Goal: Task Accomplishment & Management: Use online tool/utility

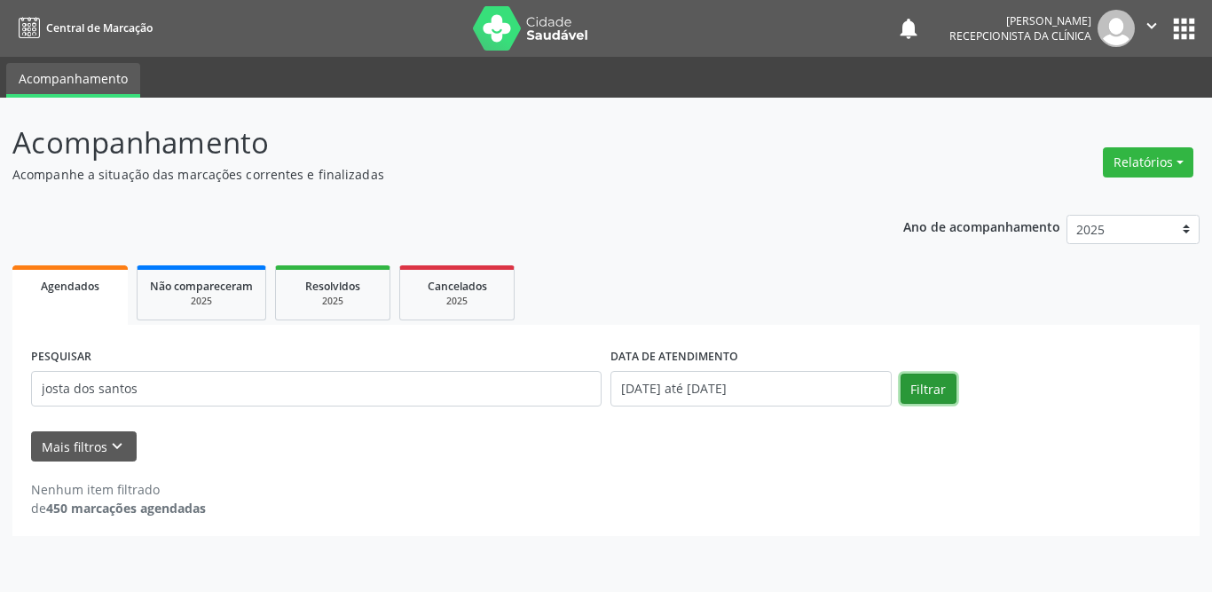
click at [944, 389] on button "Filtrar" at bounding box center [929, 389] width 56 height 30
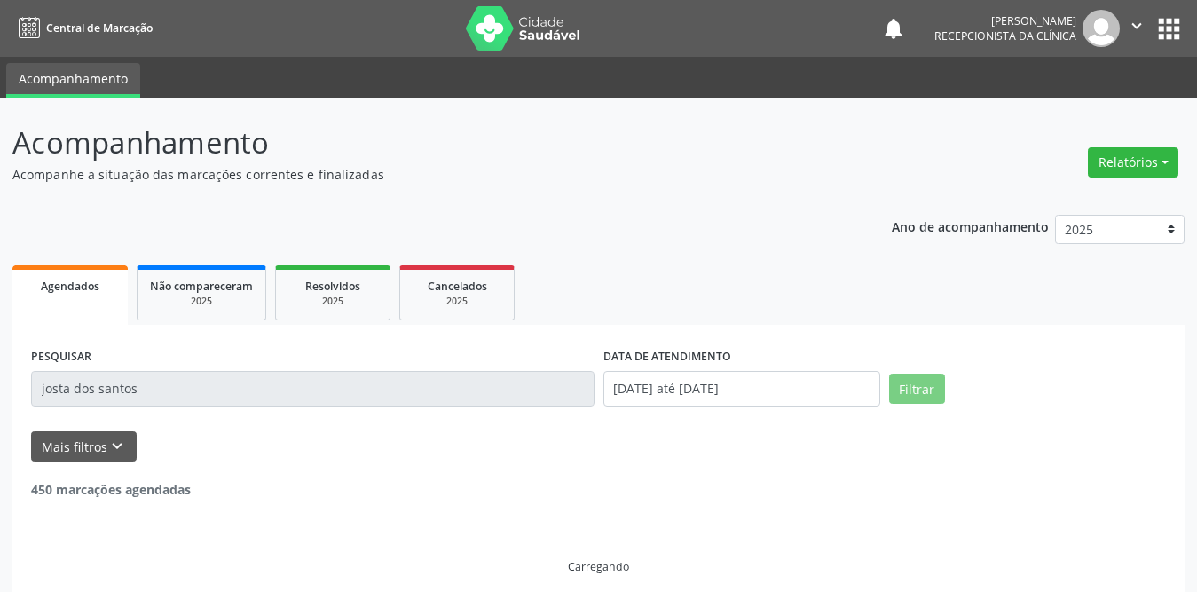
click at [59, 388] on input "josta dos santos" at bounding box center [312, 388] width 563 height 35
click at [58, 390] on input "josta dos santos" at bounding box center [312, 388] width 563 height 35
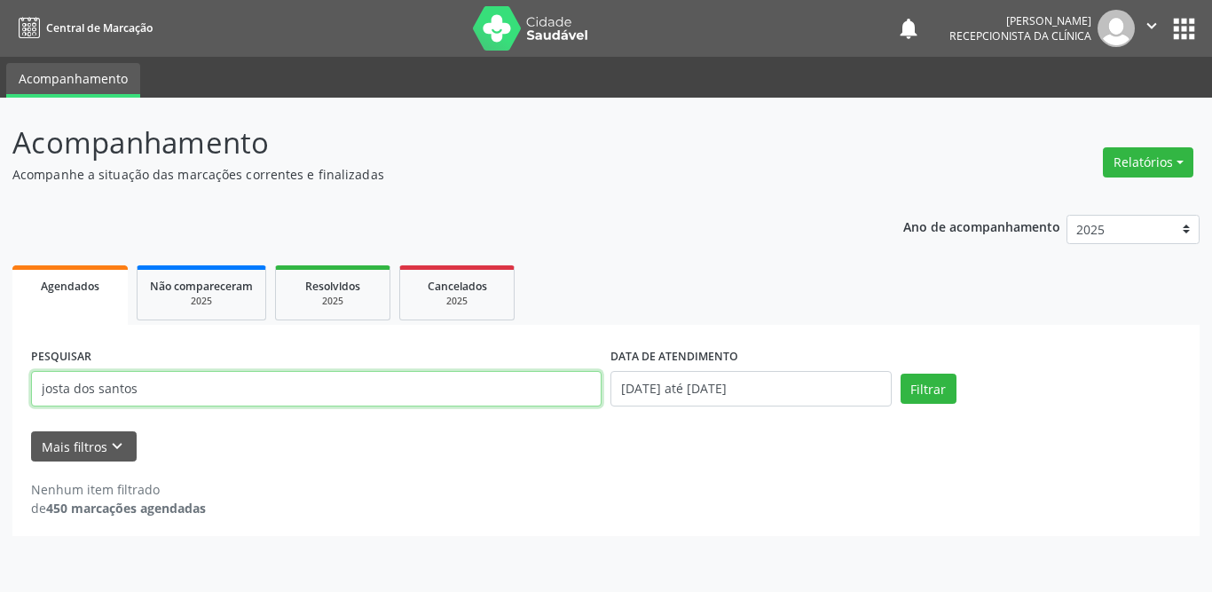
click at [57, 390] on input "josta dos santos" at bounding box center [316, 388] width 571 height 35
type input "[PERSON_NAME]"
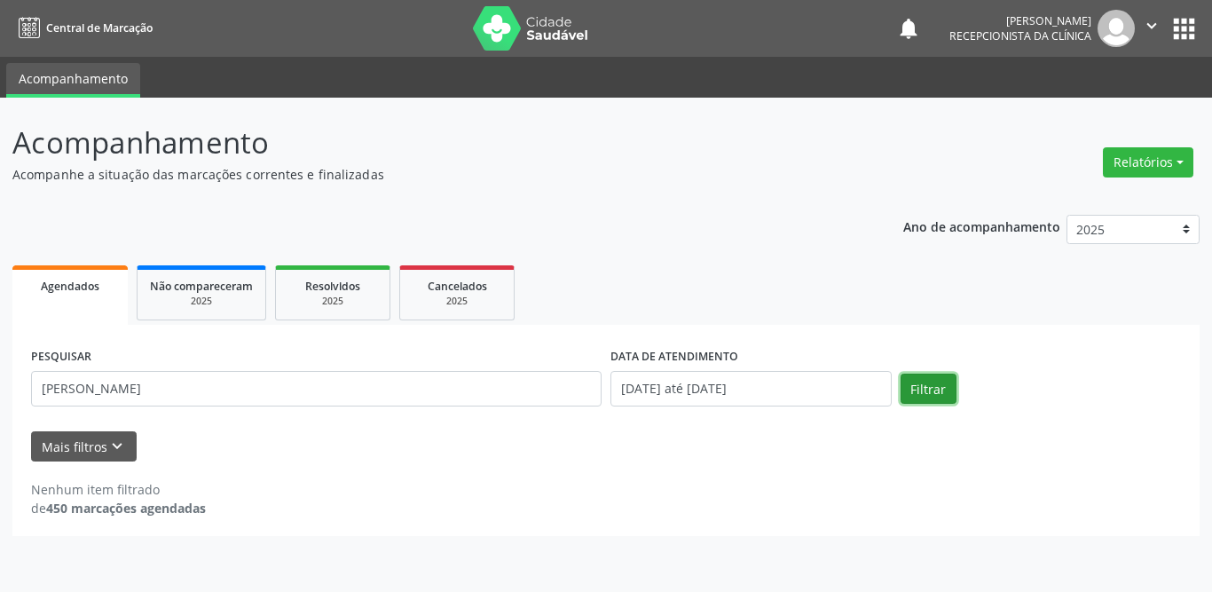
click at [926, 384] on button "Filtrar" at bounding box center [929, 389] width 56 height 30
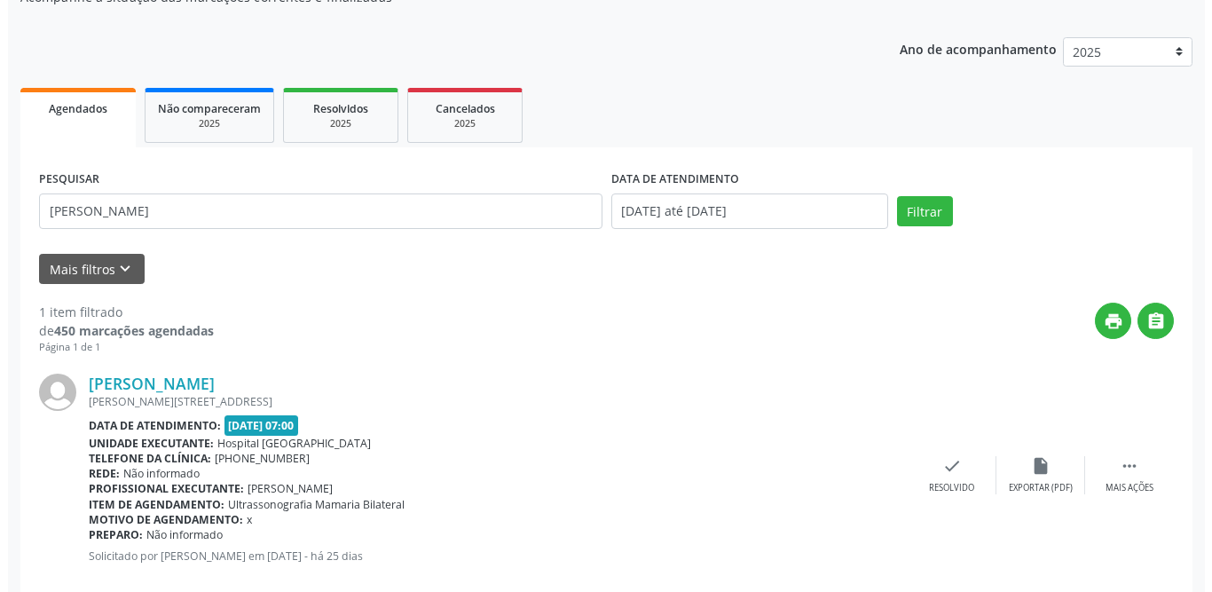
scroll to position [211, 0]
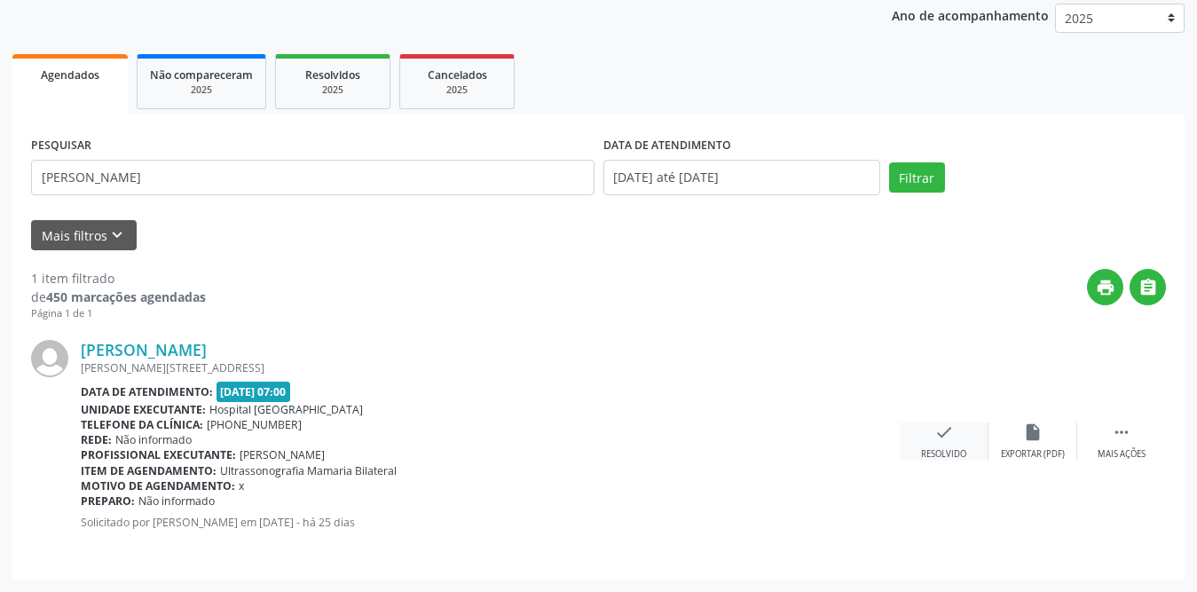
click at [944, 436] on icon "check" at bounding box center [944, 432] width 20 height 20
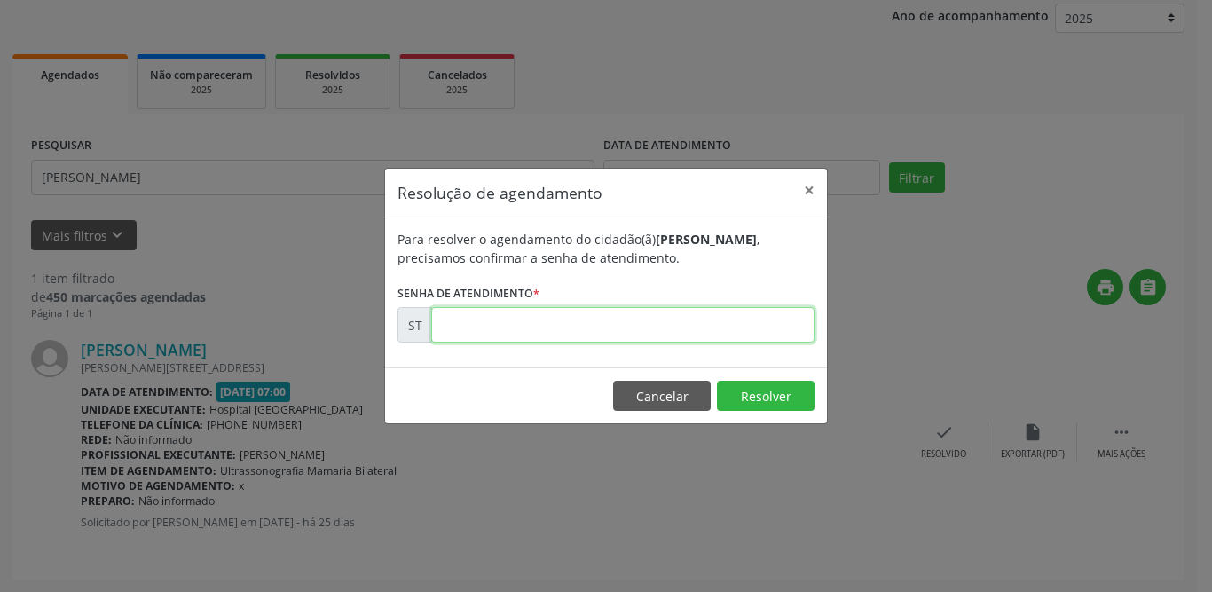
click at [523, 329] on input "text" at bounding box center [622, 324] width 383 height 35
type input "00011779"
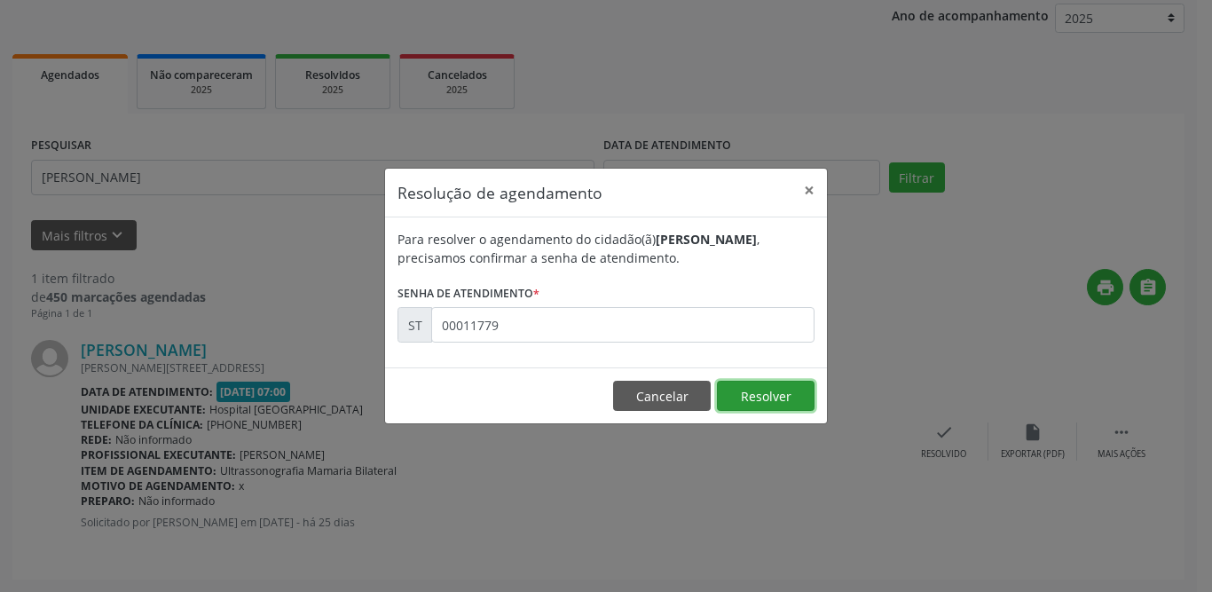
click at [761, 392] on button "Resolver" at bounding box center [766, 396] width 98 height 30
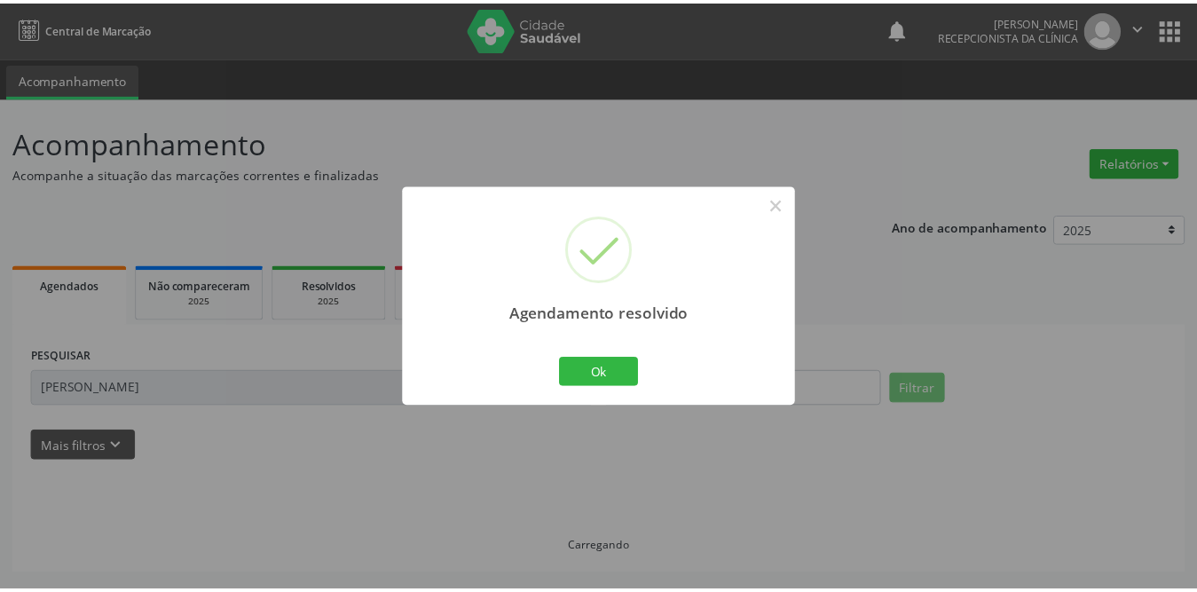
scroll to position [0, 0]
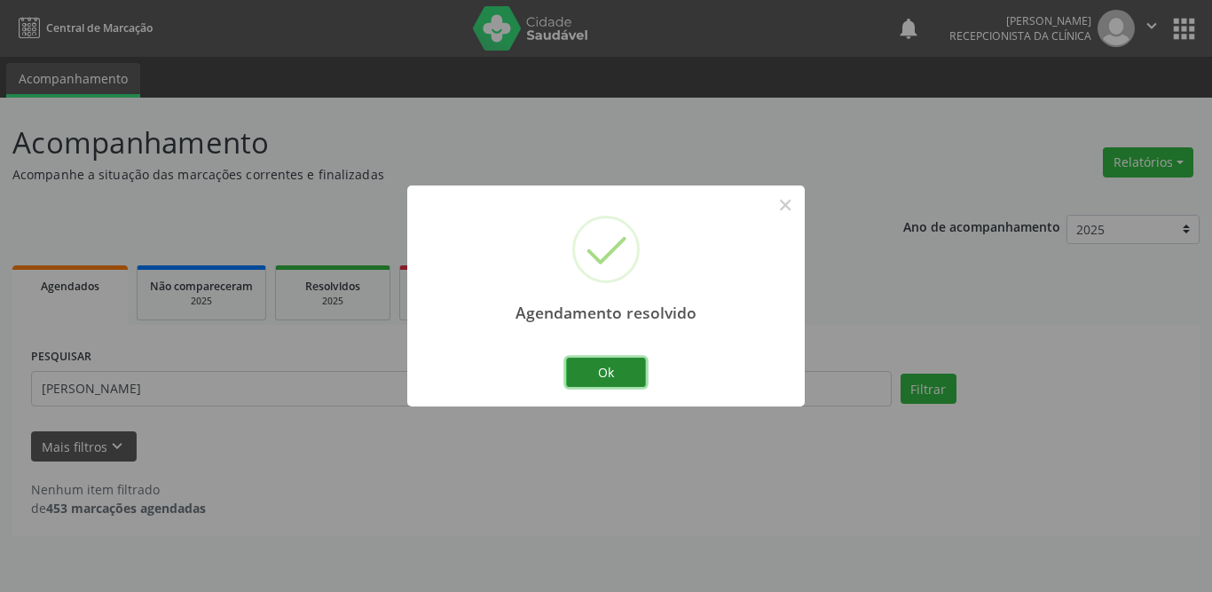
click at [619, 373] on button "Ok" at bounding box center [606, 373] width 80 height 30
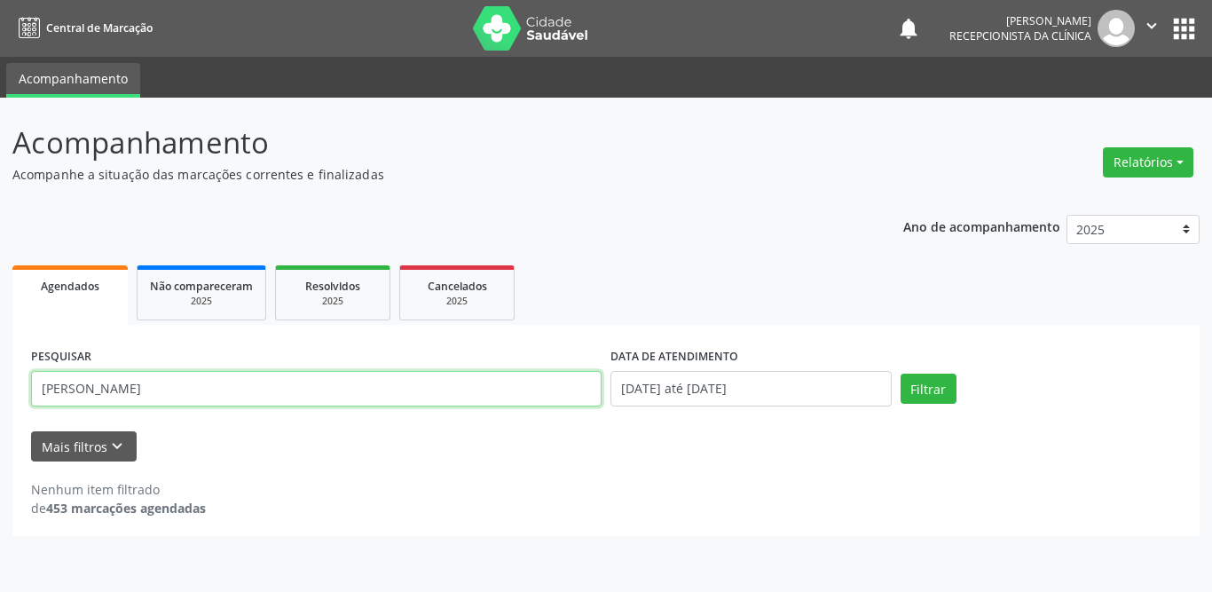
drag, startPoint x: 275, startPoint y: 391, endPoint x: 0, endPoint y: 401, distance: 275.3
click at [0, 401] on div "Acompanhamento Acompanhe a situação das marcações correntes e finalizadas Relat…" at bounding box center [606, 345] width 1212 height 494
type input "[PERSON_NAME]"
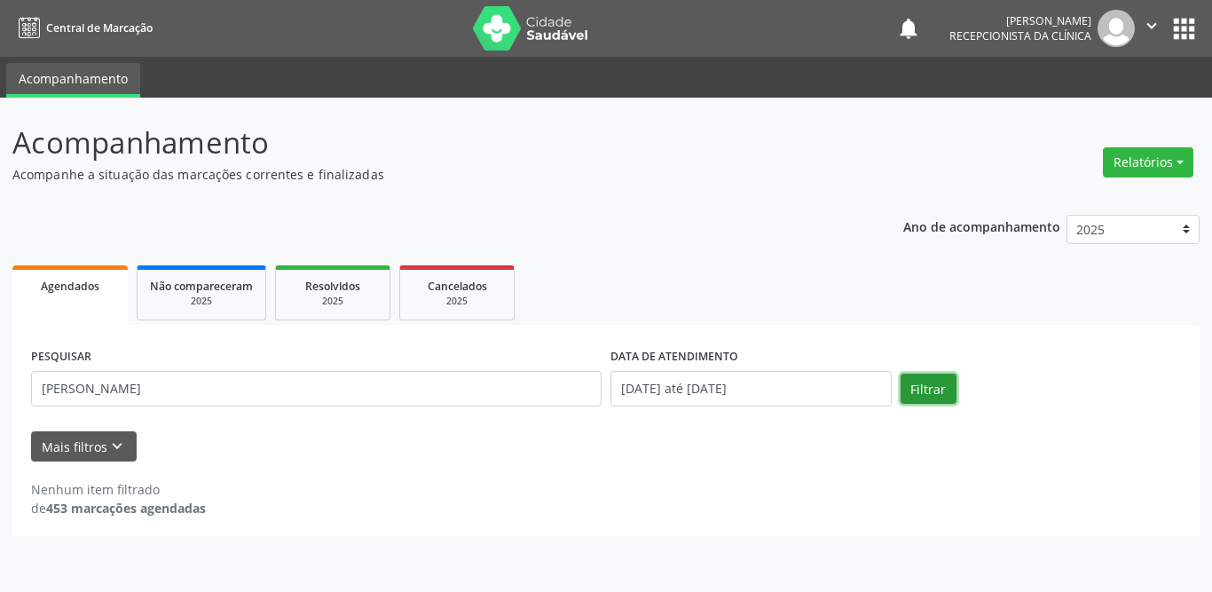
click at [918, 396] on button "Filtrar" at bounding box center [929, 389] width 56 height 30
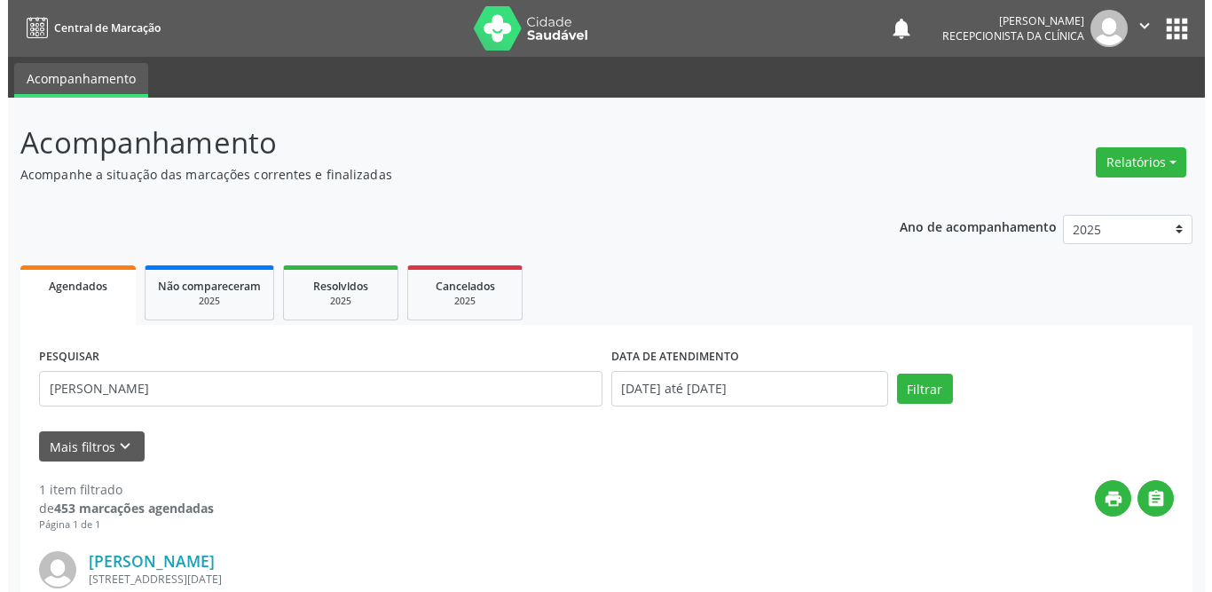
scroll to position [211, 0]
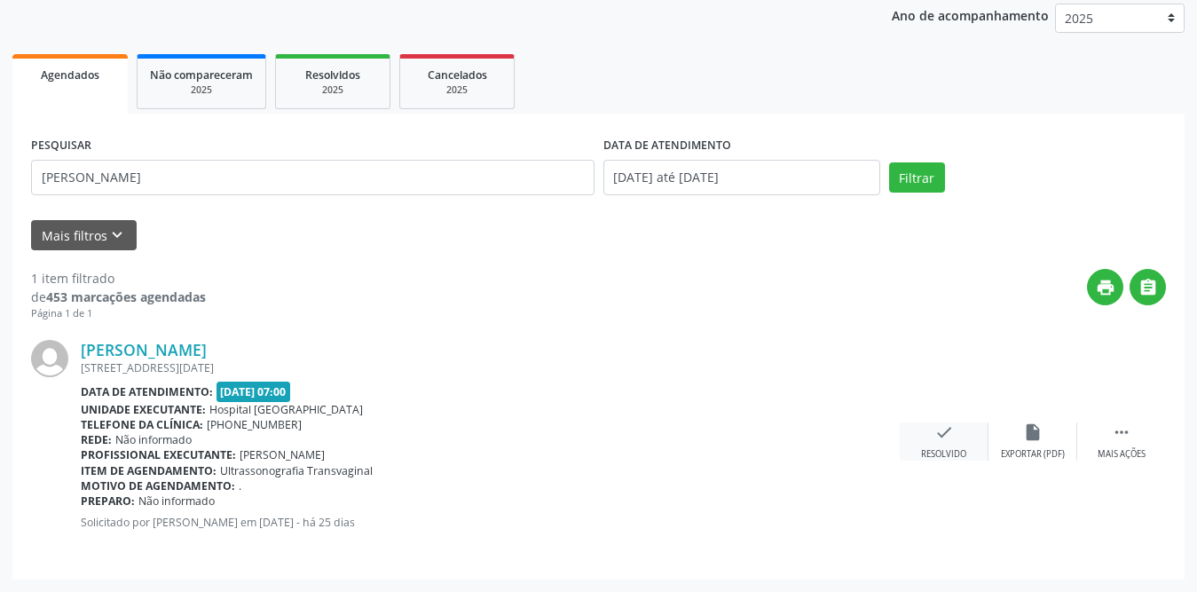
click at [949, 437] on icon "check" at bounding box center [944, 432] width 20 height 20
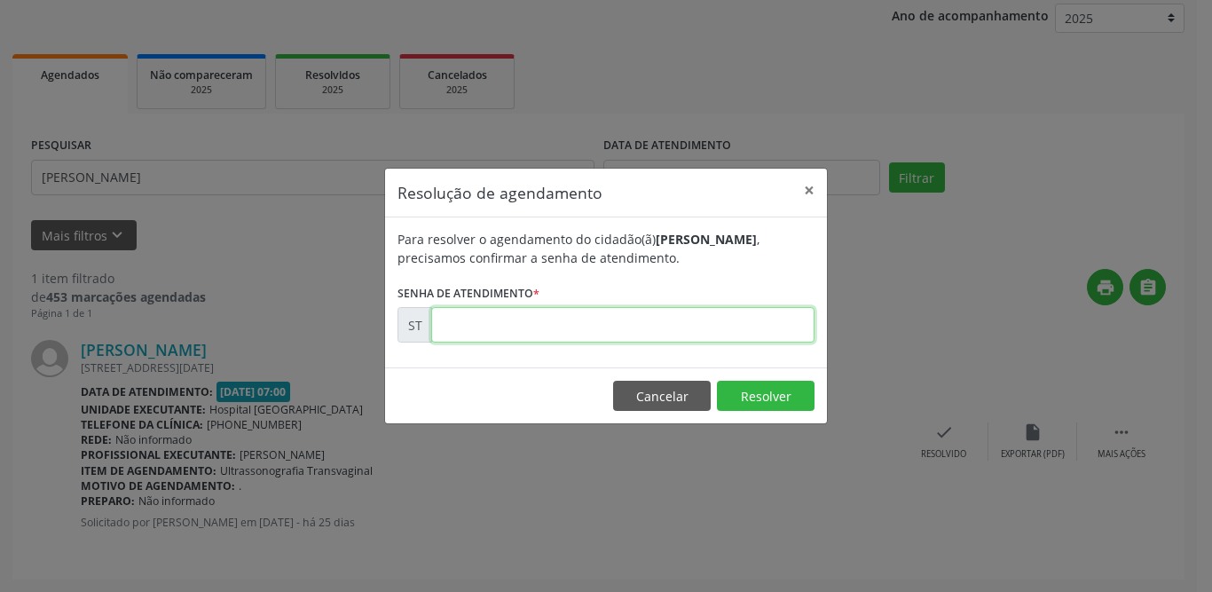
click at [562, 326] on input "text" at bounding box center [622, 324] width 383 height 35
type input "00011458"
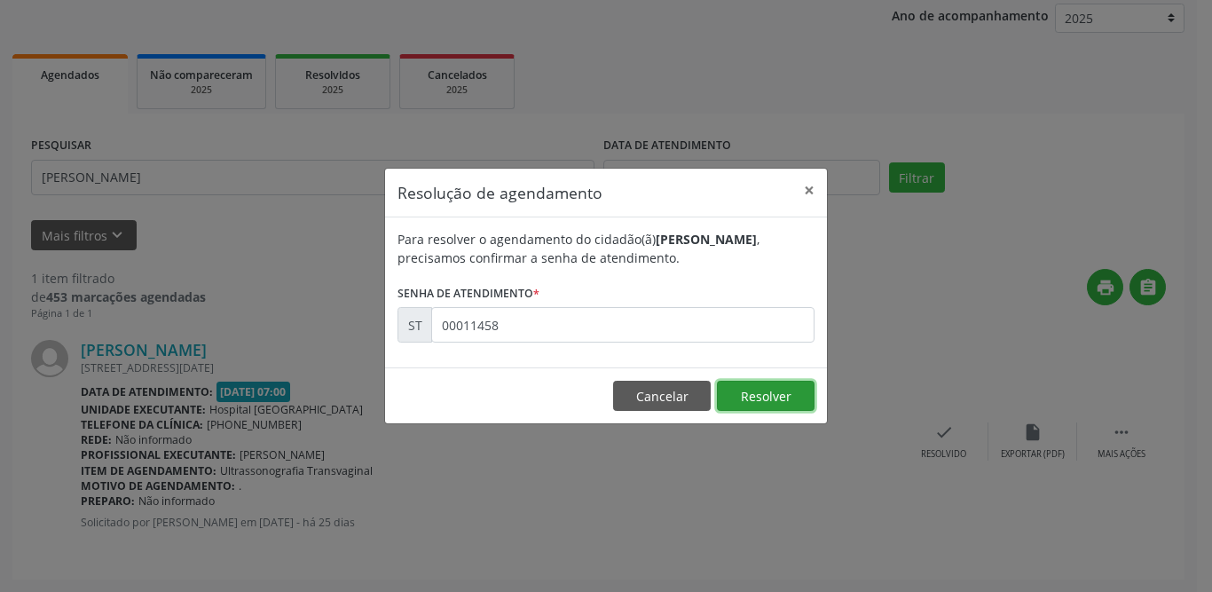
click at [761, 394] on button "Resolver" at bounding box center [766, 396] width 98 height 30
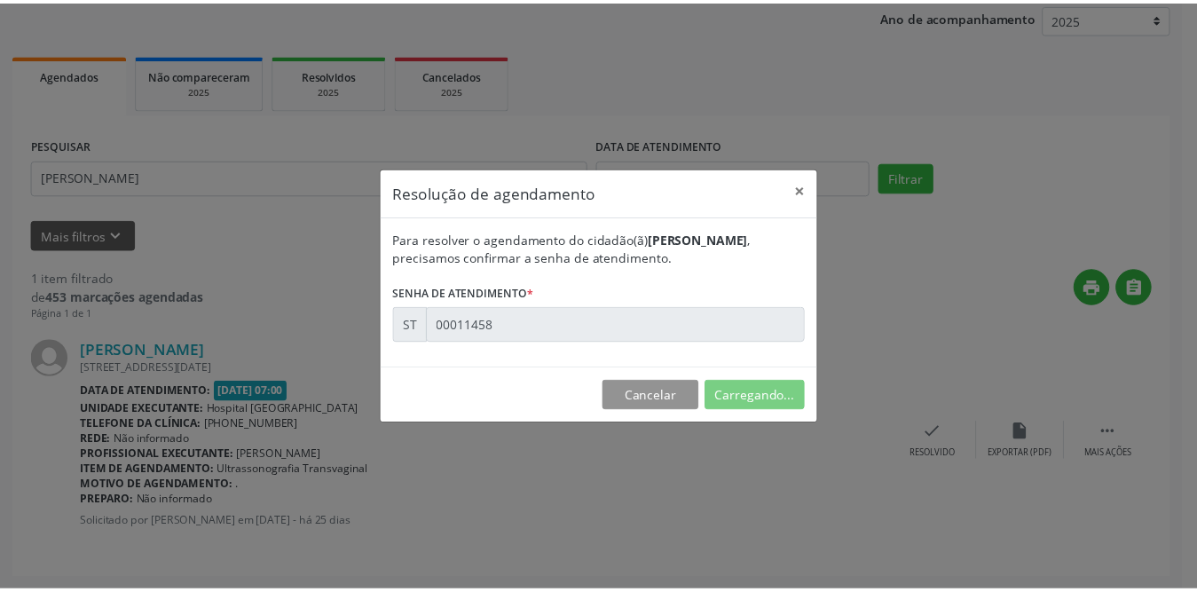
scroll to position [0, 0]
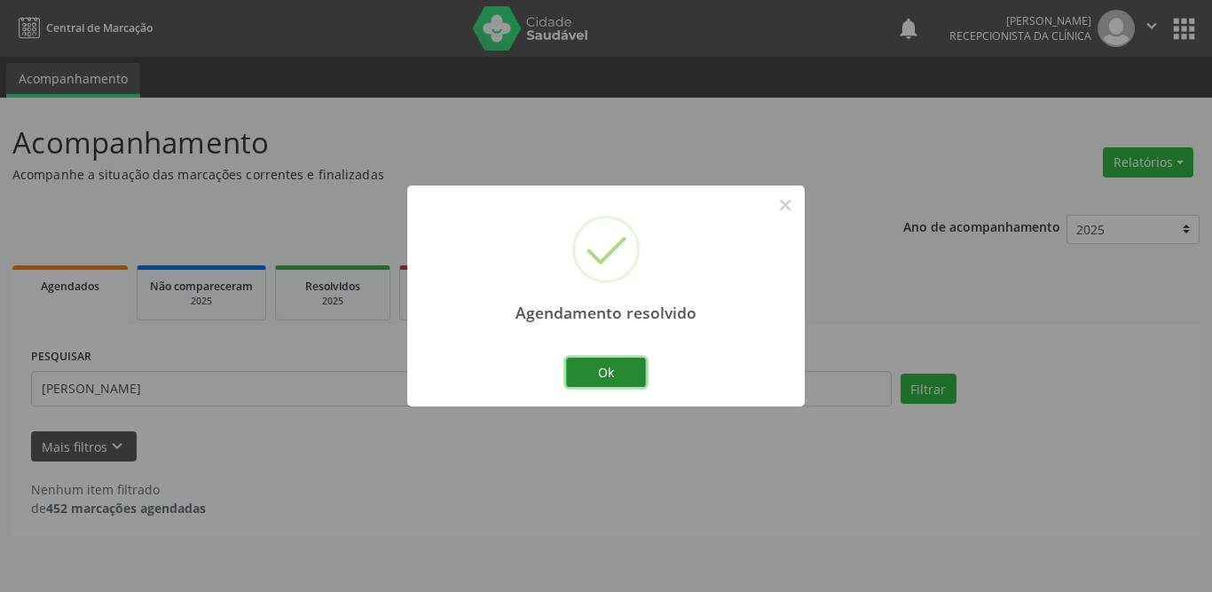
click at [597, 364] on button "Ok" at bounding box center [606, 373] width 80 height 30
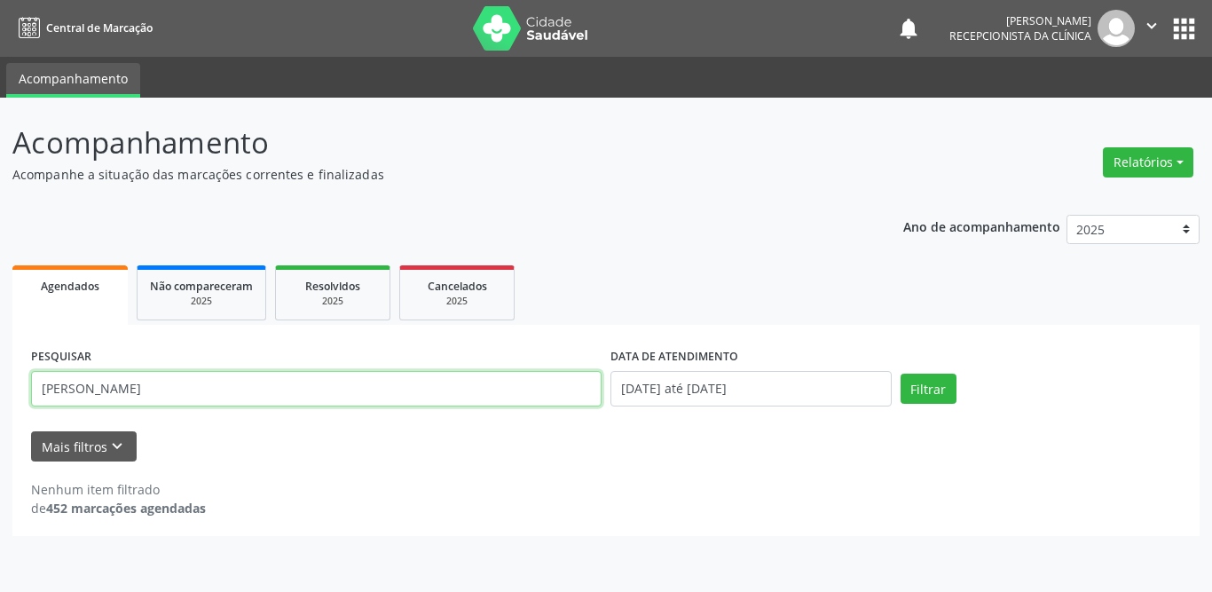
drag, startPoint x: 156, startPoint y: 389, endPoint x: 0, endPoint y: 387, distance: 156.2
click at [0, 387] on div "Acompanhamento Acompanhe a situação das marcações correntes e finalizadas Relat…" at bounding box center [606, 345] width 1212 height 494
type input "helia de melo"
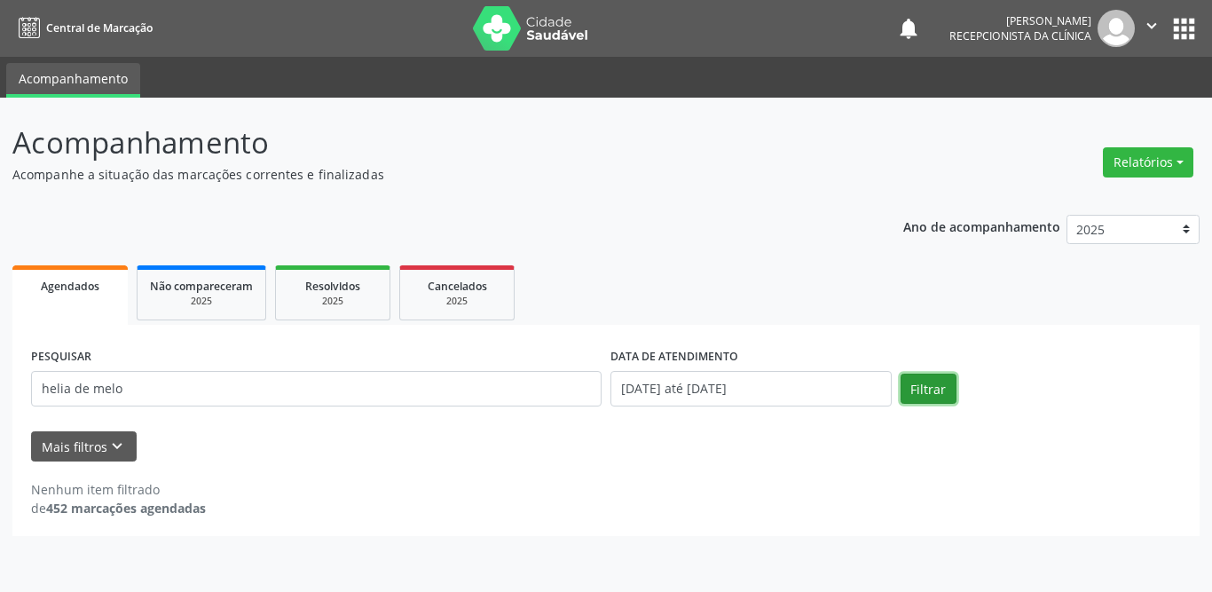
click at [918, 394] on button "Filtrar" at bounding box center [929, 389] width 56 height 30
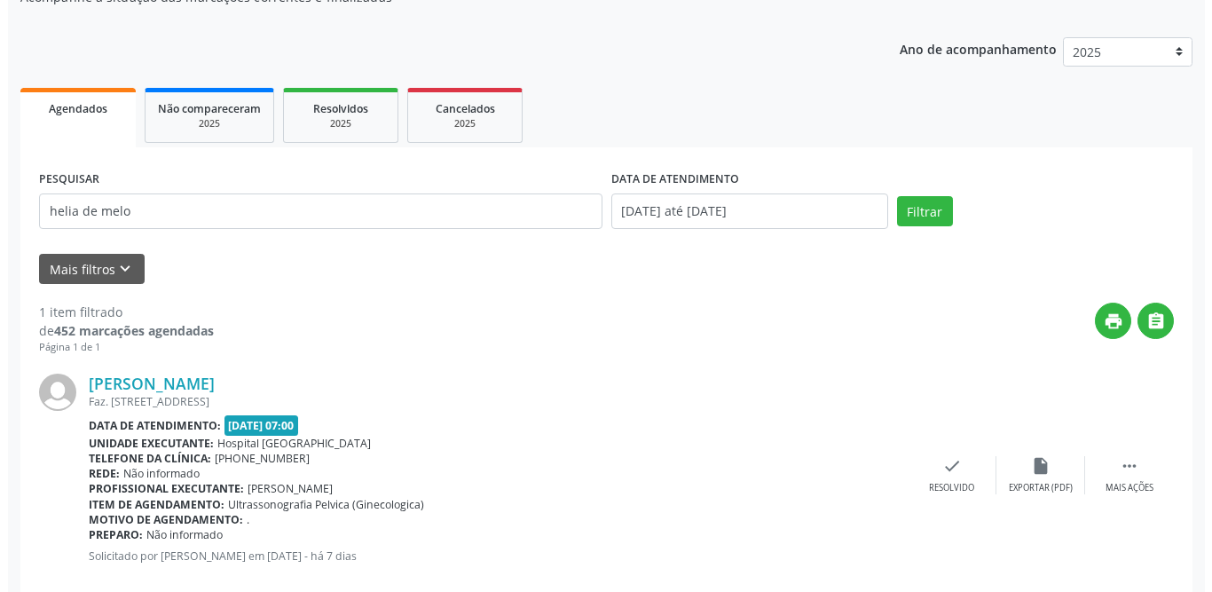
scroll to position [211, 0]
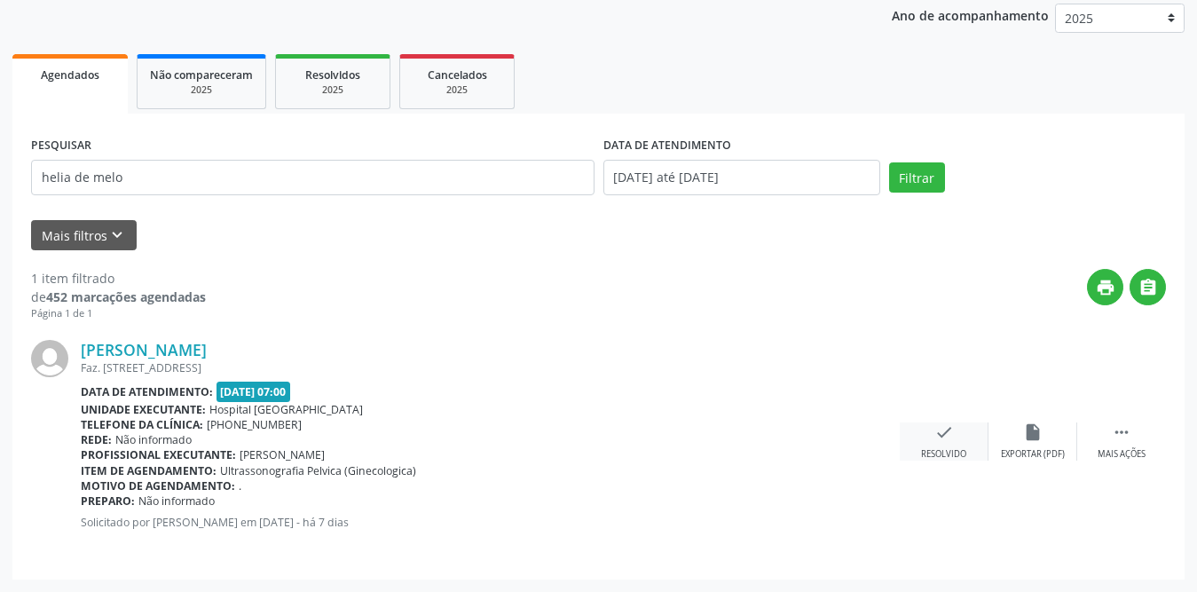
click at [926, 431] on div "check Resolvido" at bounding box center [944, 441] width 89 height 38
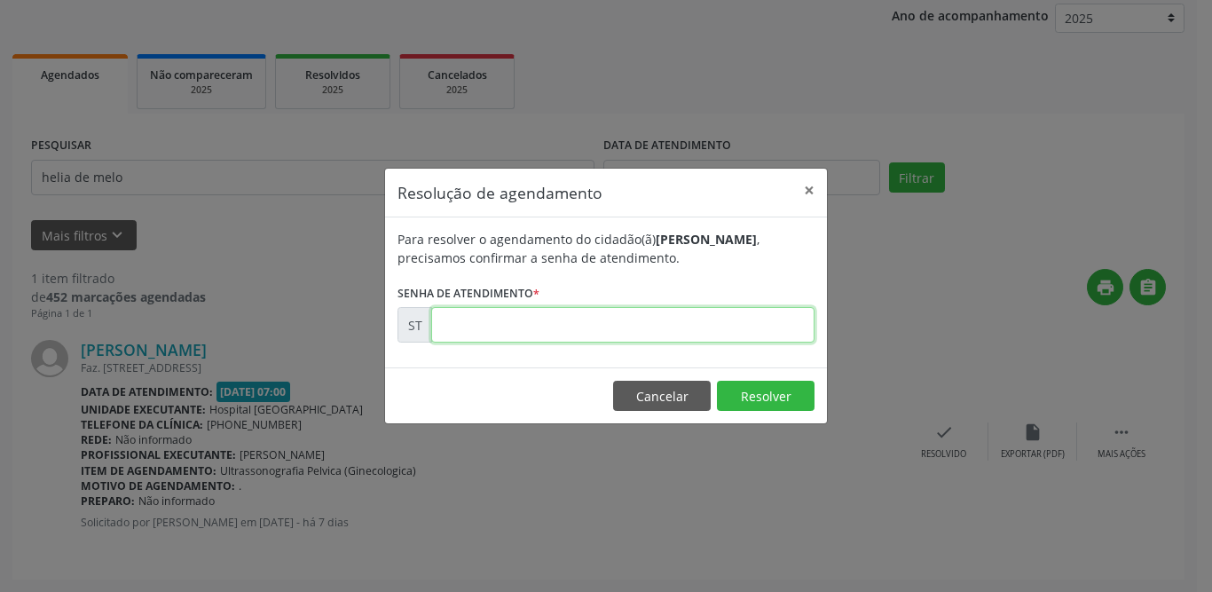
click at [594, 327] on input "text" at bounding box center [622, 324] width 383 height 35
type input "00015706"
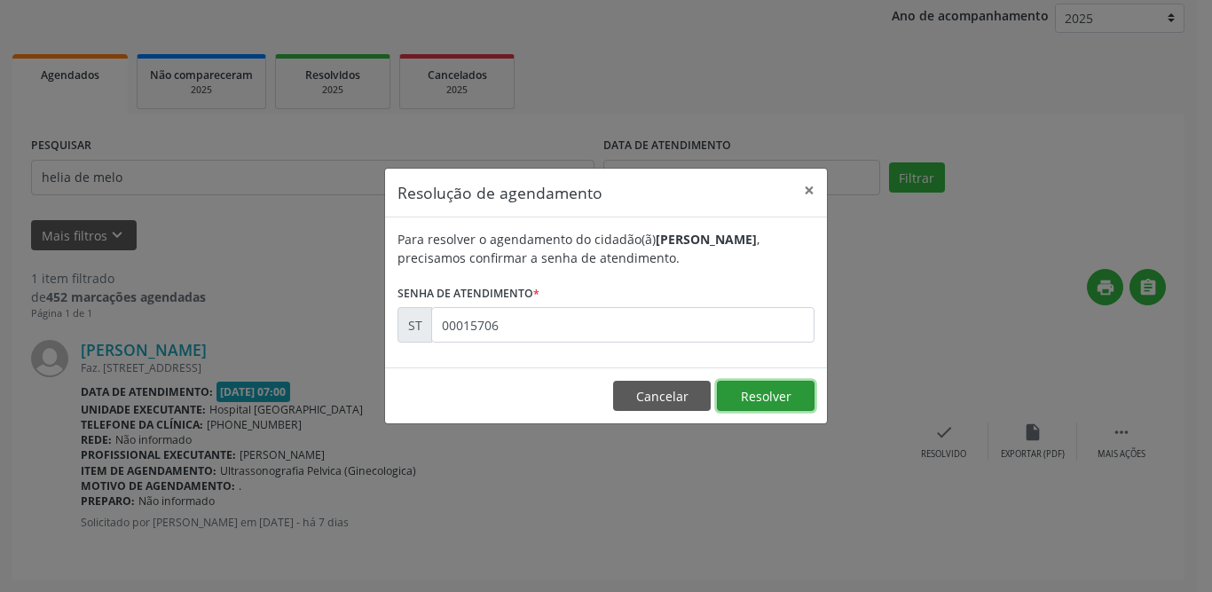
click at [755, 398] on button "Resolver" at bounding box center [766, 396] width 98 height 30
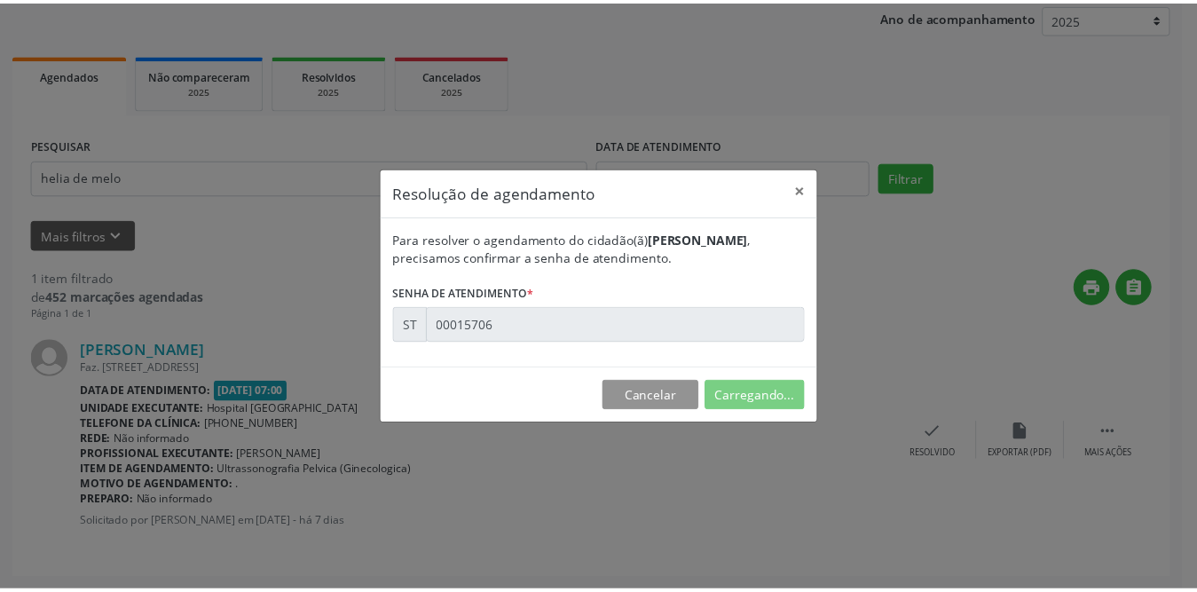
scroll to position [0, 0]
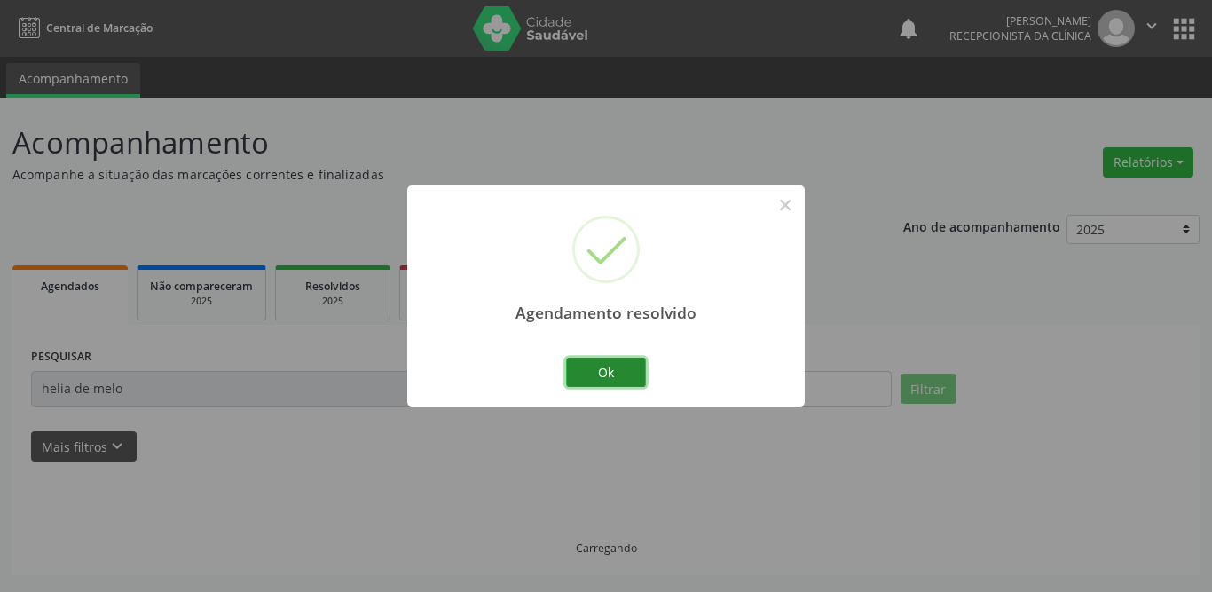
click at [598, 374] on button "Ok" at bounding box center [606, 373] width 80 height 30
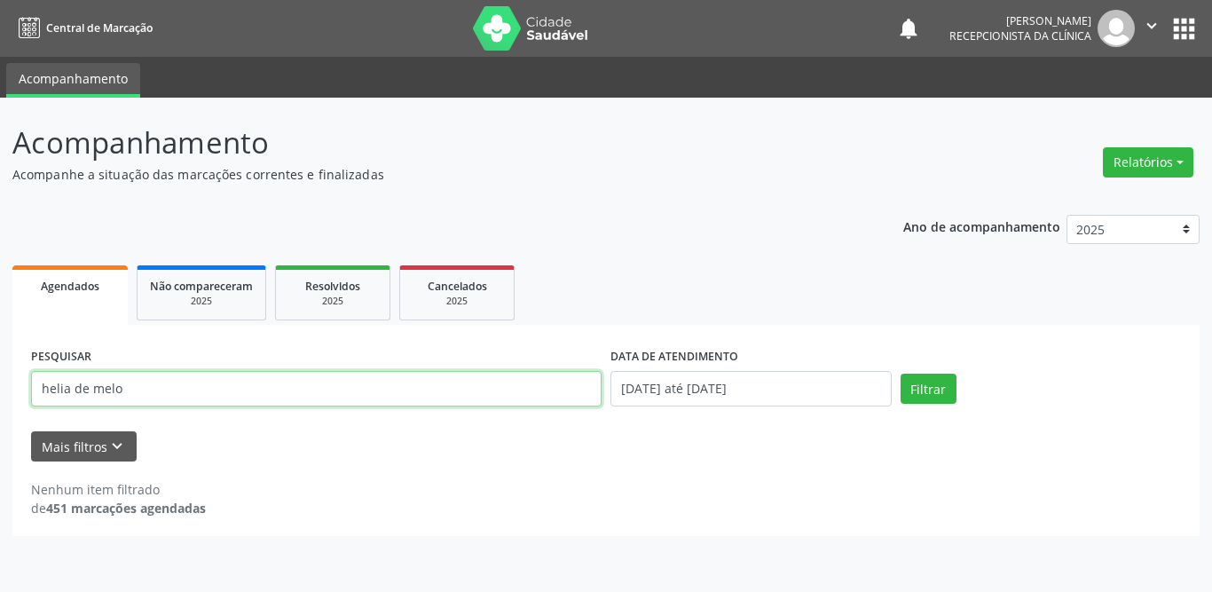
drag, startPoint x: 303, startPoint y: 390, endPoint x: 2, endPoint y: 410, distance: 301.5
click at [2, 410] on div "Acompanhamento Acompanhe a situação das marcações correntes e finalizadas Relat…" at bounding box center [606, 345] width 1212 height 494
type input "kiandra"
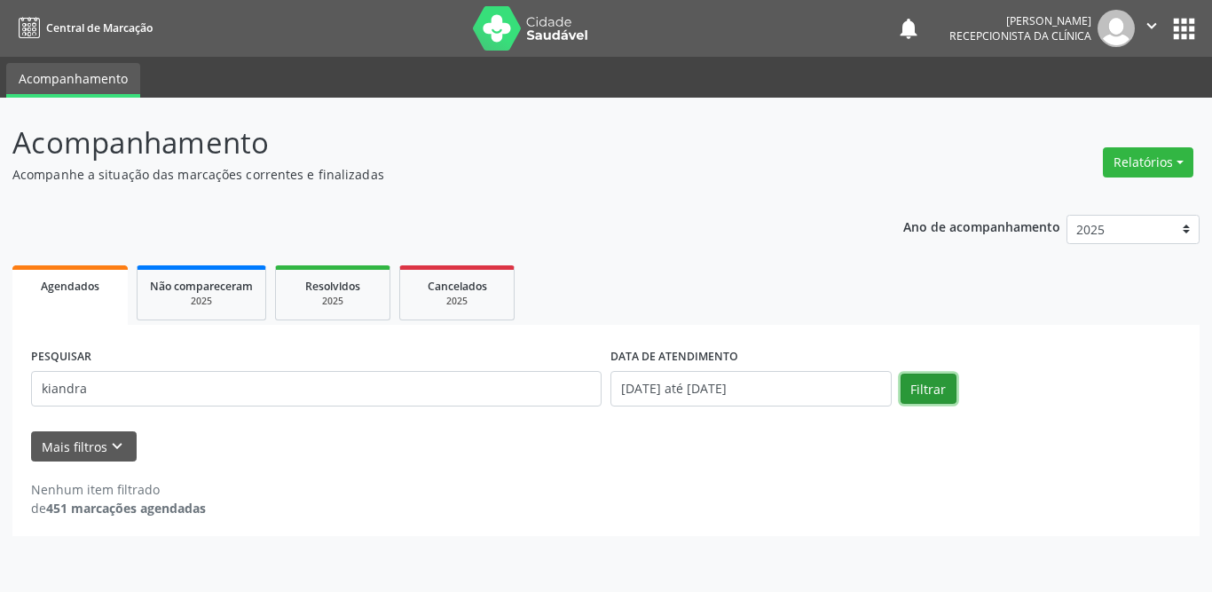
click at [943, 383] on button "Filtrar" at bounding box center [929, 389] width 56 height 30
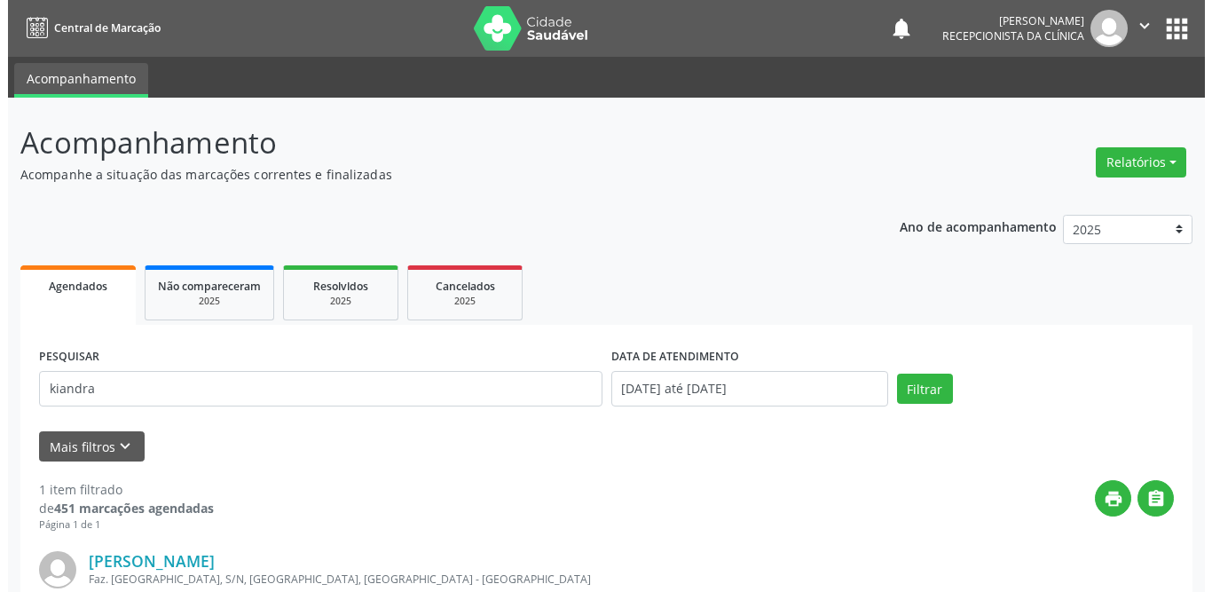
scroll to position [177, 0]
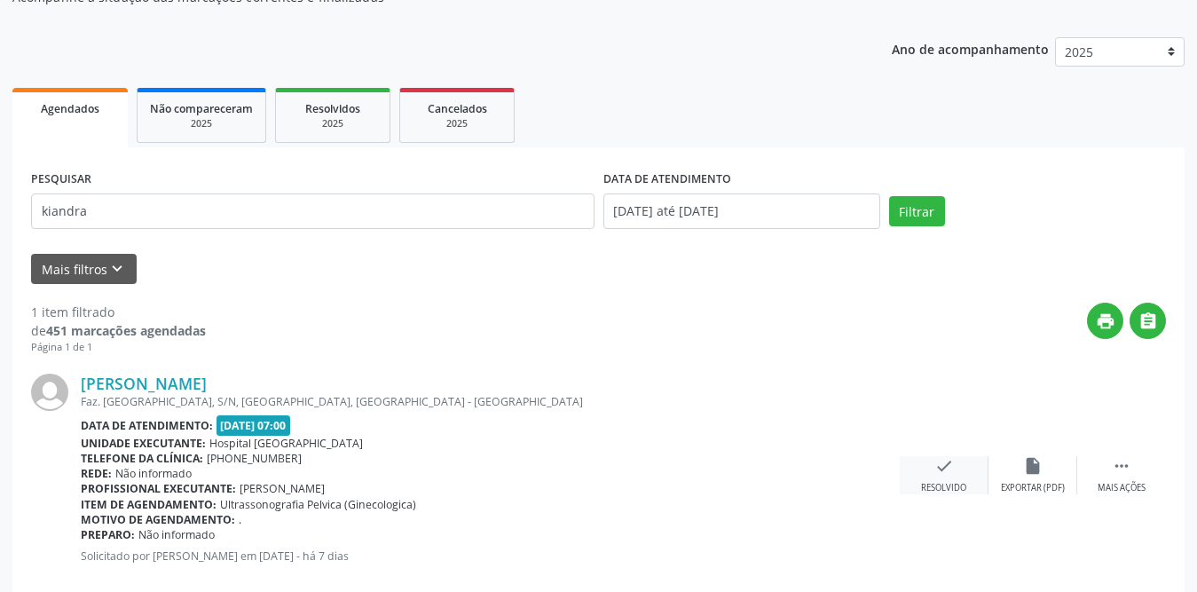
click at [936, 457] on icon "check" at bounding box center [944, 466] width 20 height 20
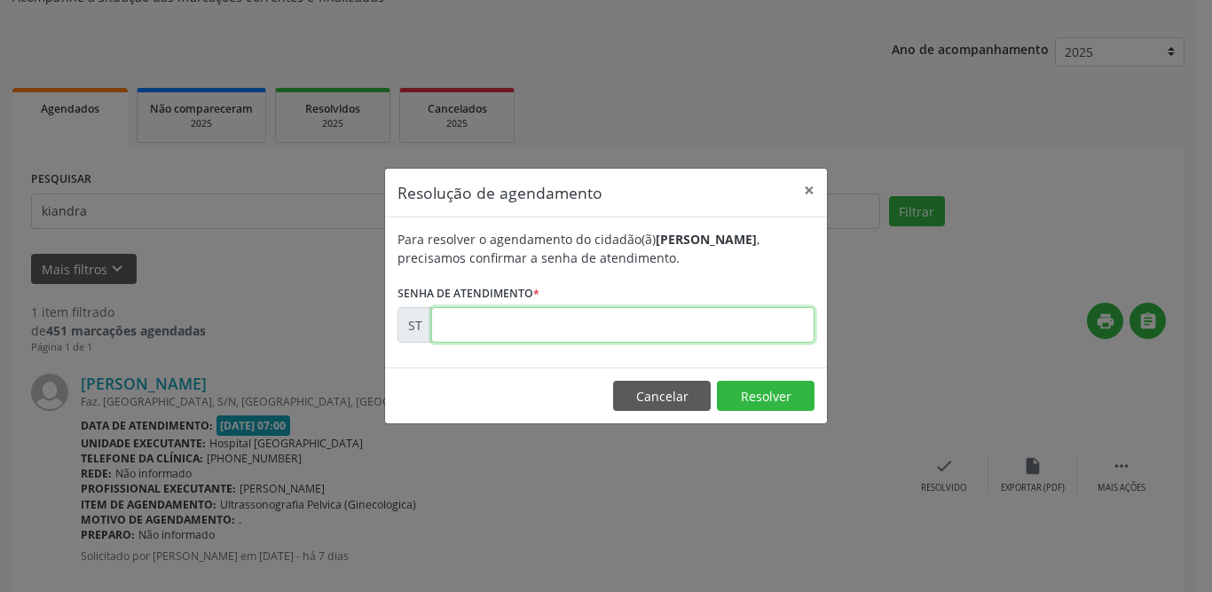
click at [560, 326] on input "text" at bounding box center [622, 324] width 383 height 35
type input "00015710"
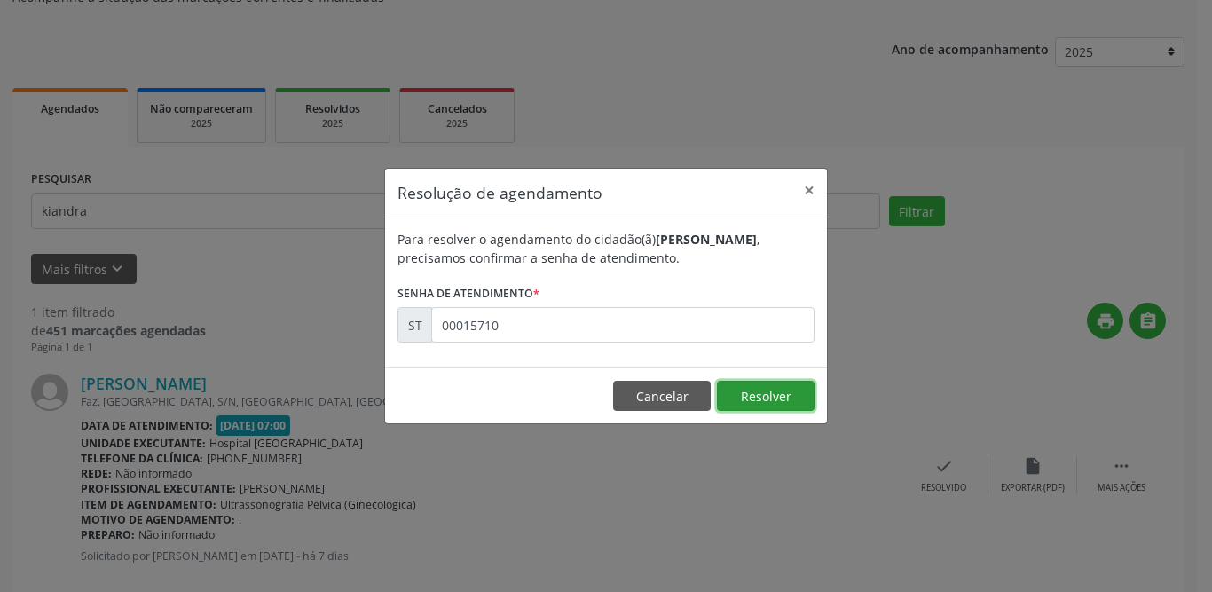
click at [777, 387] on button "Resolver" at bounding box center [766, 396] width 98 height 30
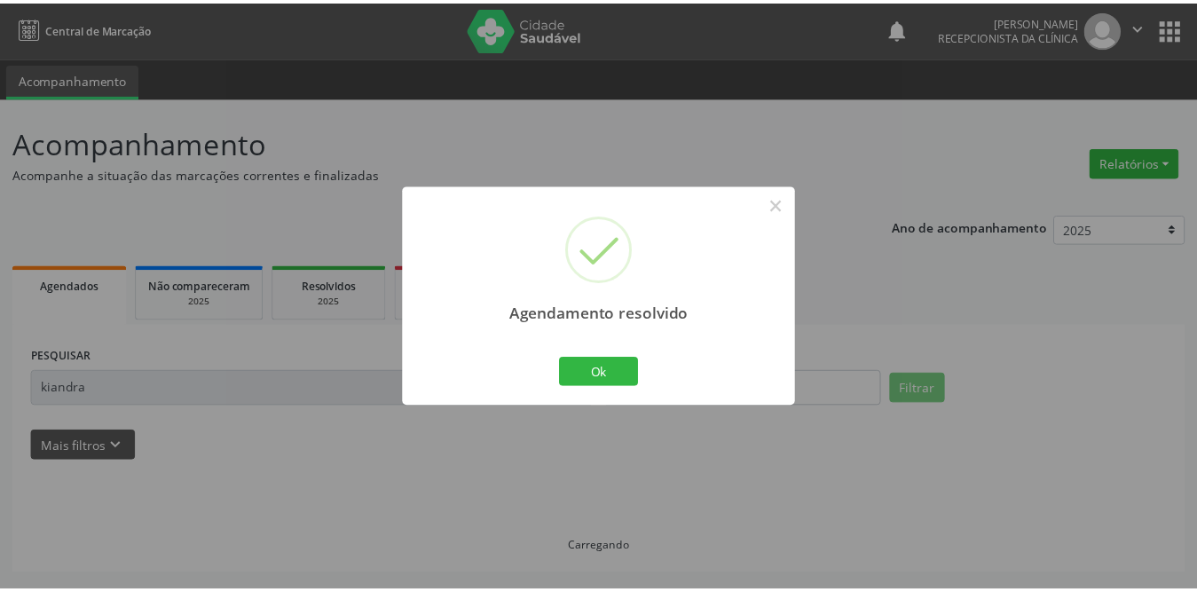
scroll to position [0, 0]
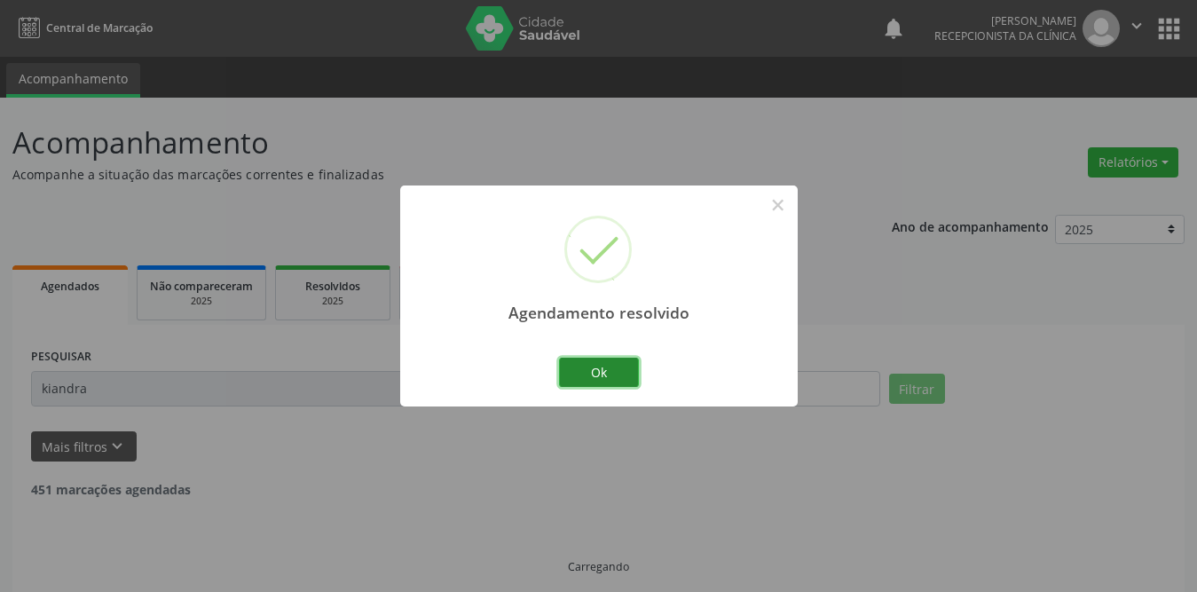
click at [625, 370] on button "Ok" at bounding box center [599, 373] width 80 height 30
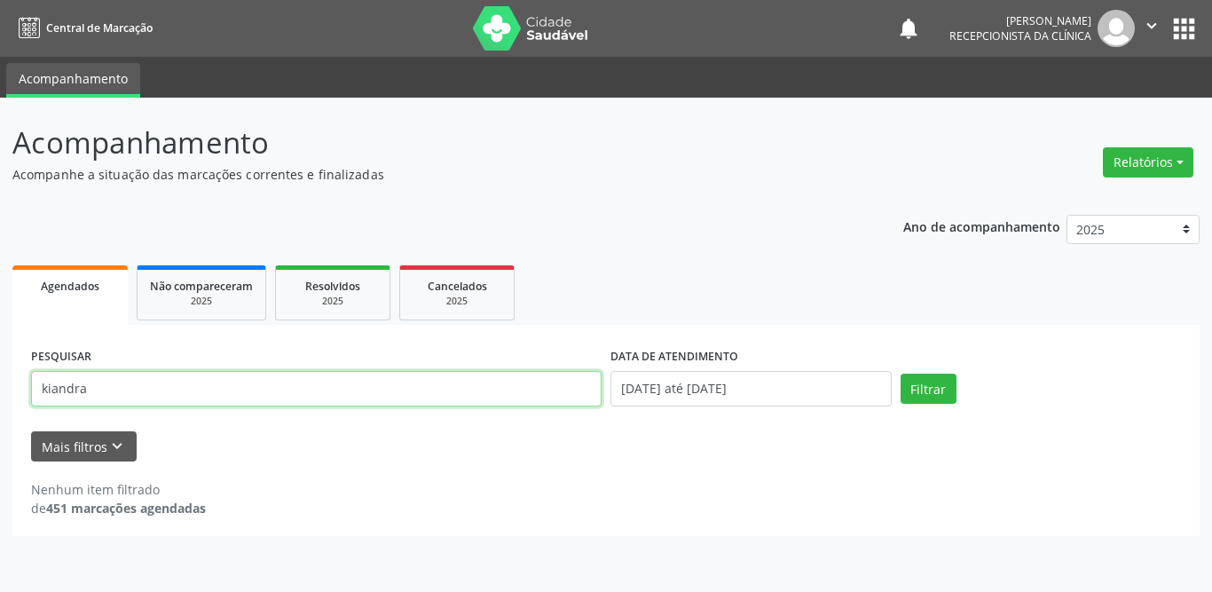
drag, startPoint x: 295, startPoint y: 384, endPoint x: 0, endPoint y: 384, distance: 294.6
click at [0, 384] on div "Acompanhamento Acompanhe a situação das marcações correntes e finalizadas Relat…" at bounding box center [606, 345] width 1212 height 494
type input "[PERSON_NAME]"
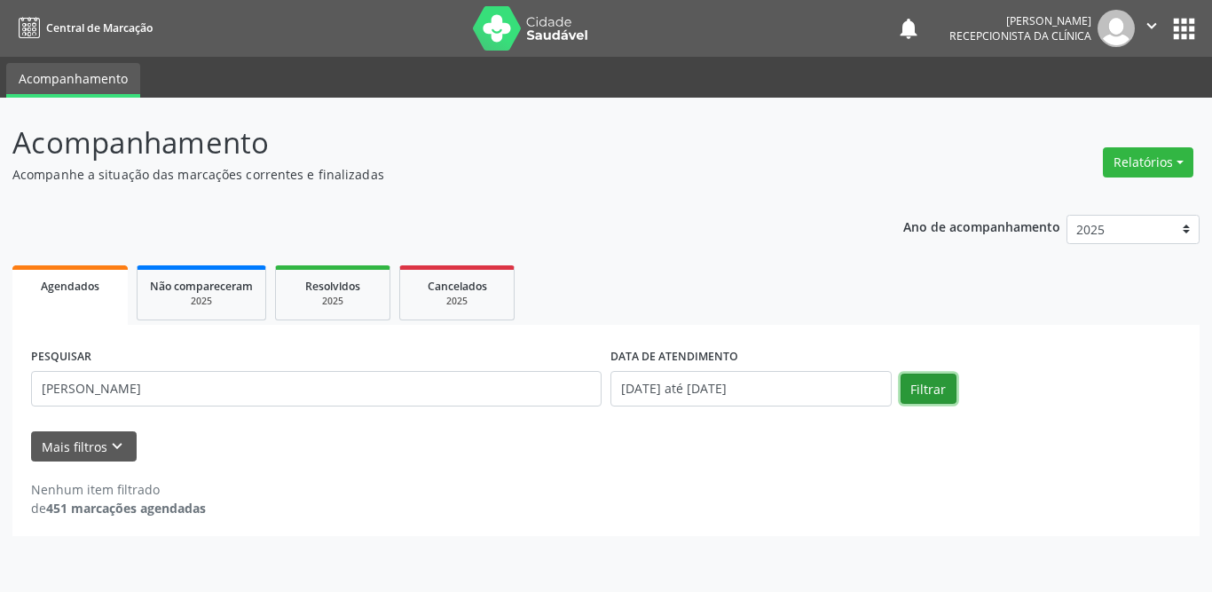
click at [918, 400] on button "Filtrar" at bounding box center [929, 389] width 56 height 30
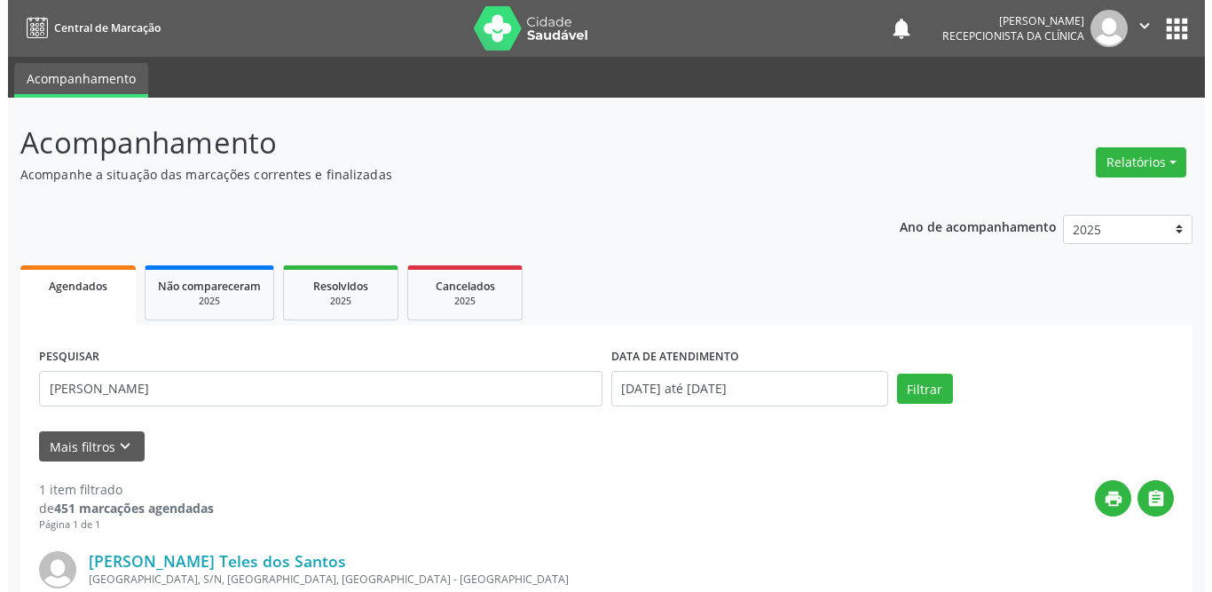
scroll to position [177, 0]
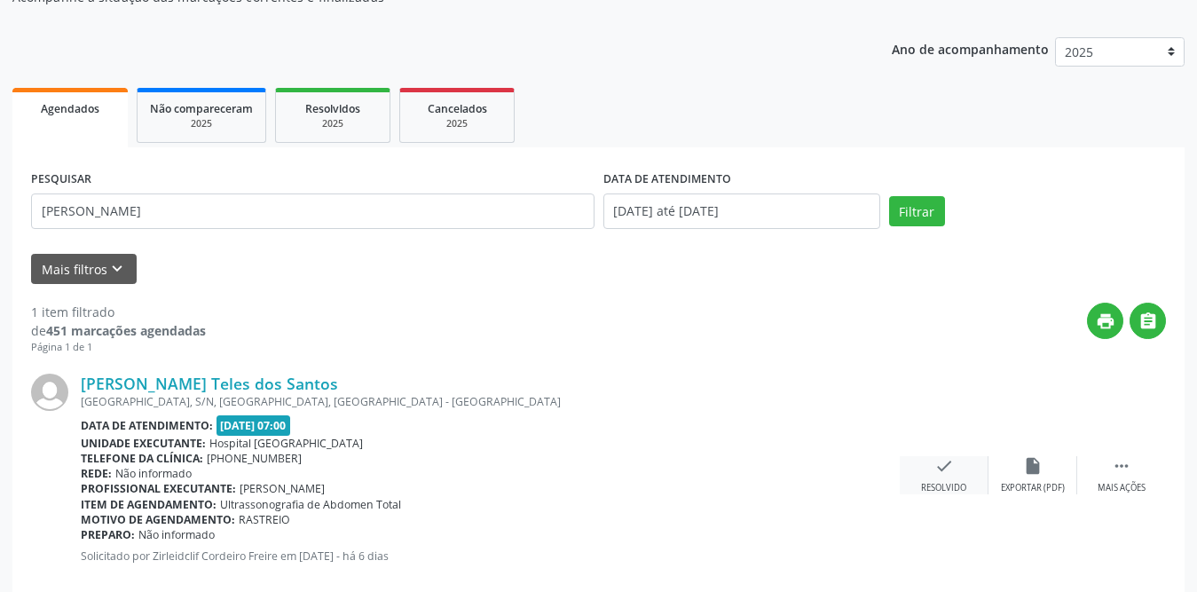
click at [942, 483] on div "Resolvido" at bounding box center [943, 488] width 45 height 12
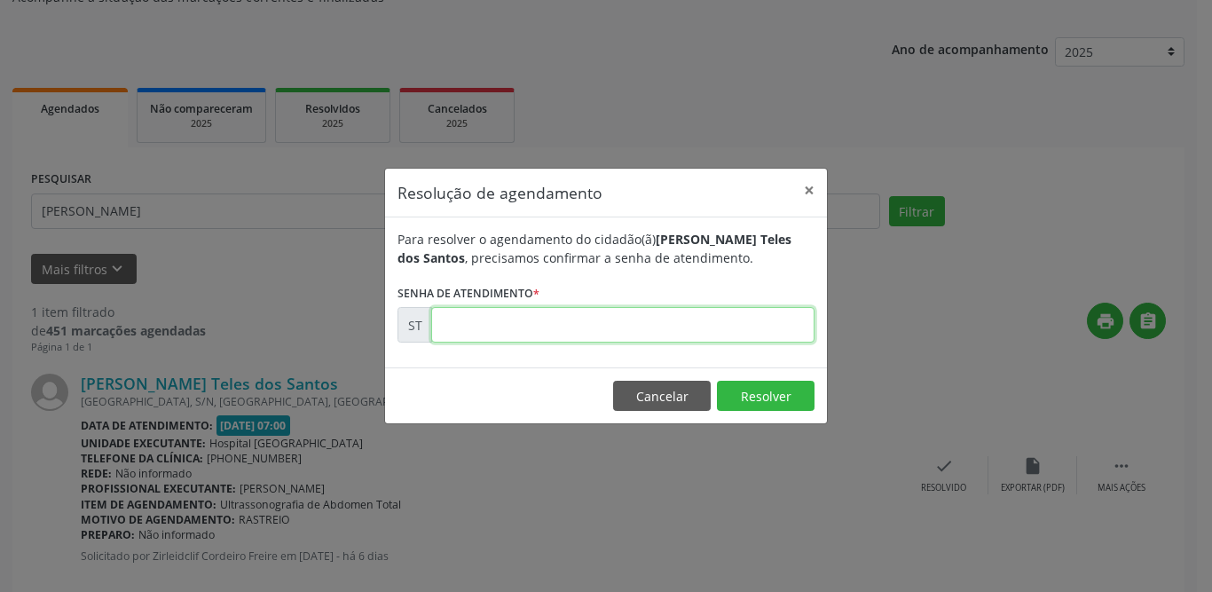
click at [549, 330] on input "text" at bounding box center [622, 324] width 383 height 35
type input "00016029"
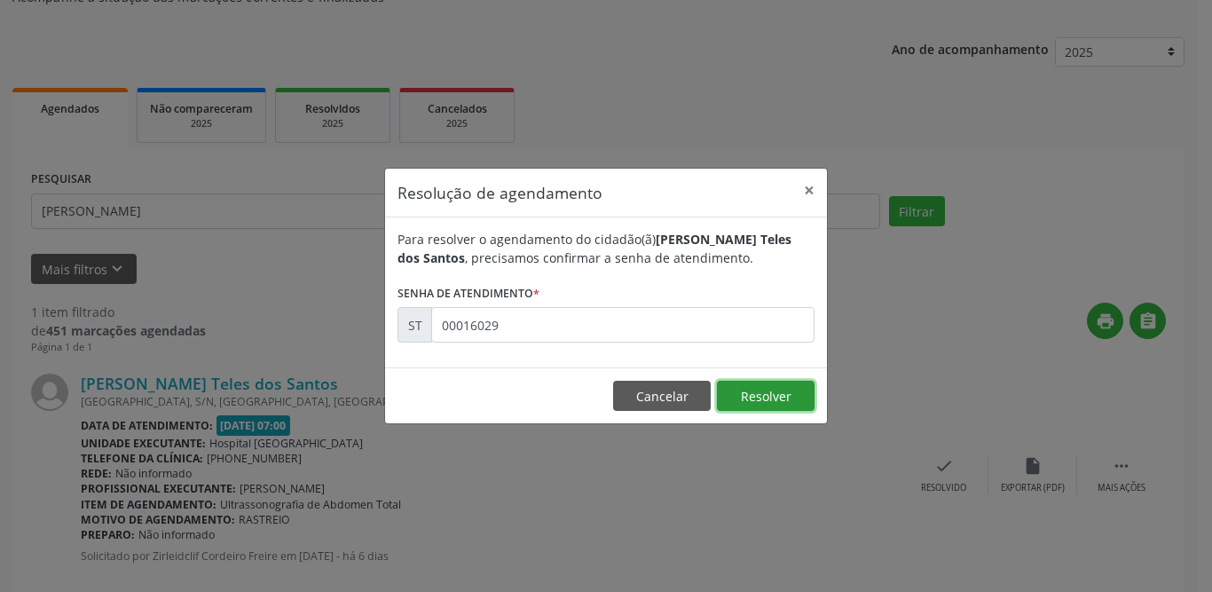
click at [729, 390] on button "Resolver" at bounding box center [766, 396] width 98 height 30
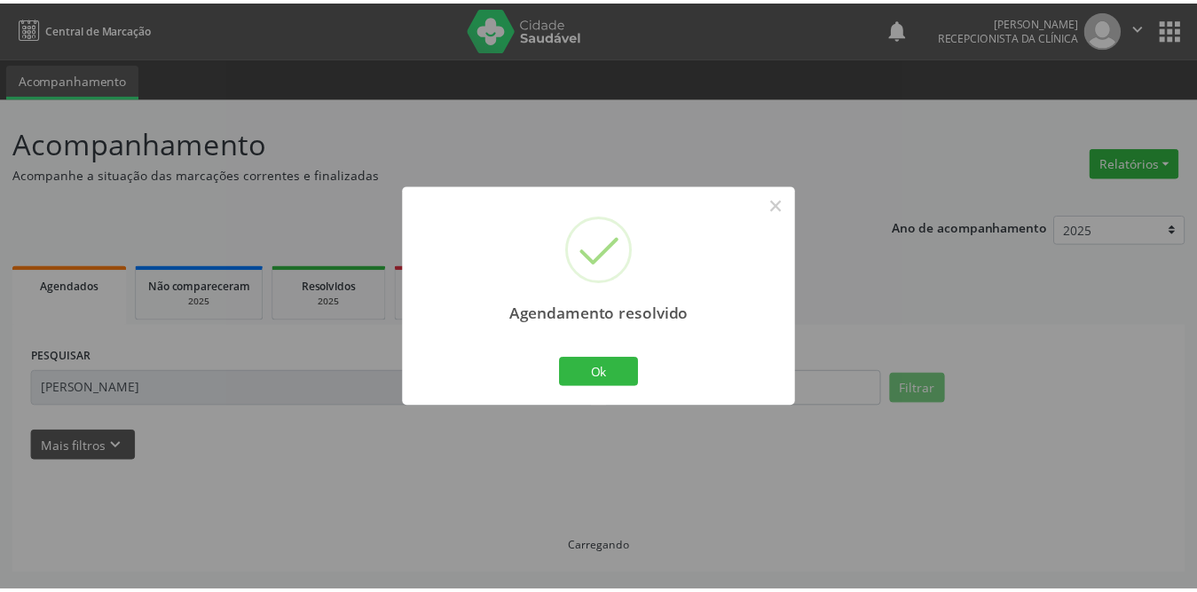
scroll to position [0, 0]
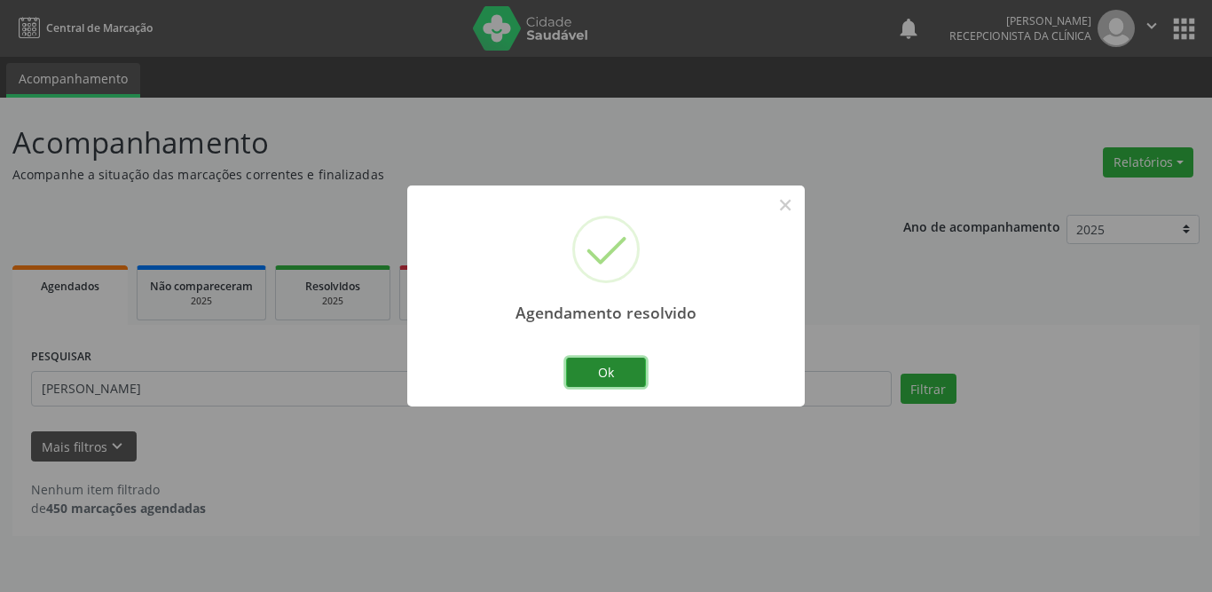
click at [595, 382] on button "Ok" at bounding box center [606, 373] width 80 height 30
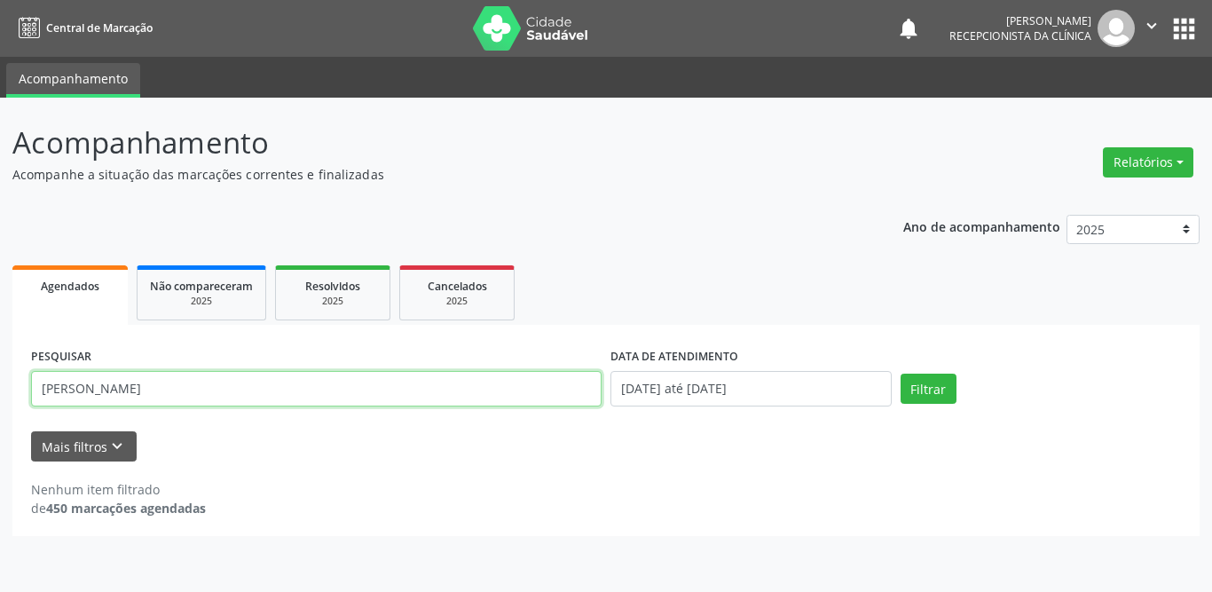
drag, startPoint x: 236, startPoint y: 392, endPoint x: 0, endPoint y: 392, distance: 236.0
click at [0, 392] on div "Acompanhamento Acompanhe a situação das marcações correntes e finalizadas Relat…" at bounding box center [606, 345] width 1212 height 494
type input "[PERSON_NAME]"
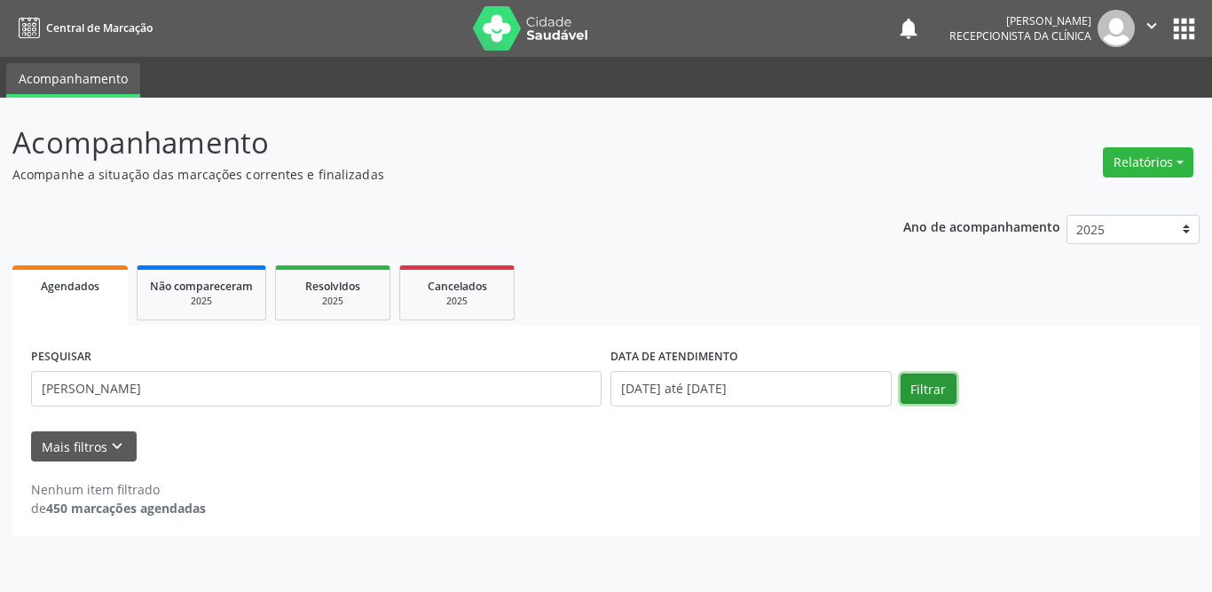
click at [934, 386] on button "Filtrar" at bounding box center [929, 389] width 56 height 30
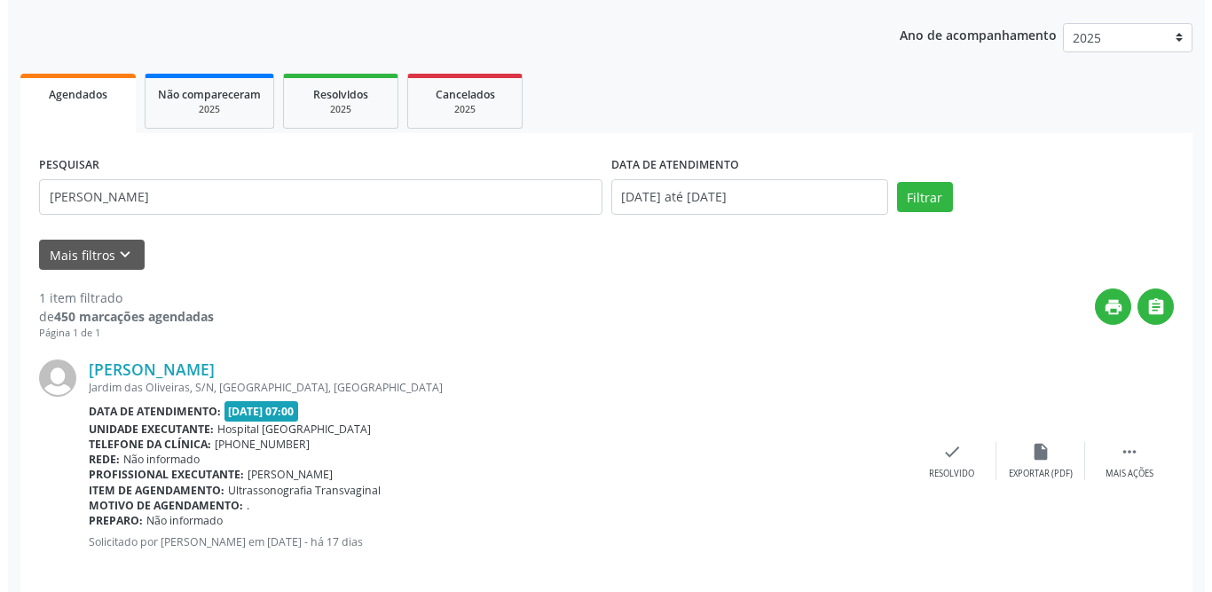
scroll to position [211, 0]
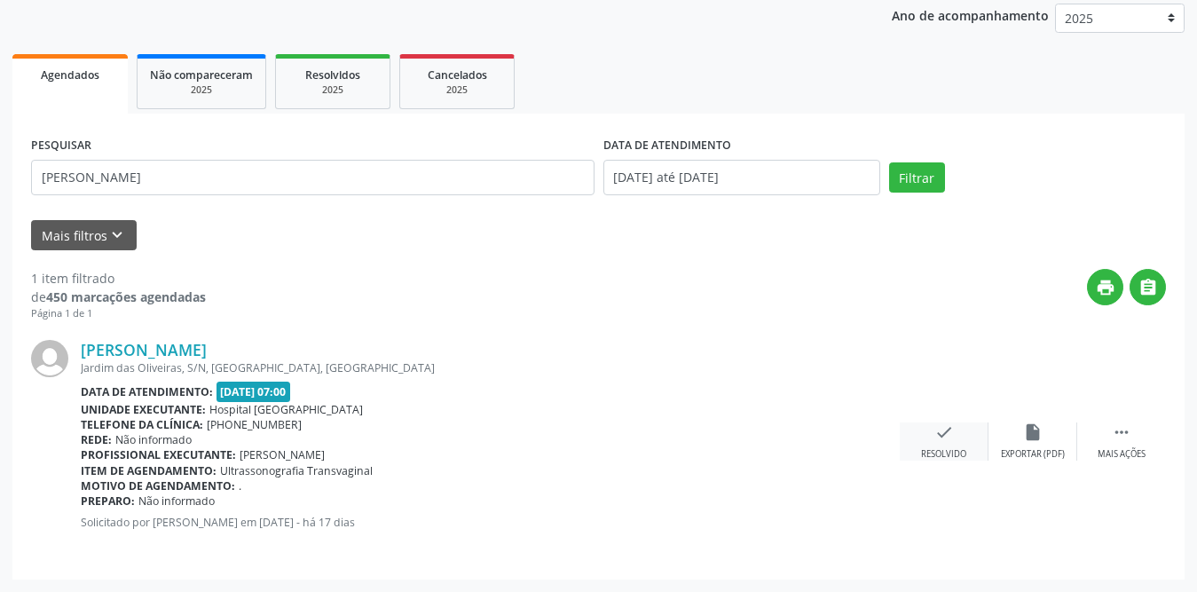
click at [930, 437] on div "check Resolvido" at bounding box center [944, 441] width 89 height 38
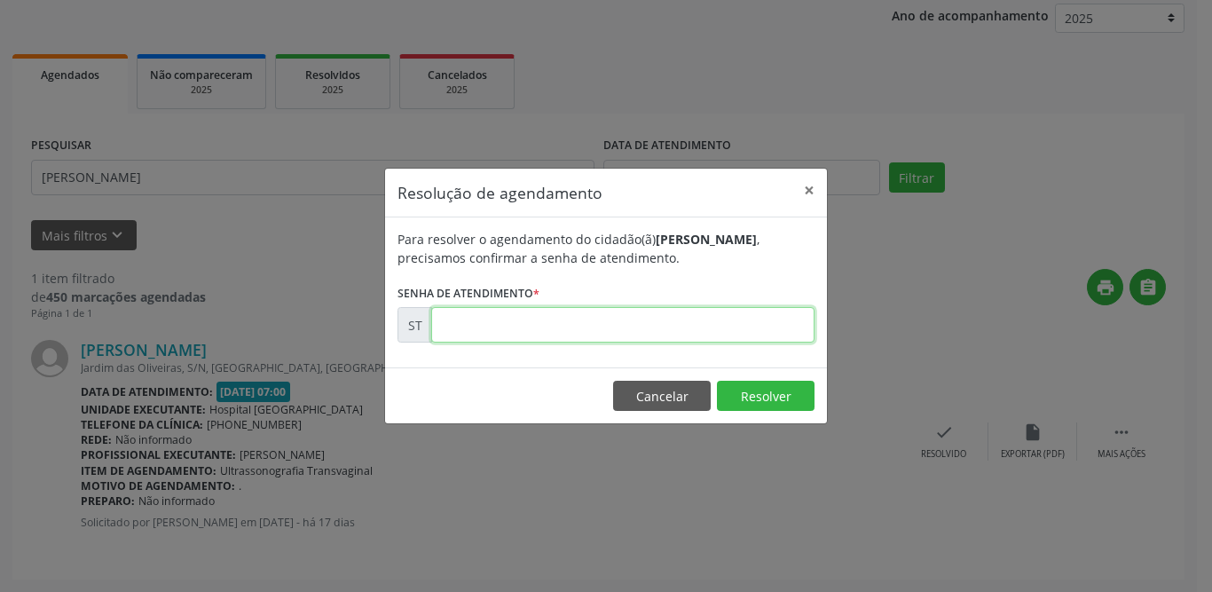
click at [708, 323] on input "text" at bounding box center [622, 324] width 383 height 35
type input "00014497"
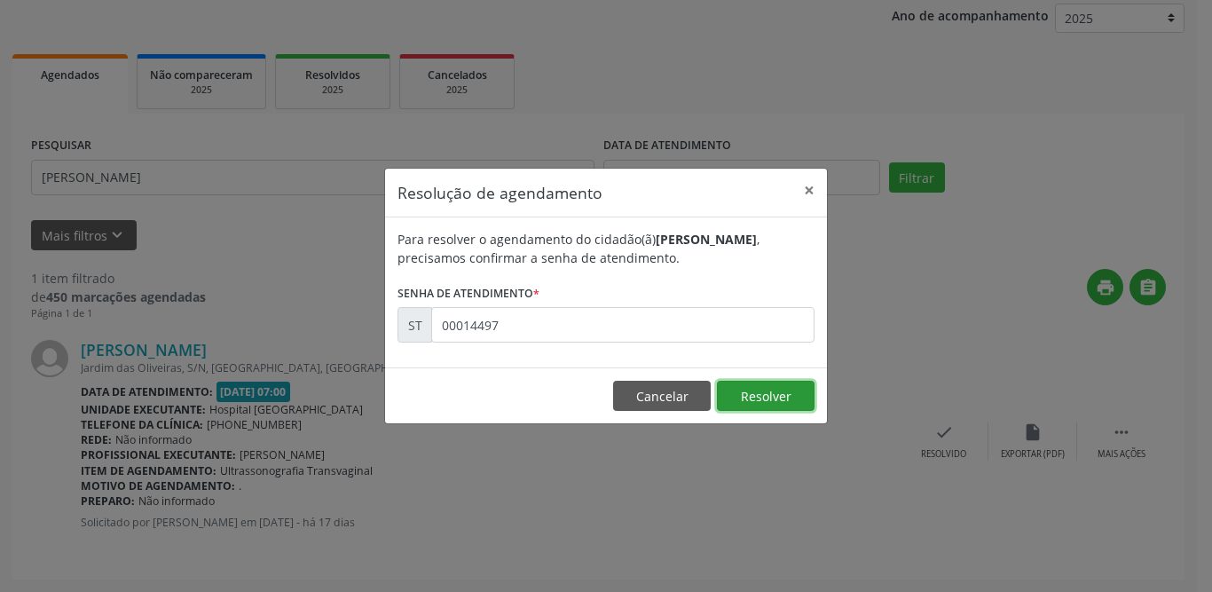
click at [790, 394] on button "Resolver" at bounding box center [766, 396] width 98 height 30
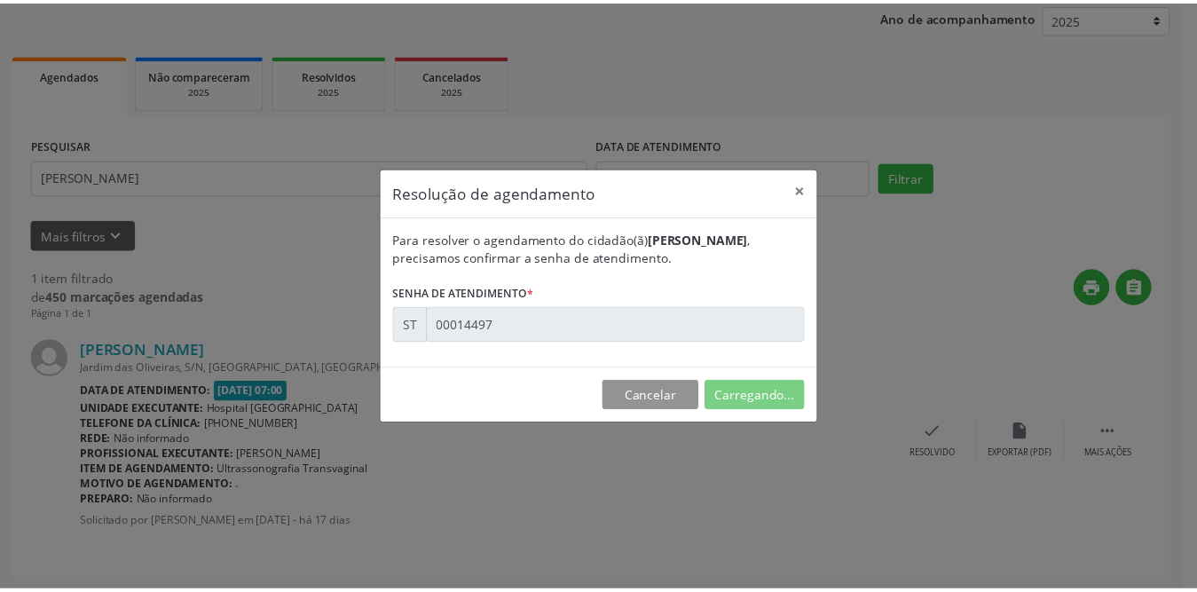
scroll to position [0, 0]
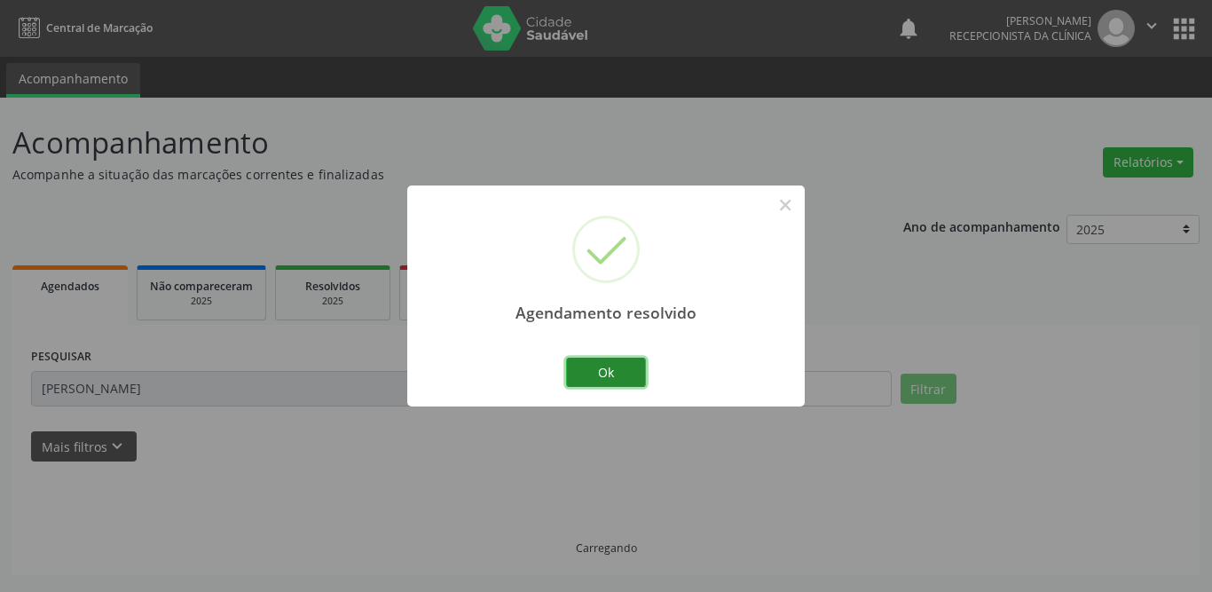
click at [625, 376] on button "Ok" at bounding box center [606, 373] width 80 height 30
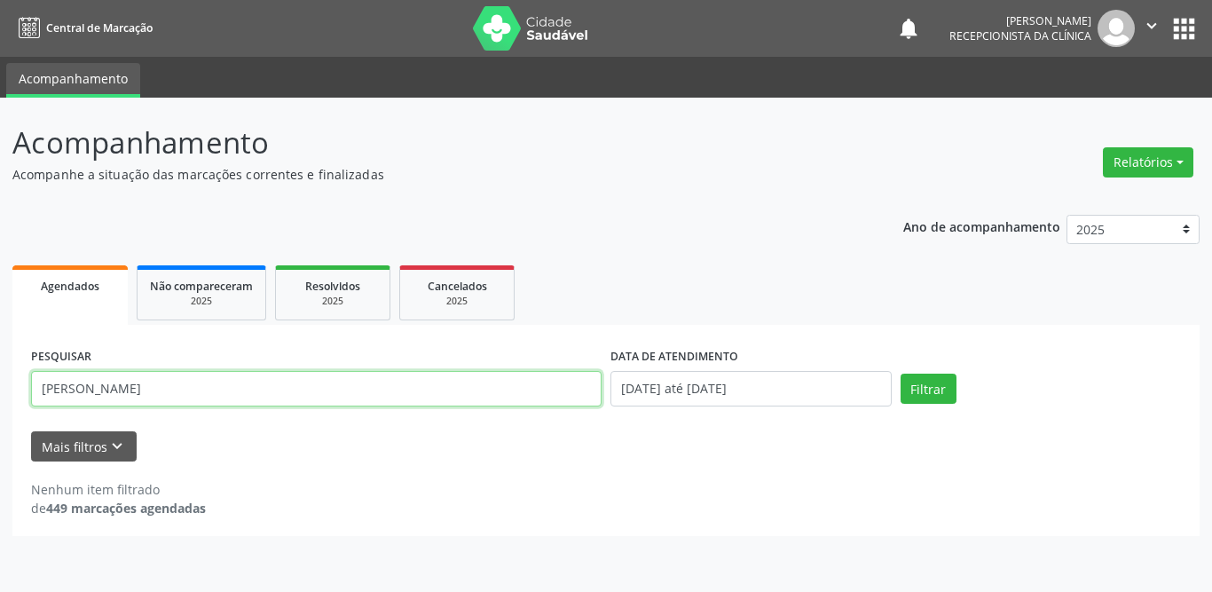
drag, startPoint x: 295, startPoint y: 395, endPoint x: 28, endPoint y: 395, distance: 266.2
click at [28, 395] on div "PESQUISAR [PERSON_NAME]" at bounding box center [316, 380] width 579 height 75
type input "[PERSON_NAME]"
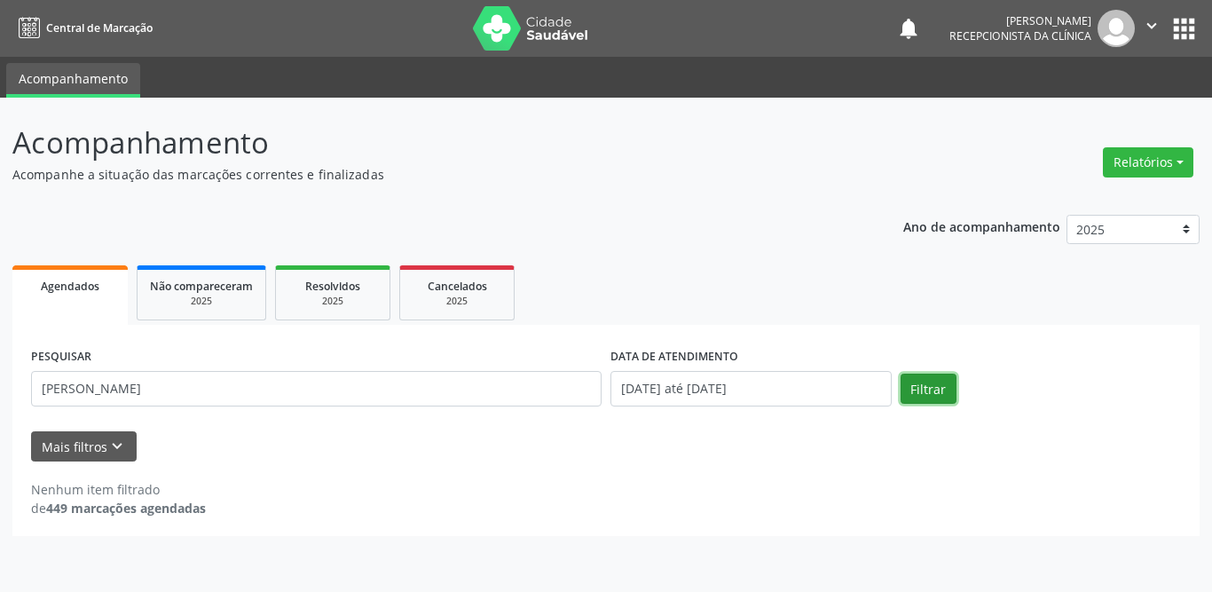
click at [926, 385] on button "Filtrar" at bounding box center [929, 389] width 56 height 30
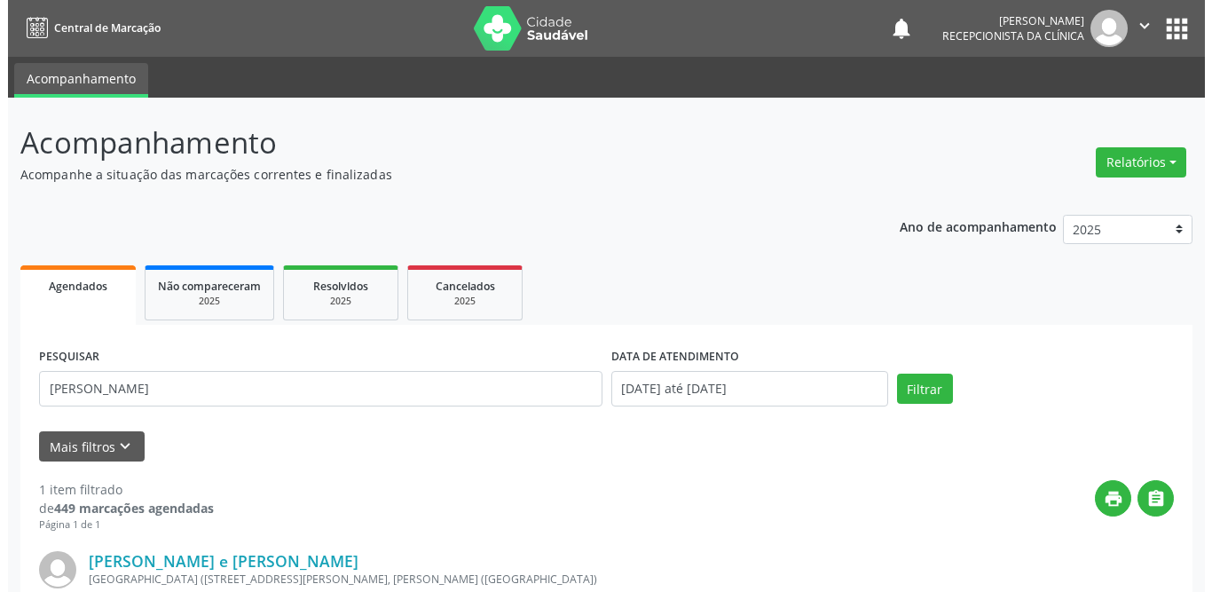
scroll to position [211, 0]
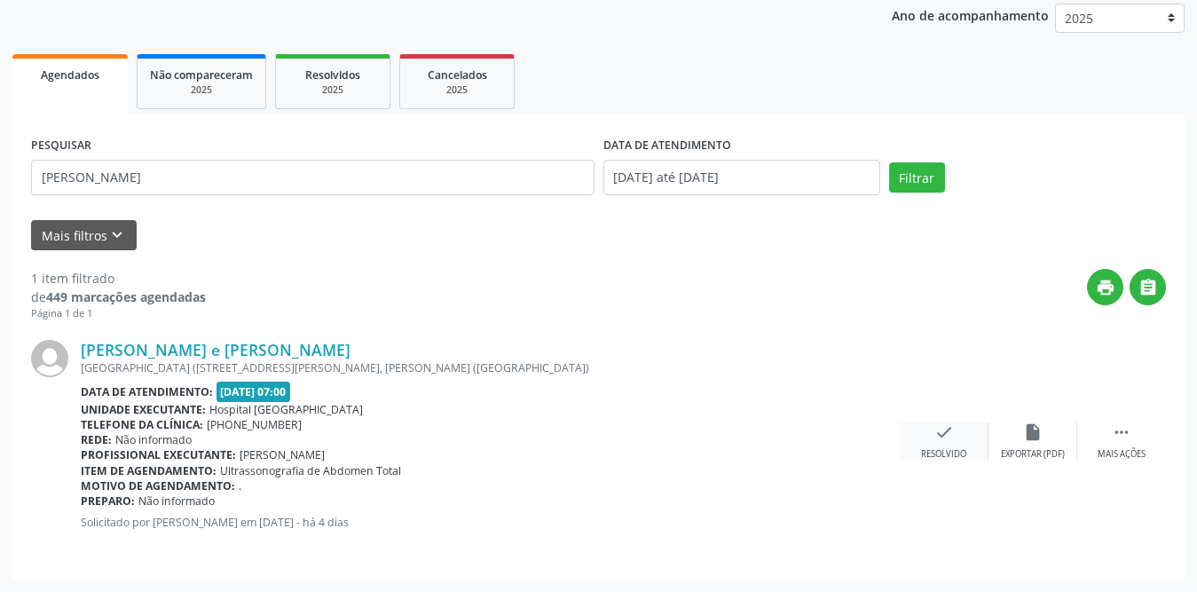
click at [946, 438] on icon "check" at bounding box center [944, 432] width 20 height 20
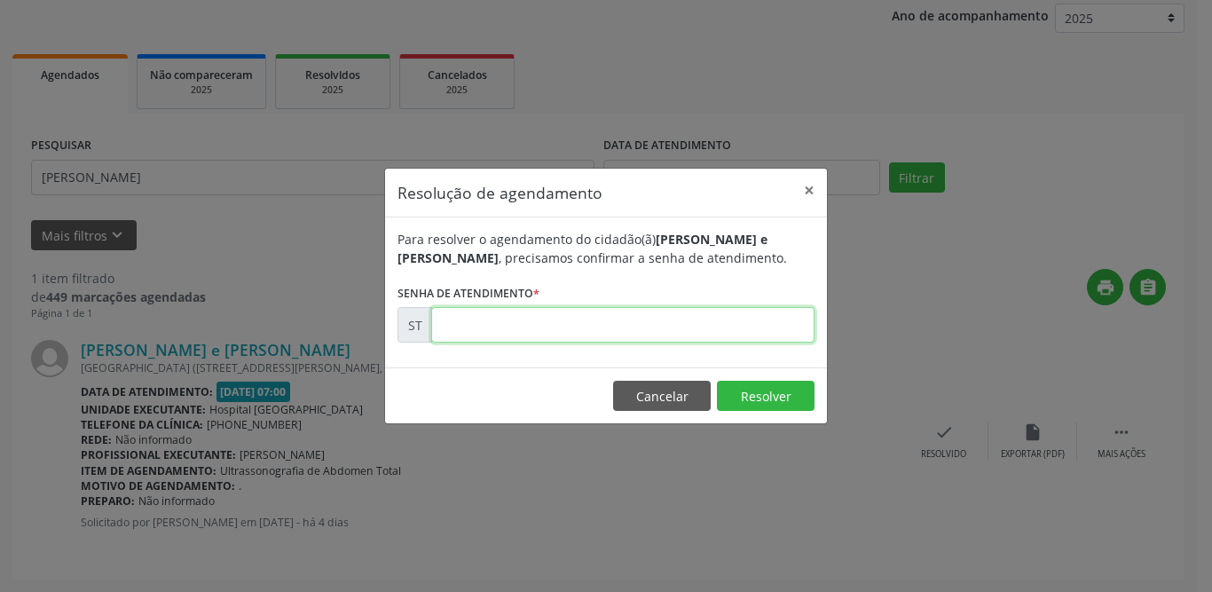
click at [534, 321] on input "text" at bounding box center [622, 324] width 383 height 35
type input "00016311"
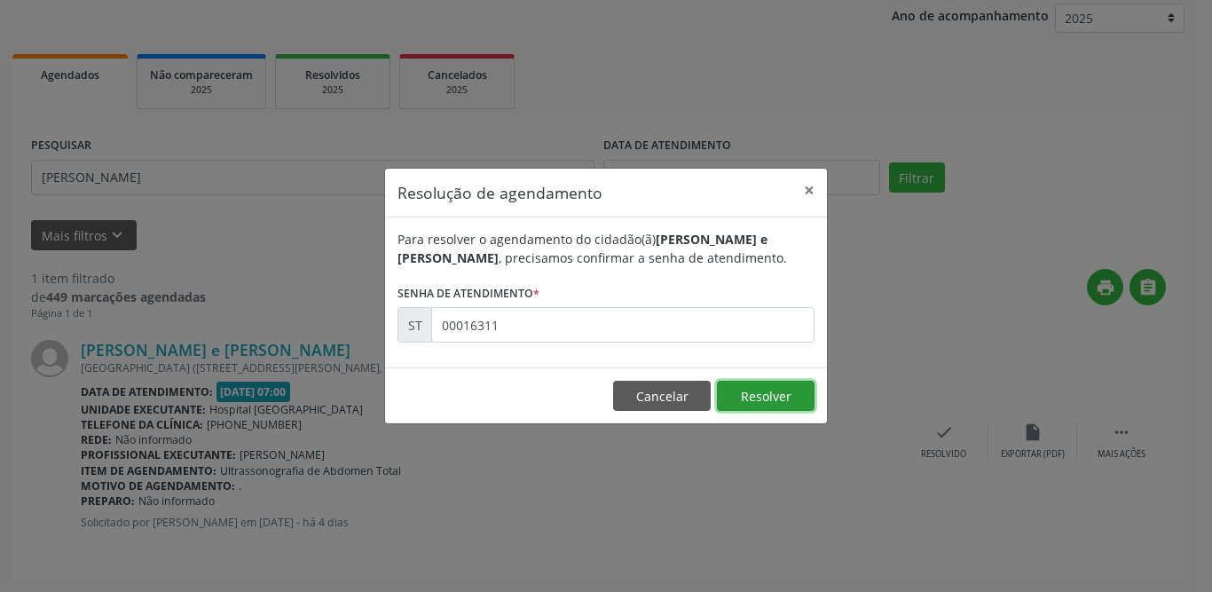
click at [766, 391] on button "Resolver" at bounding box center [766, 396] width 98 height 30
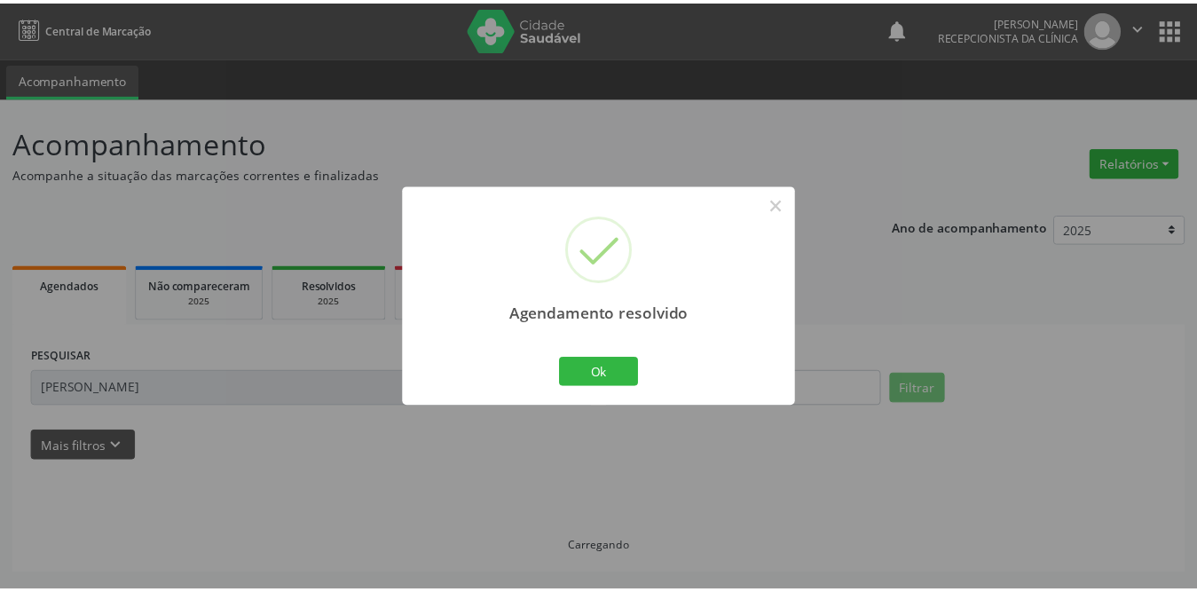
scroll to position [0, 0]
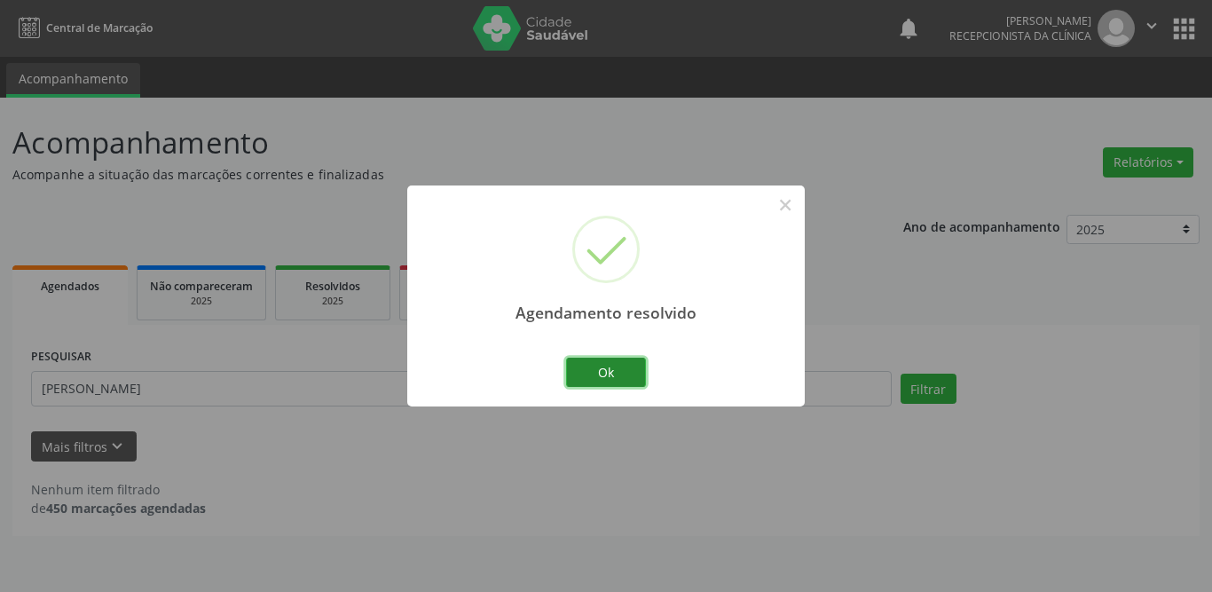
click at [611, 374] on button "Ok" at bounding box center [606, 373] width 80 height 30
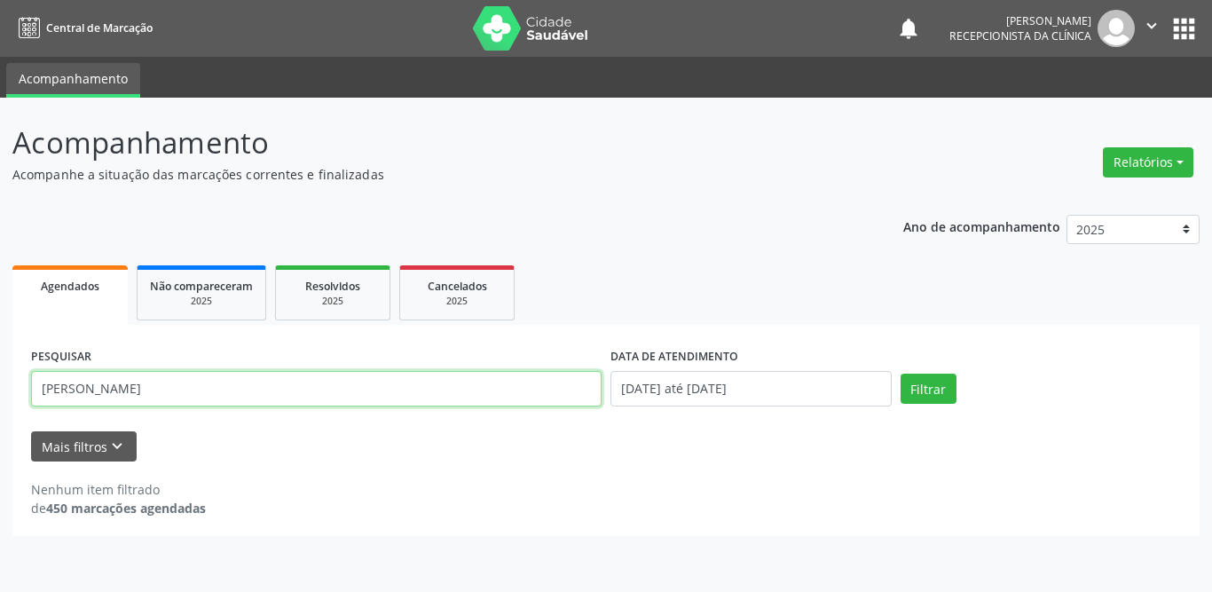
drag, startPoint x: 253, startPoint y: 396, endPoint x: 0, endPoint y: 392, distance: 252.9
click at [0, 392] on div "Acompanhamento Acompanhe a situação das marcações correntes e finalizadas Relat…" at bounding box center [606, 345] width 1212 height 494
type input "[PERSON_NAME]"
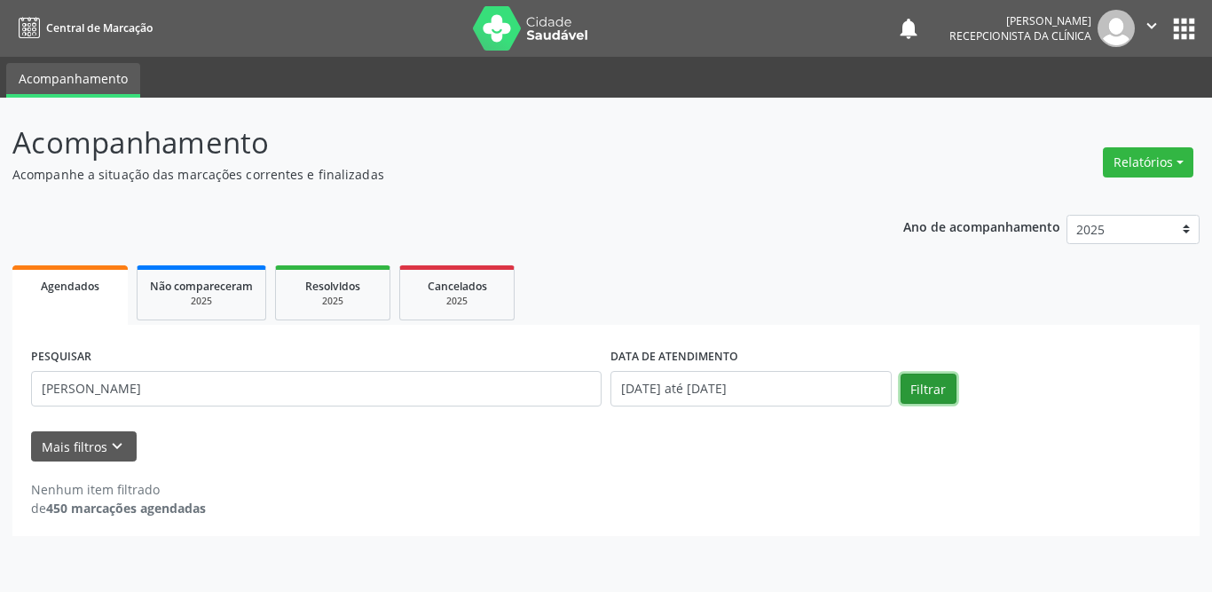
click at [929, 382] on button "Filtrar" at bounding box center [929, 389] width 56 height 30
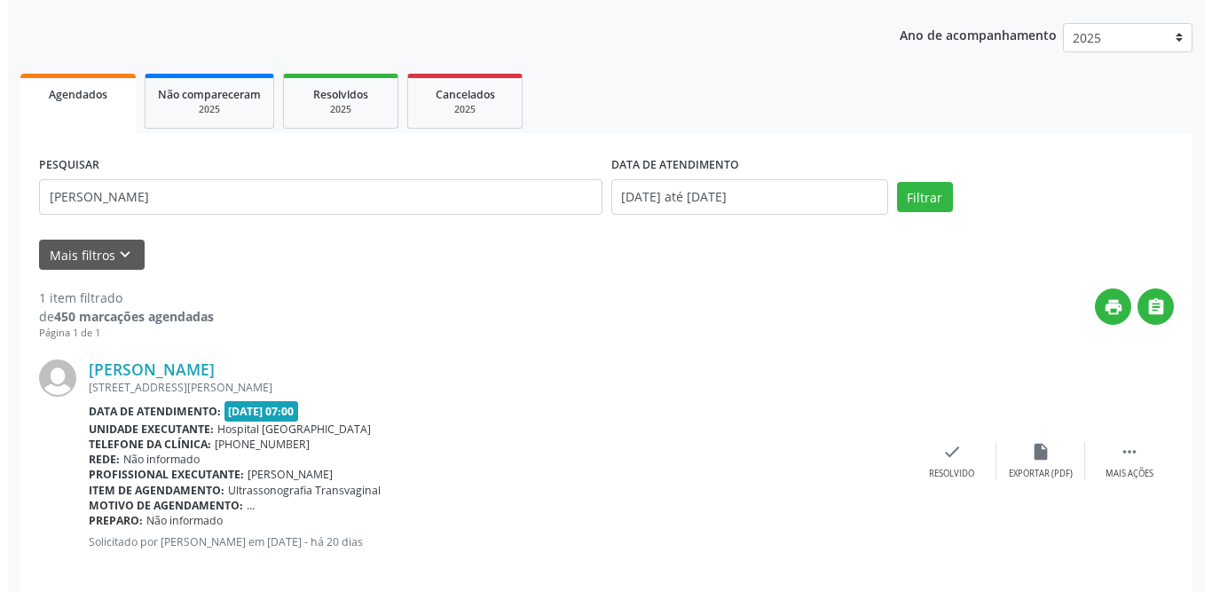
scroll to position [211, 0]
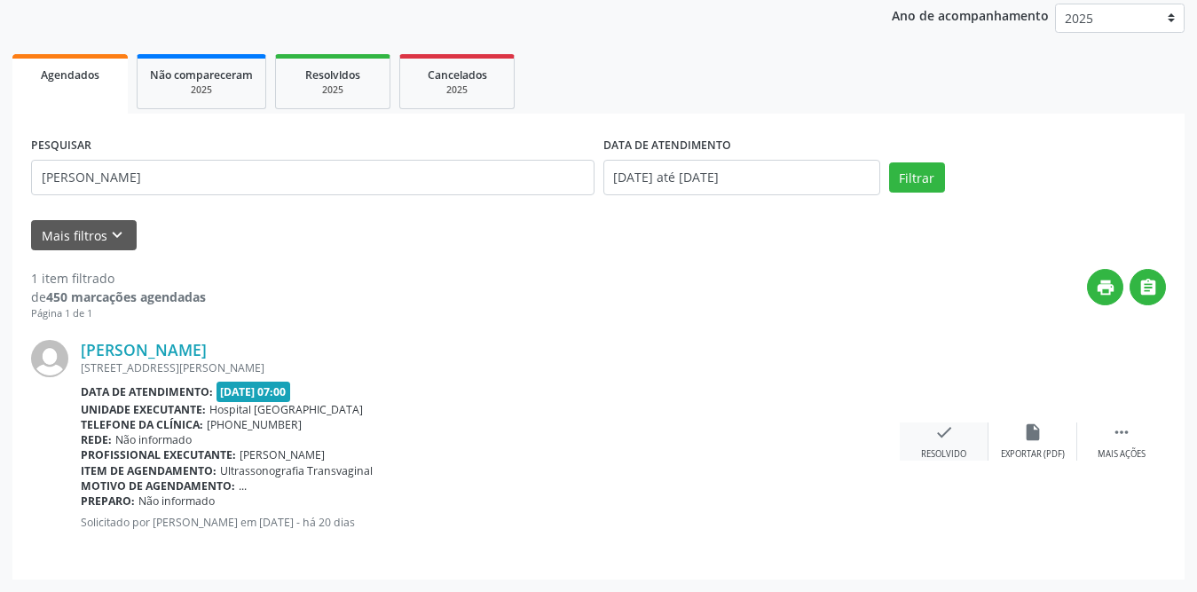
click at [934, 434] on icon "check" at bounding box center [944, 432] width 20 height 20
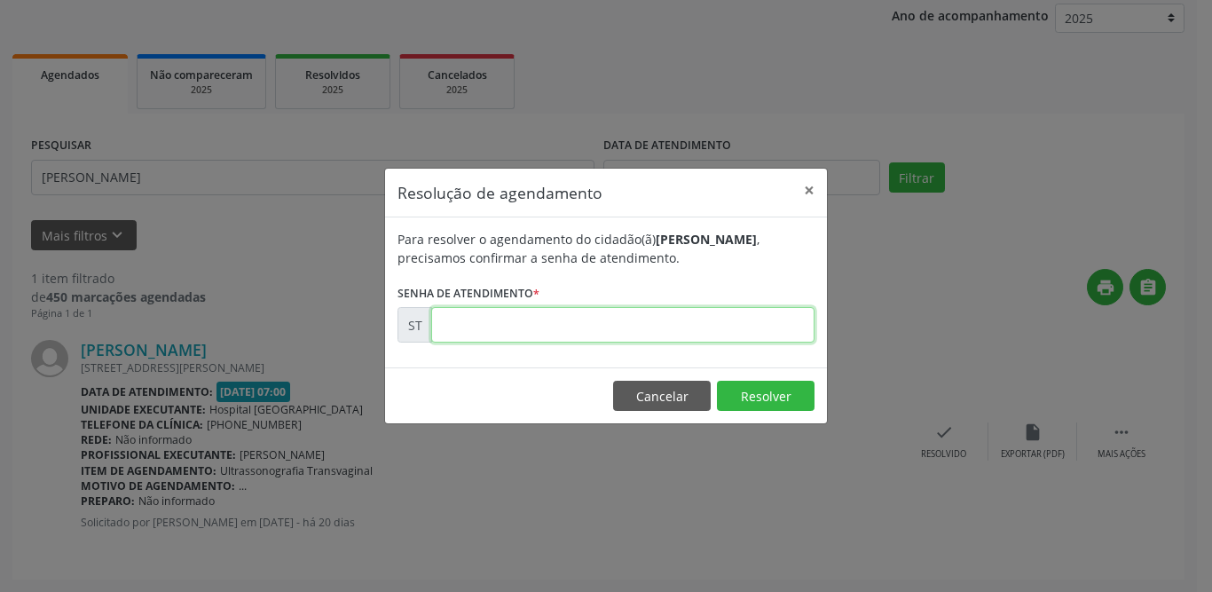
click at [597, 318] on input "text" at bounding box center [622, 324] width 383 height 35
click at [474, 323] on input "00001984" at bounding box center [622, 324] width 383 height 35
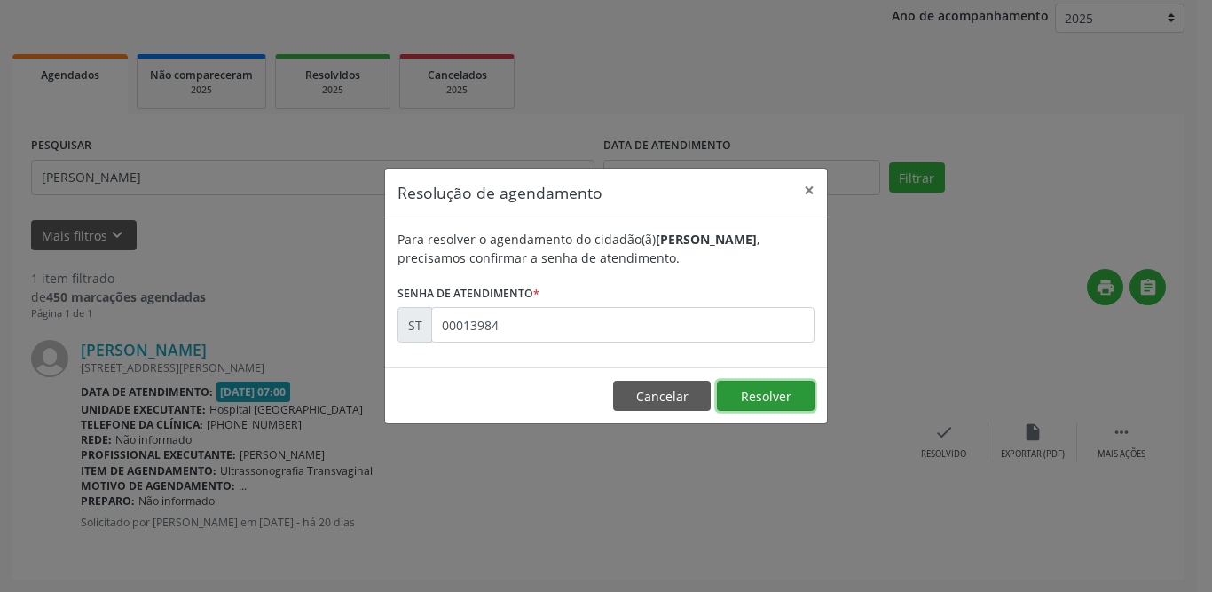
click at [790, 392] on button "Resolver" at bounding box center [766, 396] width 98 height 30
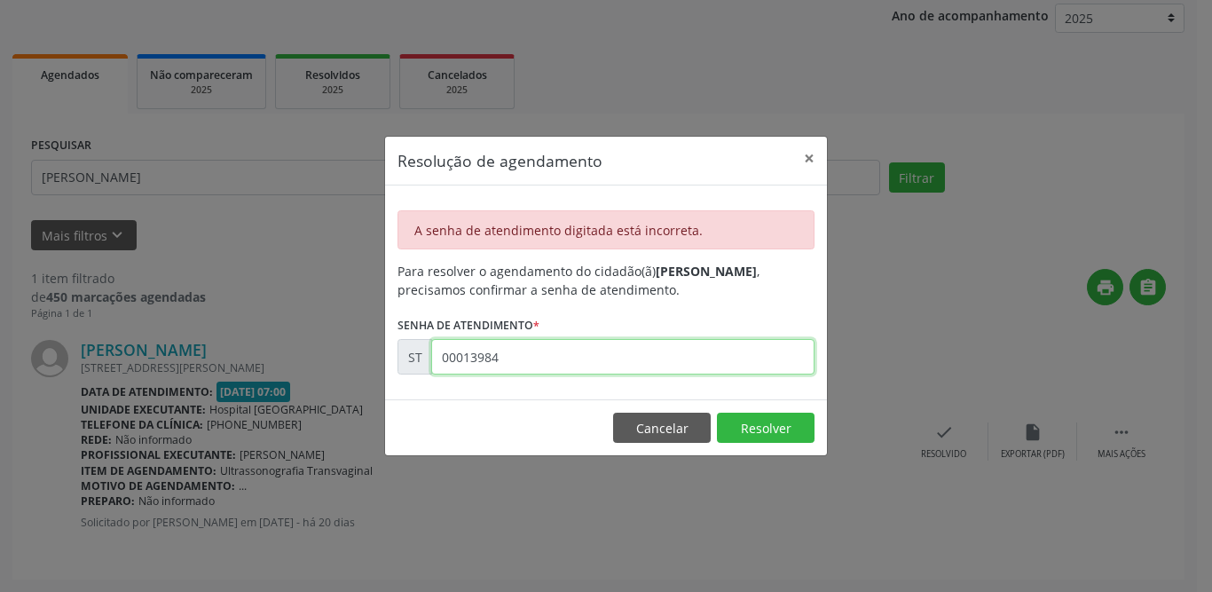
drag, startPoint x: 555, startPoint y: 351, endPoint x: 382, endPoint y: 356, distance: 173.1
click at [382, 356] on div "Resolução de agendamento × A senha de atendimento digitada está incorreta. Para…" at bounding box center [606, 296] width 1212 height 592
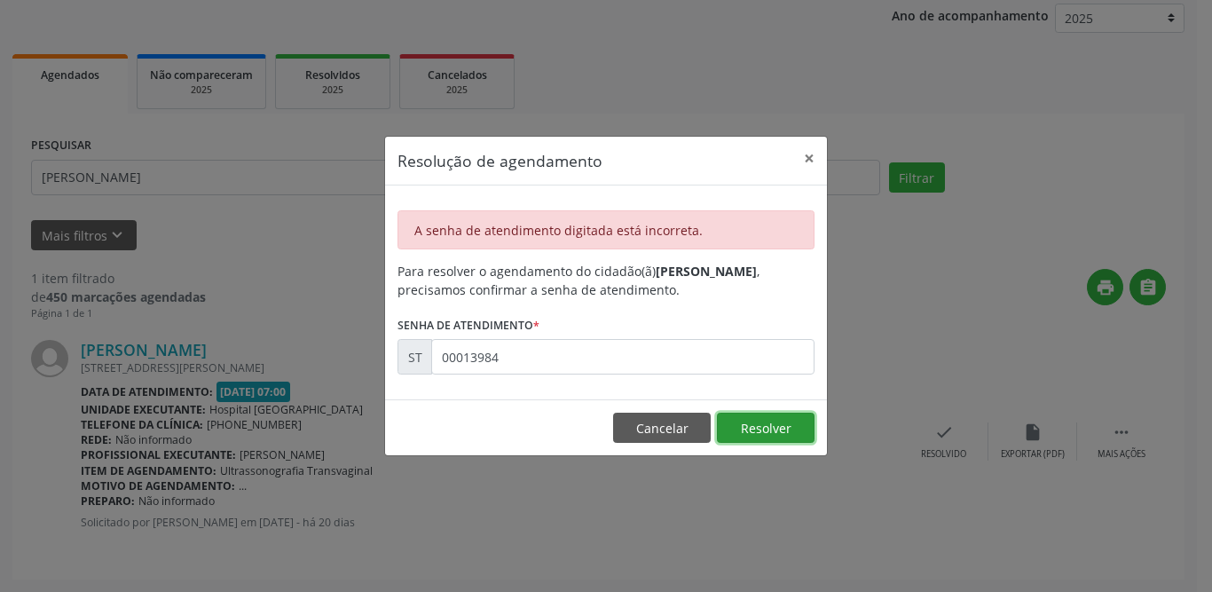
click at [739, 422] on button "Resolver" at bounding box center [766, 428] width 98 height 30
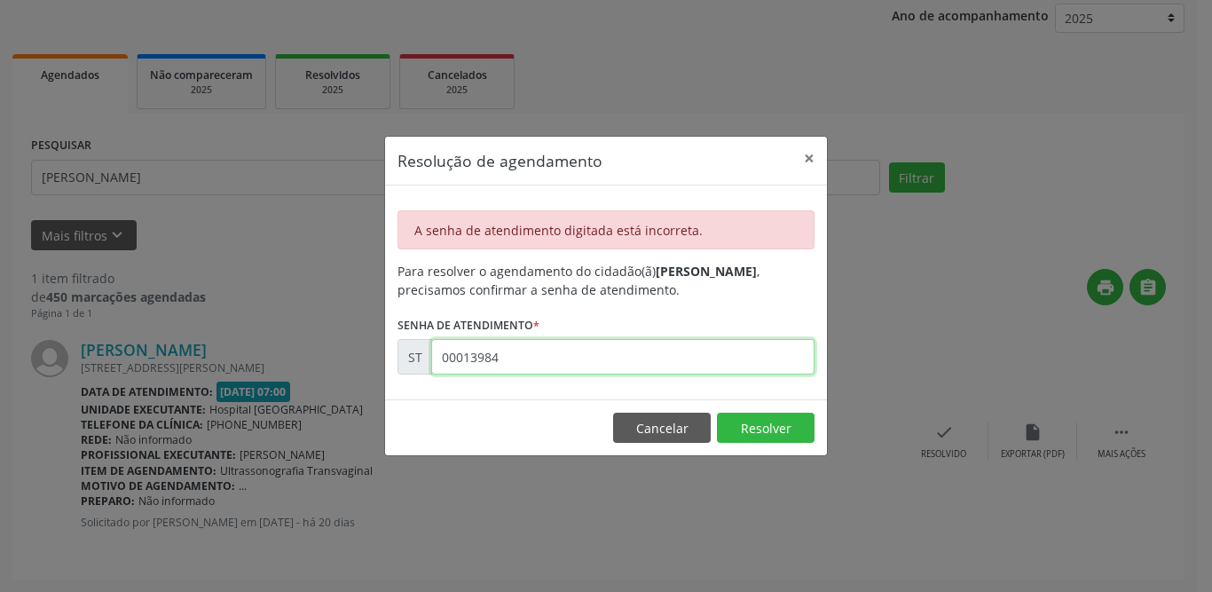
drag, startPoint x: 569, startPoint y: 369, endPoint x: 263, endPoint y: 368, distance: 306.2
click at [263, 368] on div "Resolução de agendamento × A senha de atendimento digitada está incorreta. Para…" at bounding box center [606, 296] width 1212 height 592
type input "00013592"
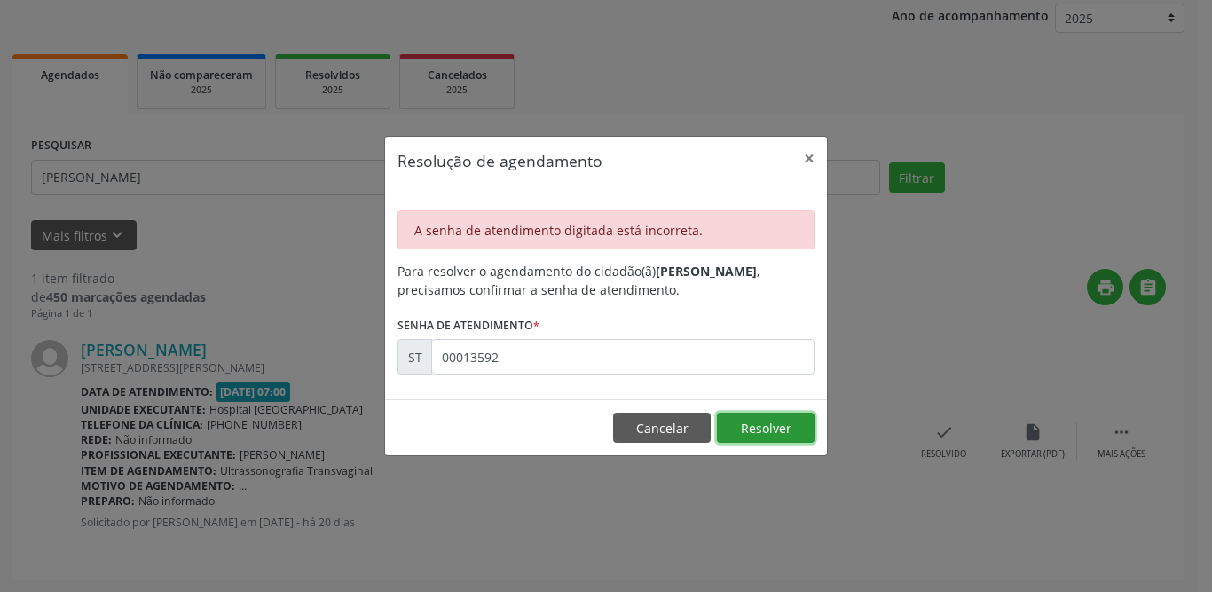
click at [741, 430] on button "Resolver" at bounding box center [766, 428] width 98 height 30
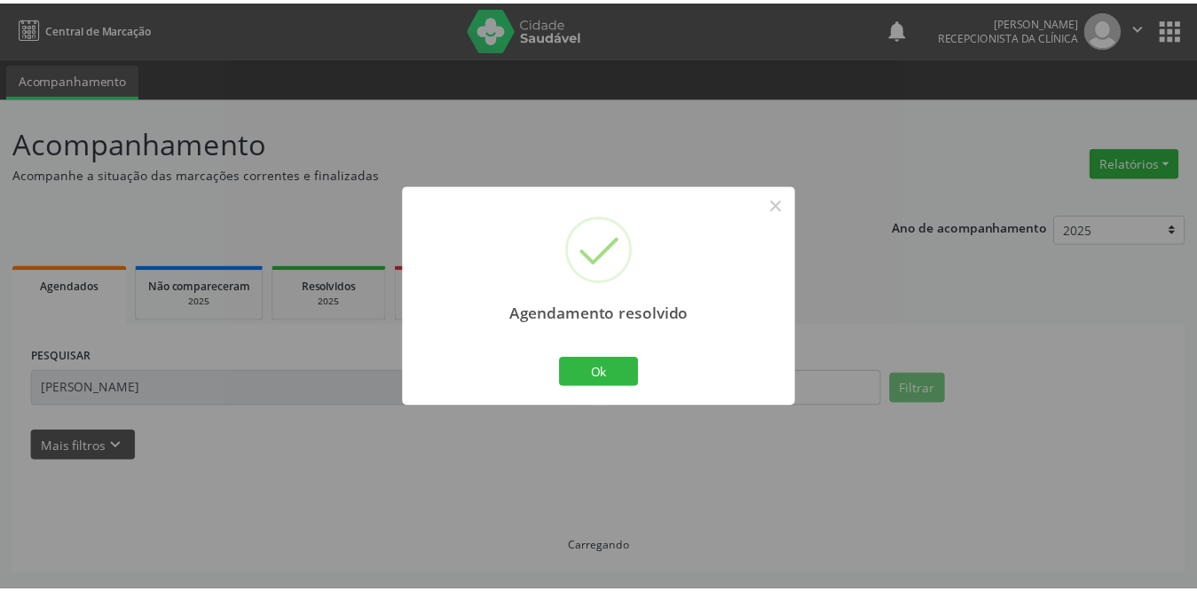
scroll to position [0, 0]
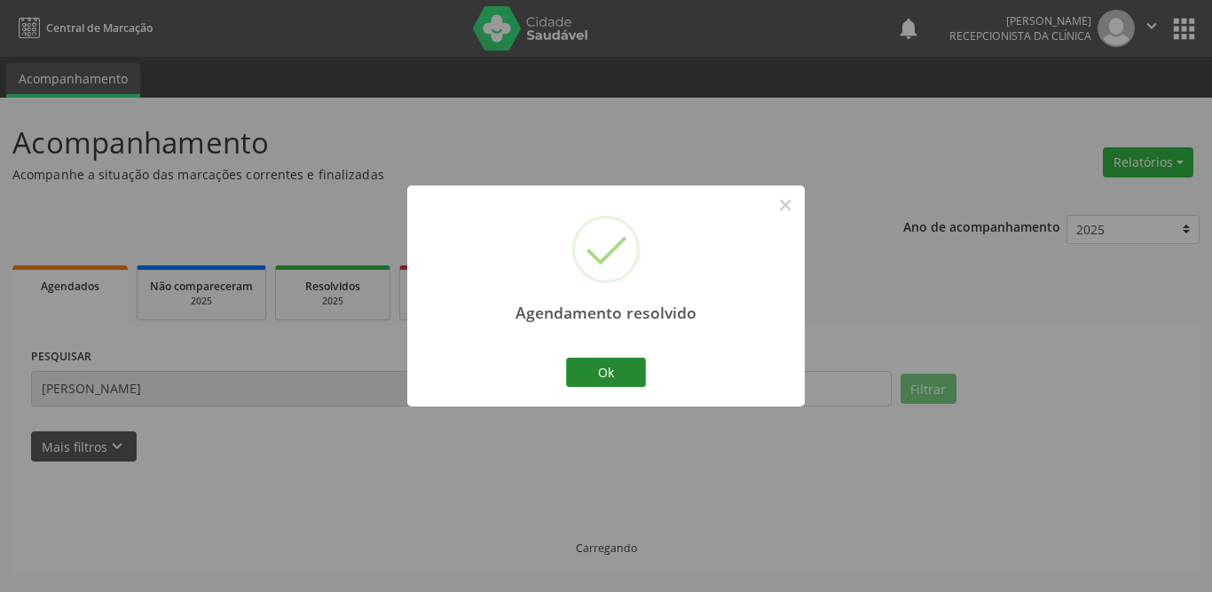
click at [618, 374] on button "Ok" at bounding box center [606, 373] width 80 height 30
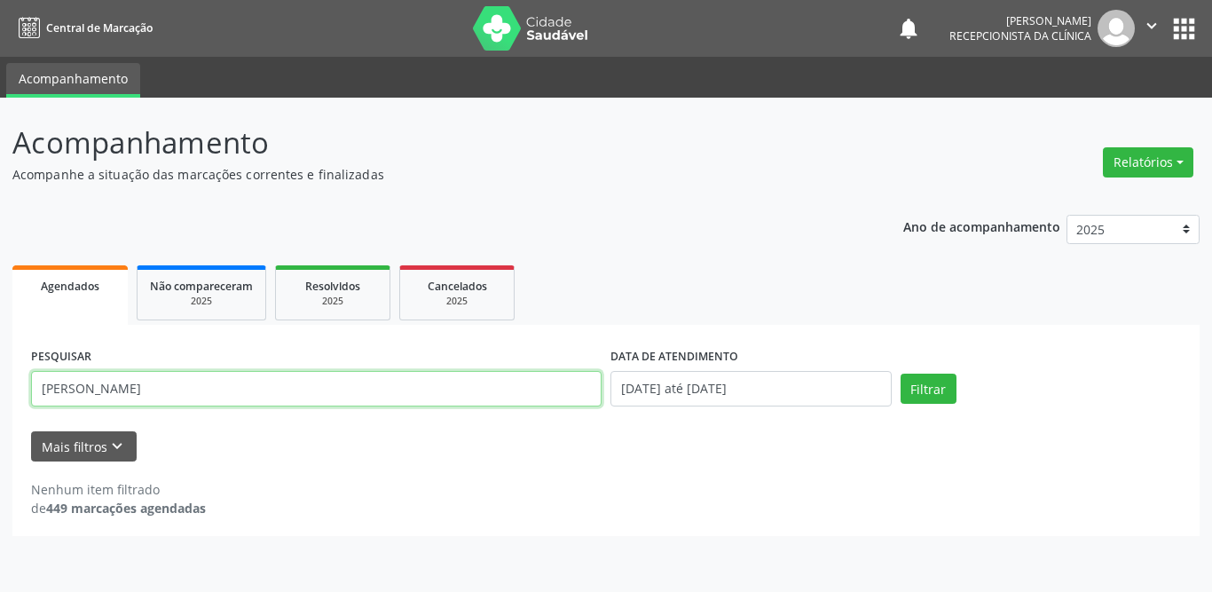
drag, startPoint x: 201, startPoint y: 390, endPoint x: 0, endPoint y: 384, distance: 201.5
click at [0, 384] on div "Acompanhamento Acompanhe a situação das marcações correntes e finalizadas Relat…" at bounding box center [606, 345] width 1212 height 494
click at [380, 390] on input "text" at bounding box center [316, 388] width 571 height 35
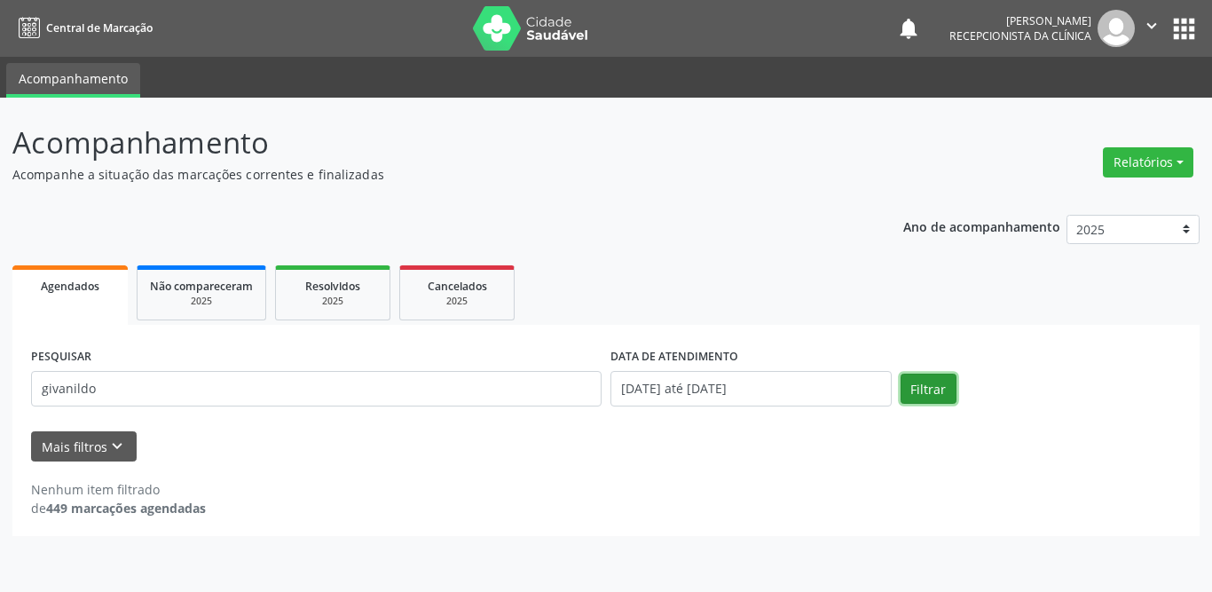
click at [922, 388] on button "Filtrar" at bounding box center [929, 389] width 56 height 30
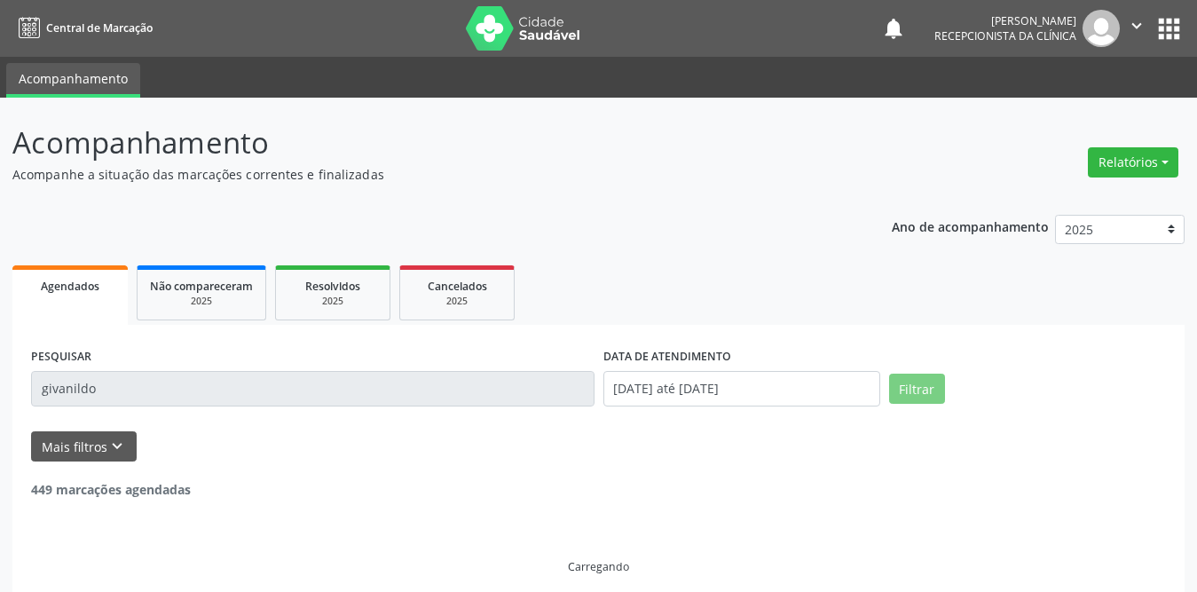
click at [186, 393] on input "givanildo" at bounding box center [312, 388] width 563 height 35
click at [140, 393] on input "givanildo" at bounding box center [312, 388] width 563 height 35
click at [109, 386] on input "givanildo" at bounding box center [312, 388] width 563 height 35
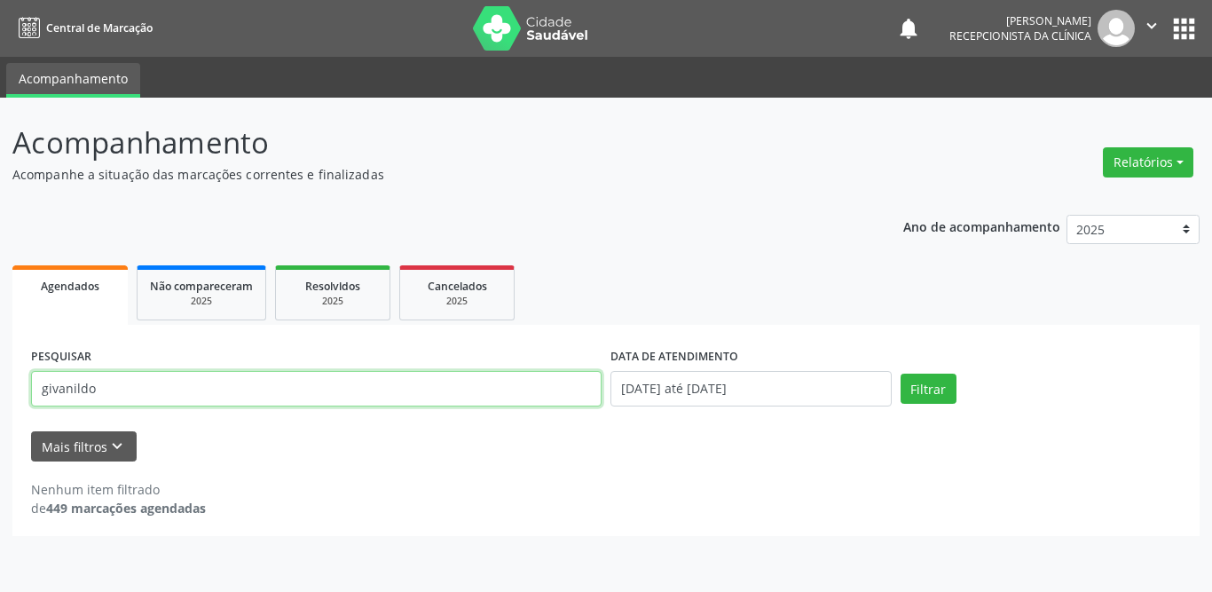
click at [94, 394] on input "givanildo" at bounding box center [316, 388] width 571 height 35
type input "givanilda"
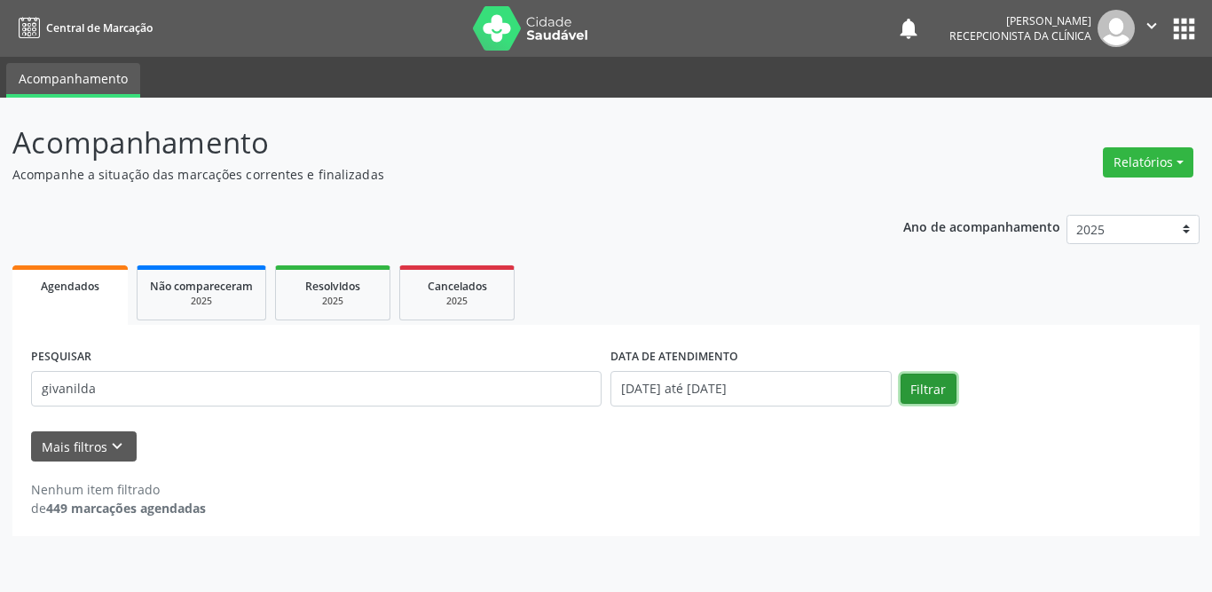
click at [919, 397] on button "Filtrar" at bounding box center [929, 389] width 56 height 30
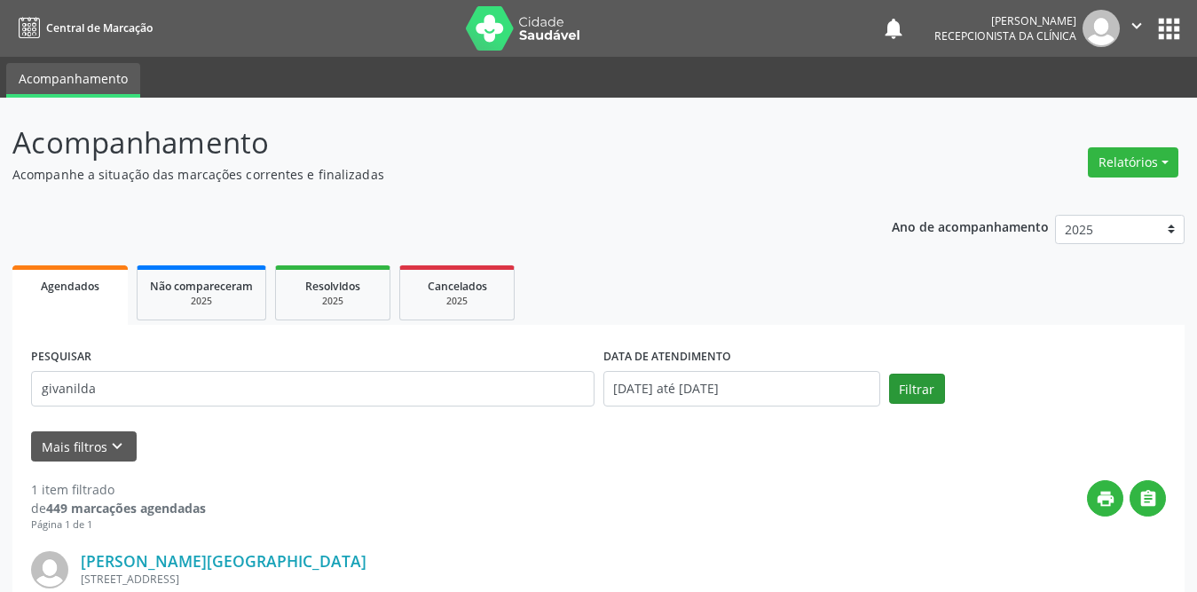
scroll to position [211, 0]
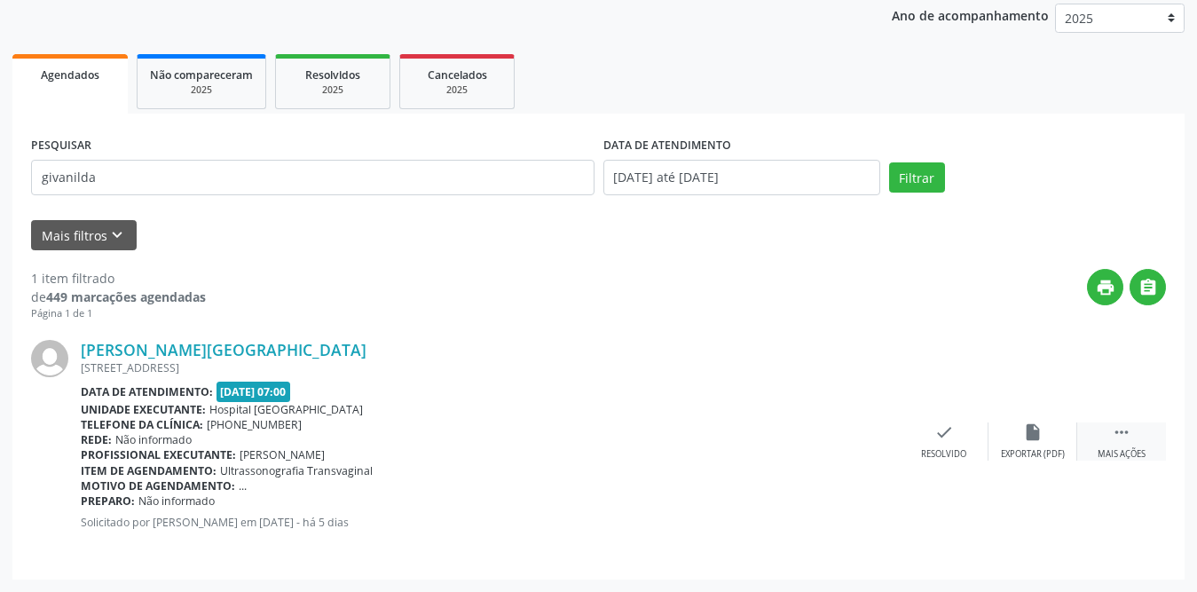
click at [1130, 432] on icon "" at bounding box center [1122, 432] width 20 height 20
drag, startPoint x: 846, startPoint y: 443, endPoint x: 862, endPoint y: 442, distance: 16.0
click at [847, 443] on div "print Imprimir" at bounding box center [855, 441] width 89 height 38
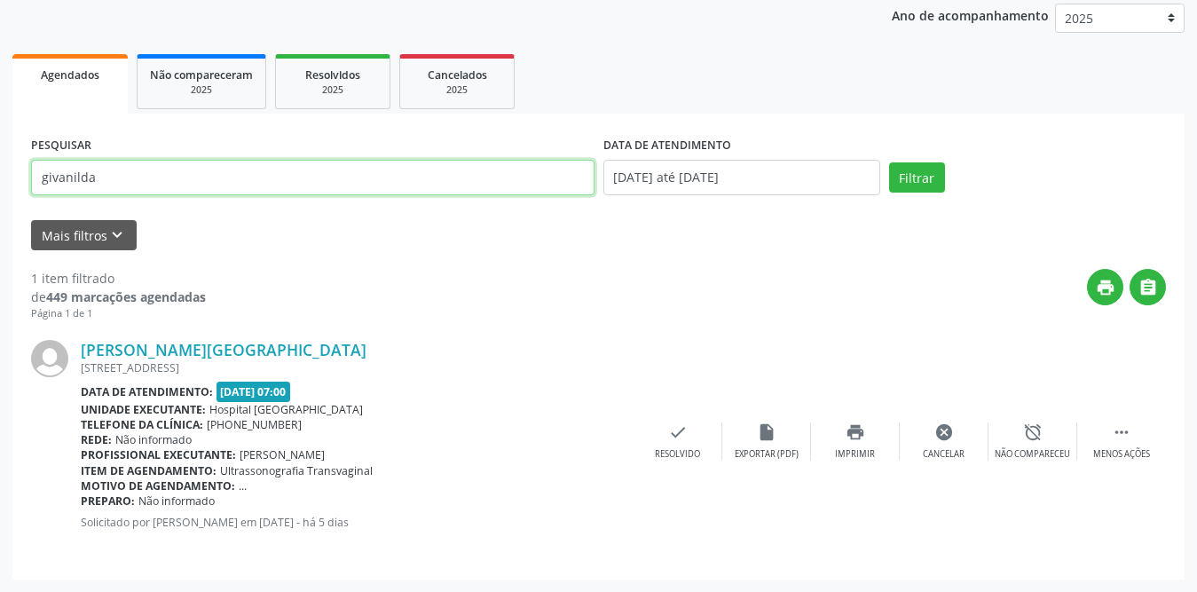
drag, startPoint x: 129, startPoint y: 185, endPoint x: 0, endPoint y: 183, distance: 128.7
click at [0, 183] on div "Acompanhamento Acompanhe a situação das marcações correntes e finalizadas Relat…" at bounding box center [598, 238] width 1197 height 705
type input "[PERSON_NAME]"
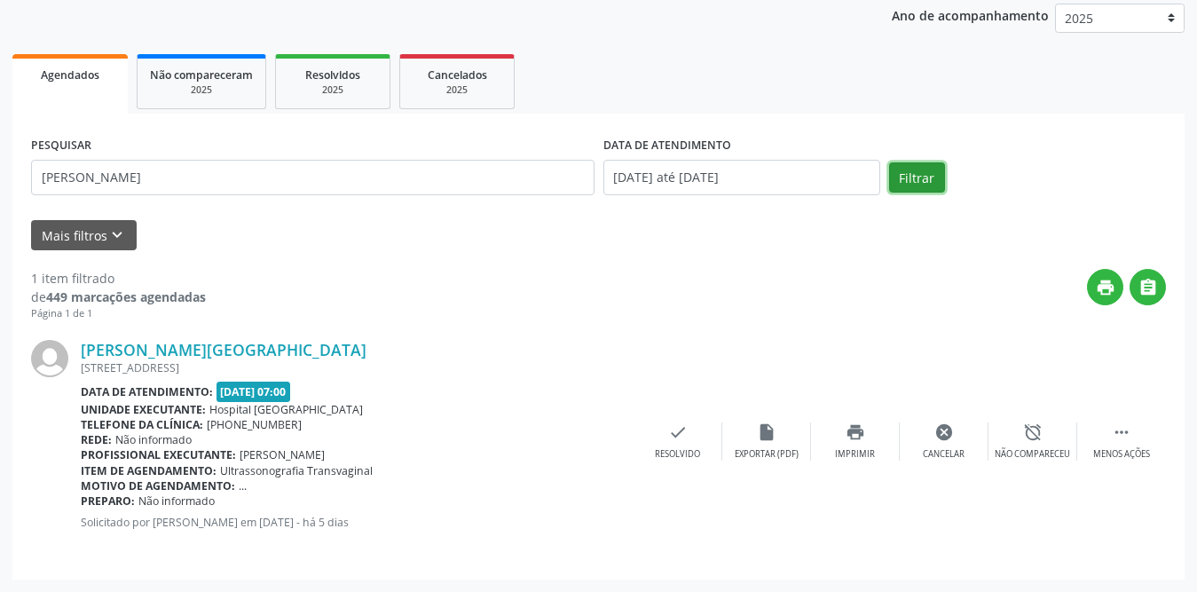
click at [917, 185] on button "Filtrar" at bounding box center [917, 177] width 56 height 30
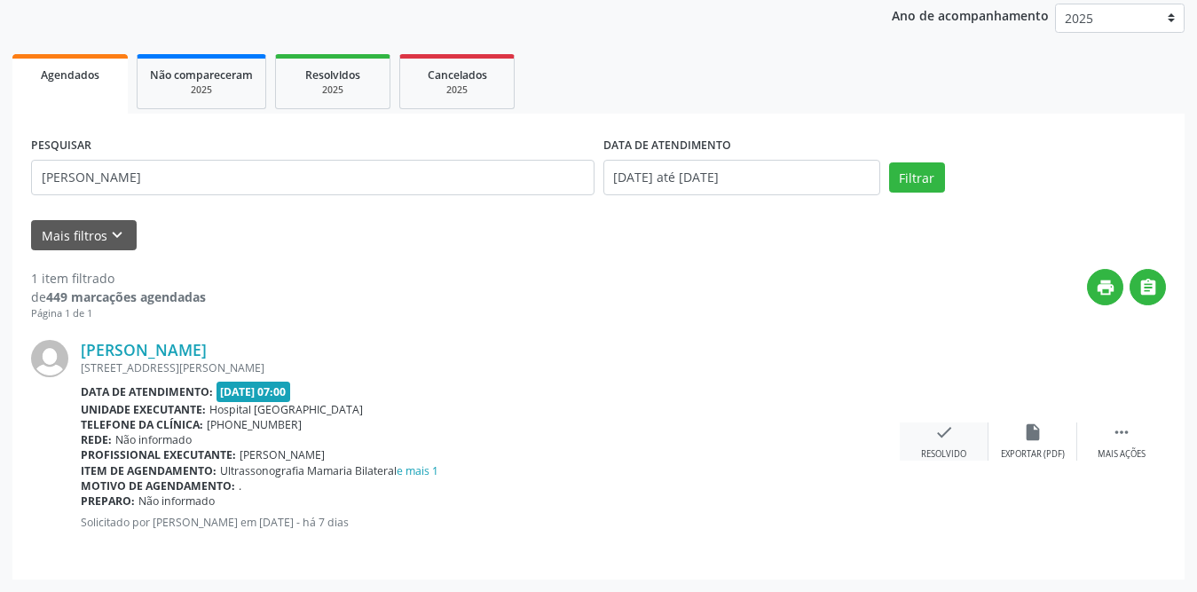
click at [950, 439] on icon "check" at bounding box center [944, 432] width 20 height 20
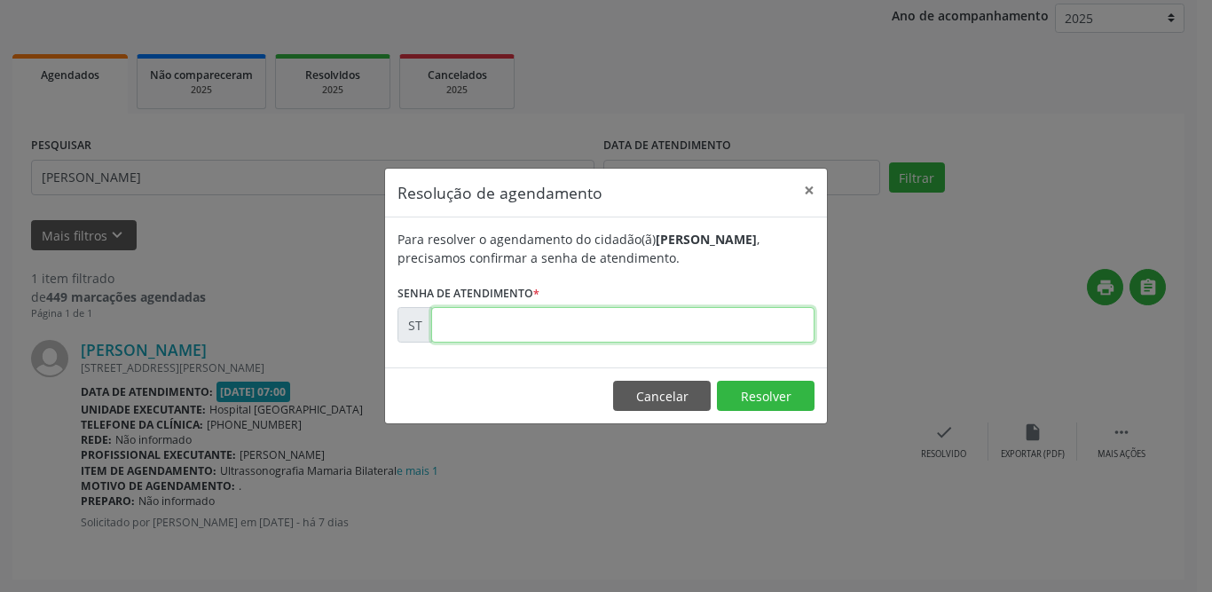
click at [524, 321] on input "text" at bounding box center [622, 324] width 383 height 35
type input "00015765"
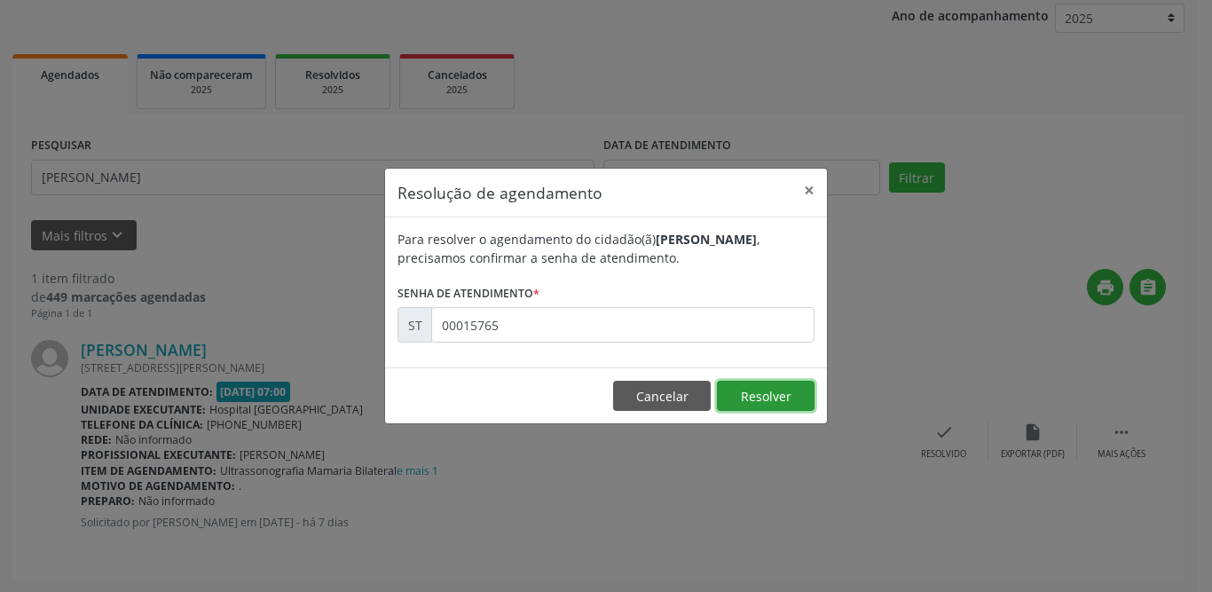
click at [744, 387] on button "Resolver" at bounding box center [766, 396] width 98 height 30
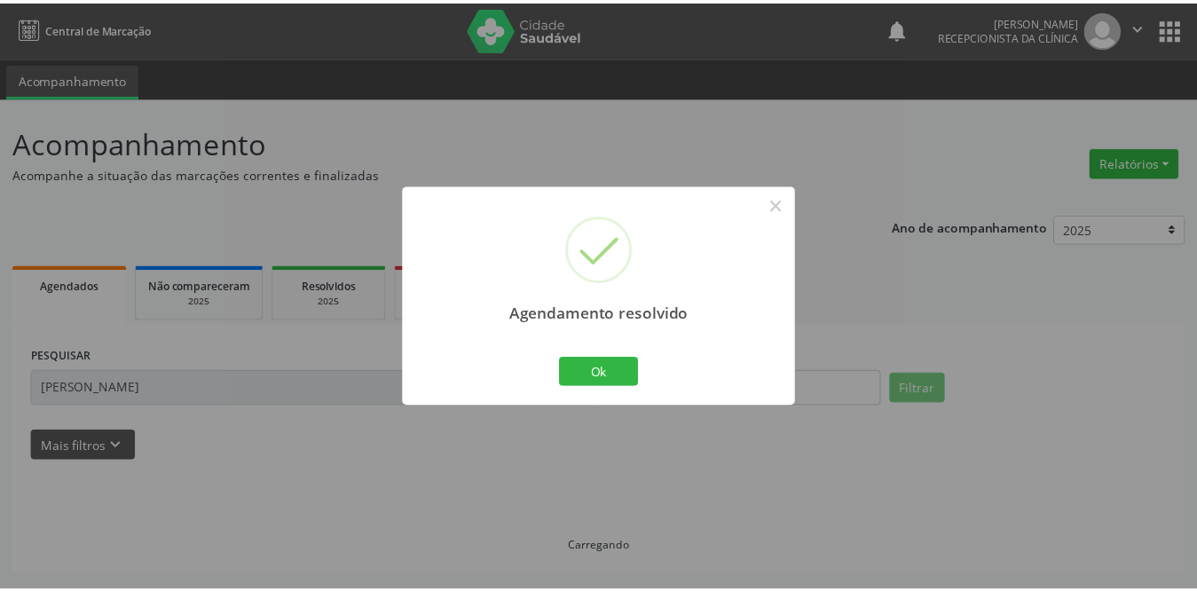
scroll to position [0, 0]
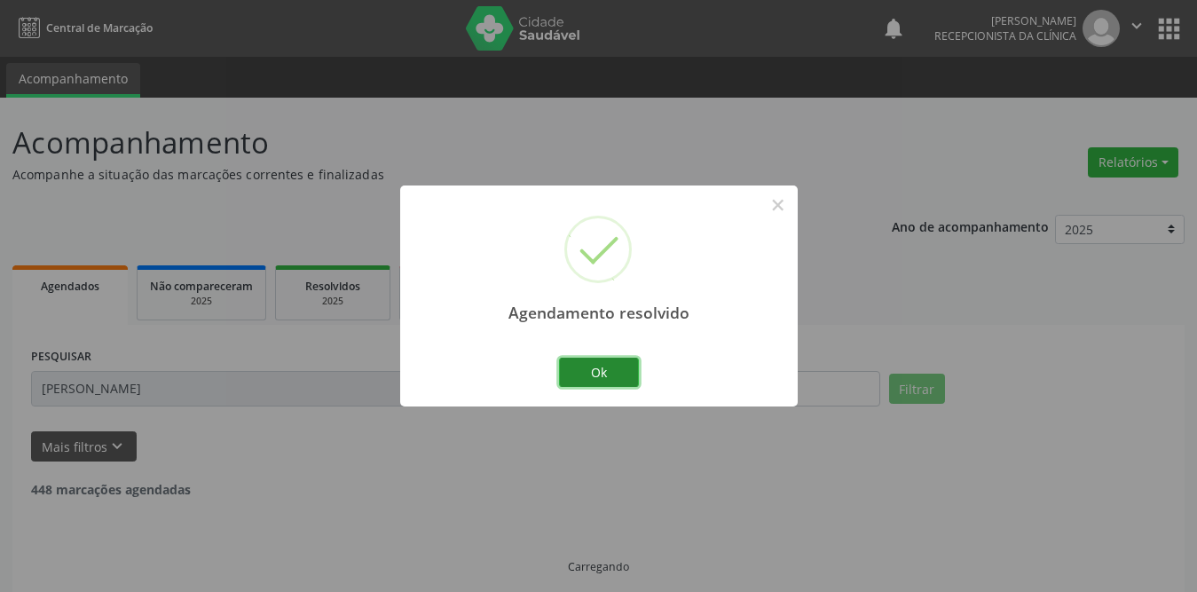
click at [603, 374] on button "Ok" at bounding box center [599, 373] width 80 height 30
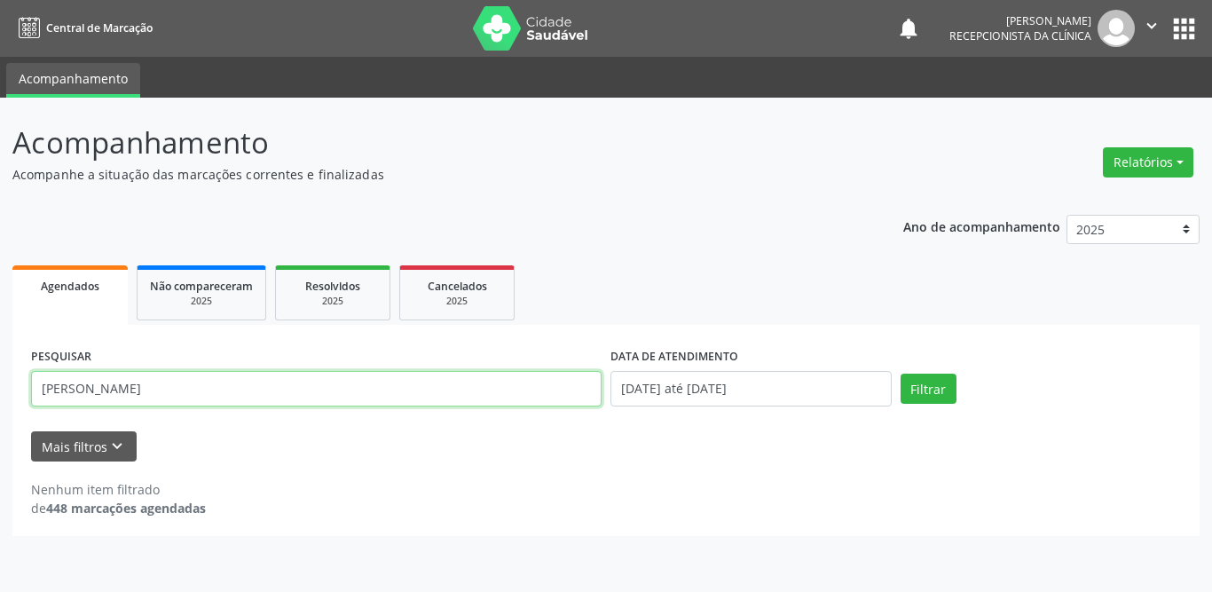
drag, startPoint x: 96, startPoint y: 388, endPoint x: 0, endPoint y: 390, distance: 95.9
click at [0, 390] on div "Acompanhamento Acompanhe a situação das marcações correntes e finalizadas Relat…" at bounding box center [606, 345] width 1212 height 494
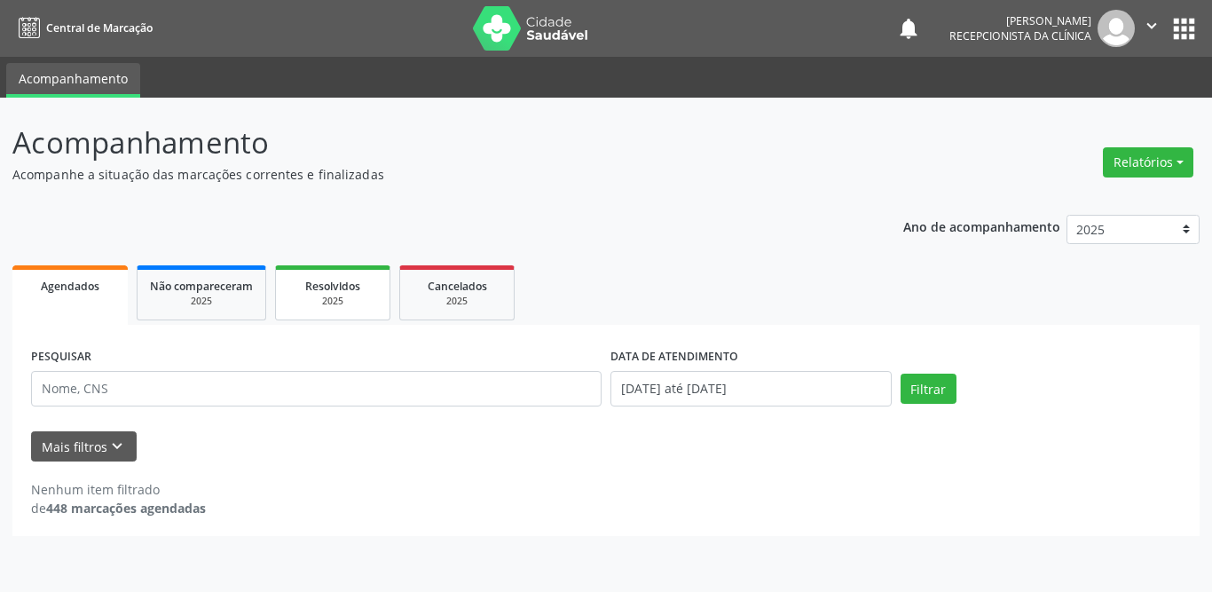
click at [329, 292] on span "Resolvidos" at bounding box center [332, 286] width 55 height 15
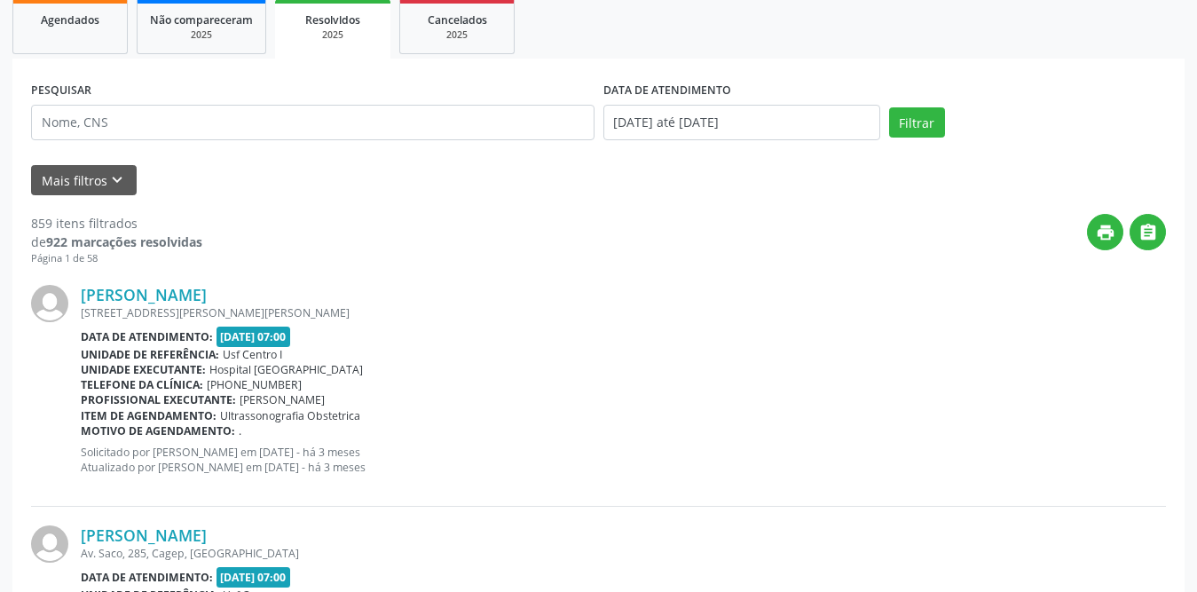
scroll to position [355, 0]
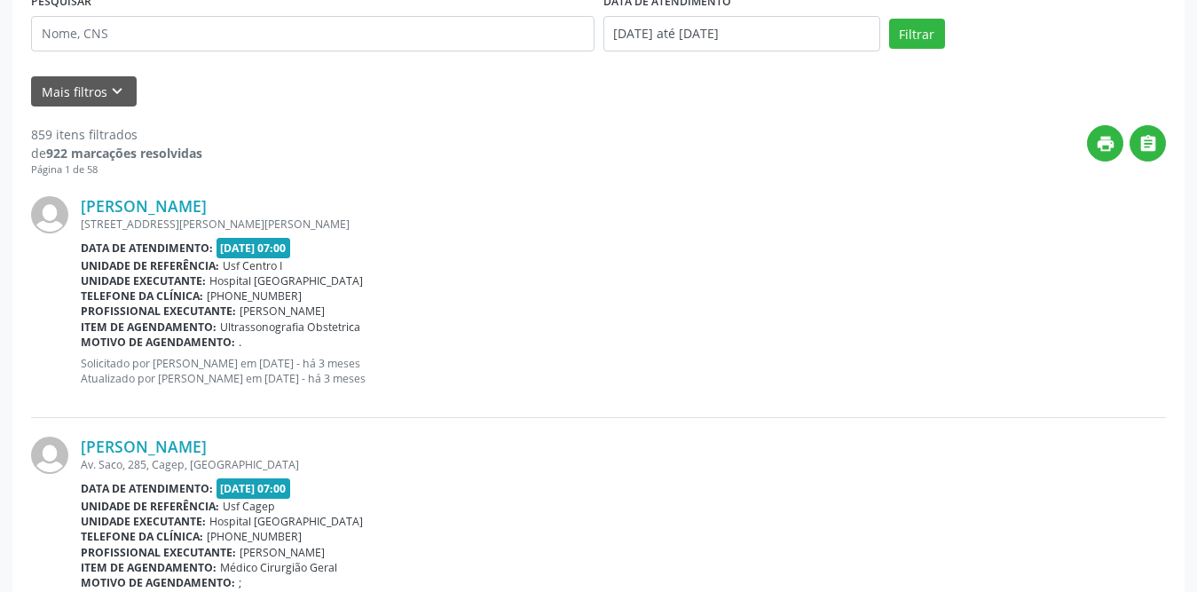
click at [107, 191] on div "[PERSON_NAME] [STREET_ADDRESS][PERSON_NAME][PERSON_NAME] Data de atendimento: […" at bounding box center [598, 297] width 1135 height 240
click at [111, 183] on div "[PERSON_NAME] [STREET_ADDRESS][PERSON_NAME][PERSON_NAME] Data de atendimento: […" at bounding box center [598, 297] width 1135 height 240
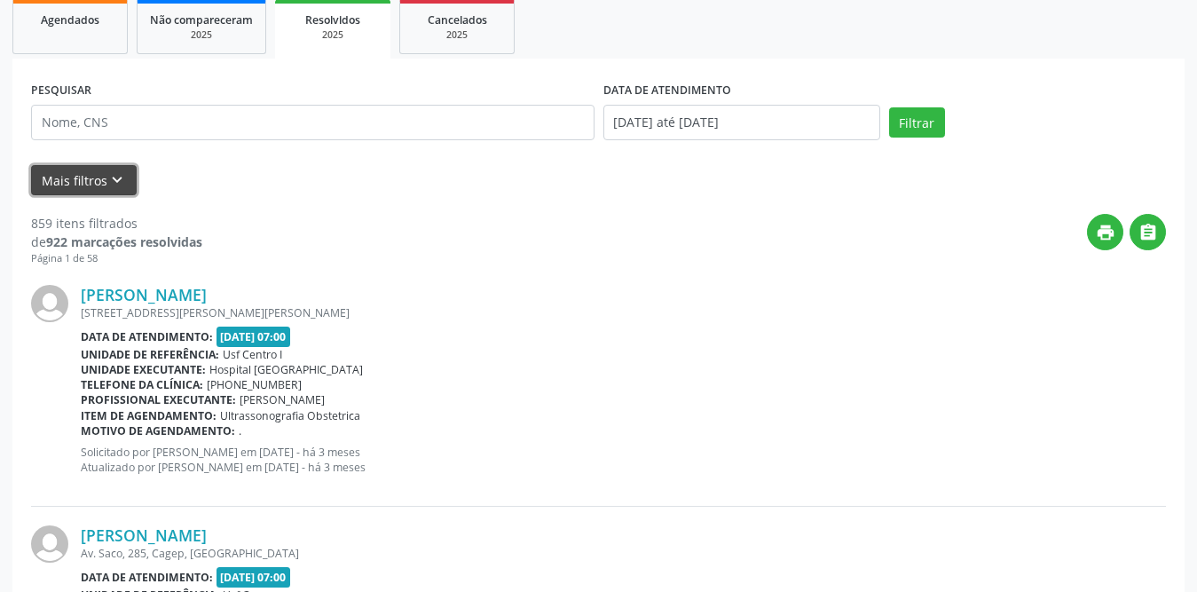
click at [111, 183] on icon "keyboard_arrow_down" at bounding box center [117, 180] width 20 height 20
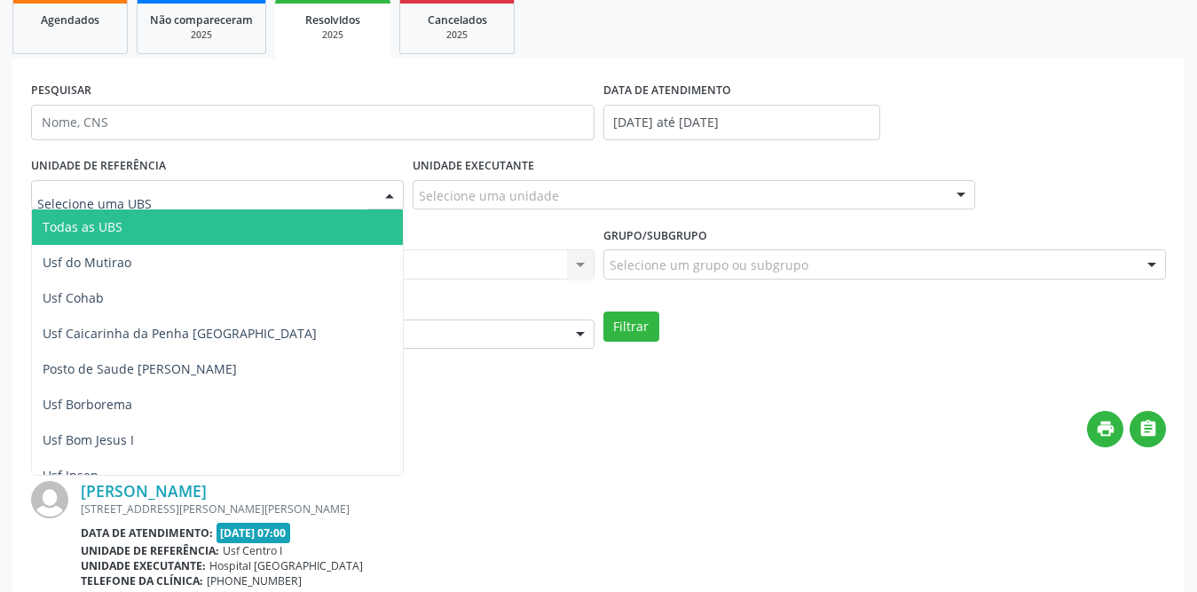
click at [367, 189] on div at bounding box center [217, 195] width 373 height 30
click at [193, 225] on span "Todas as UBS" at bounding box center [250, 226] width 436 height 35
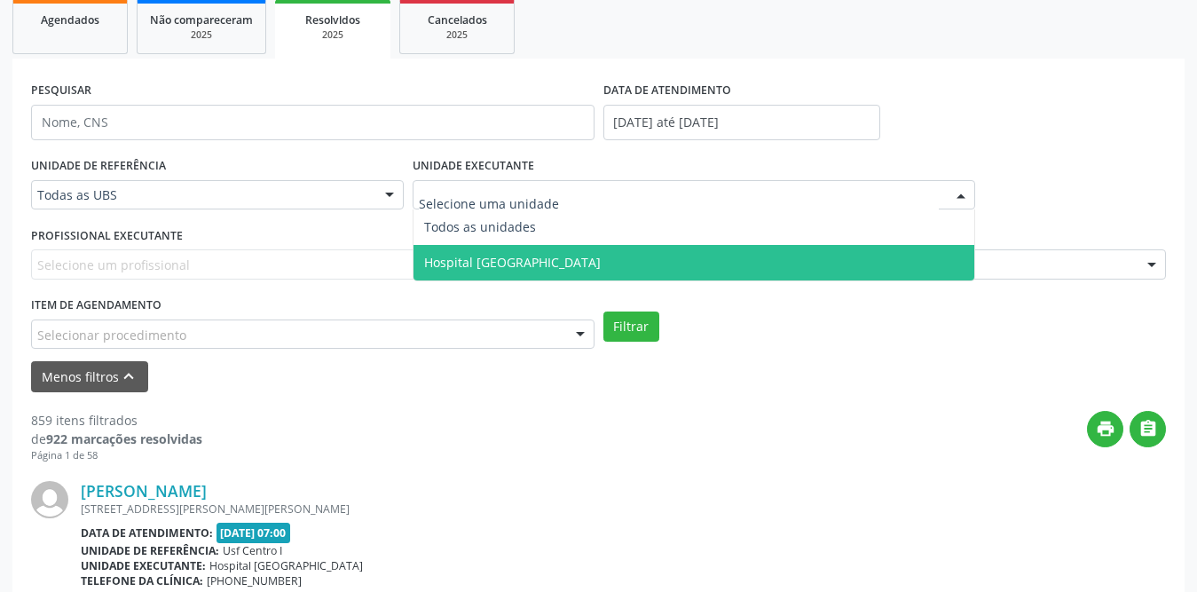
click at [518, 261] on span "Hospital [GEOGRAPHIC_DATA]" at bounding box center [512, 262] width 177 height 17
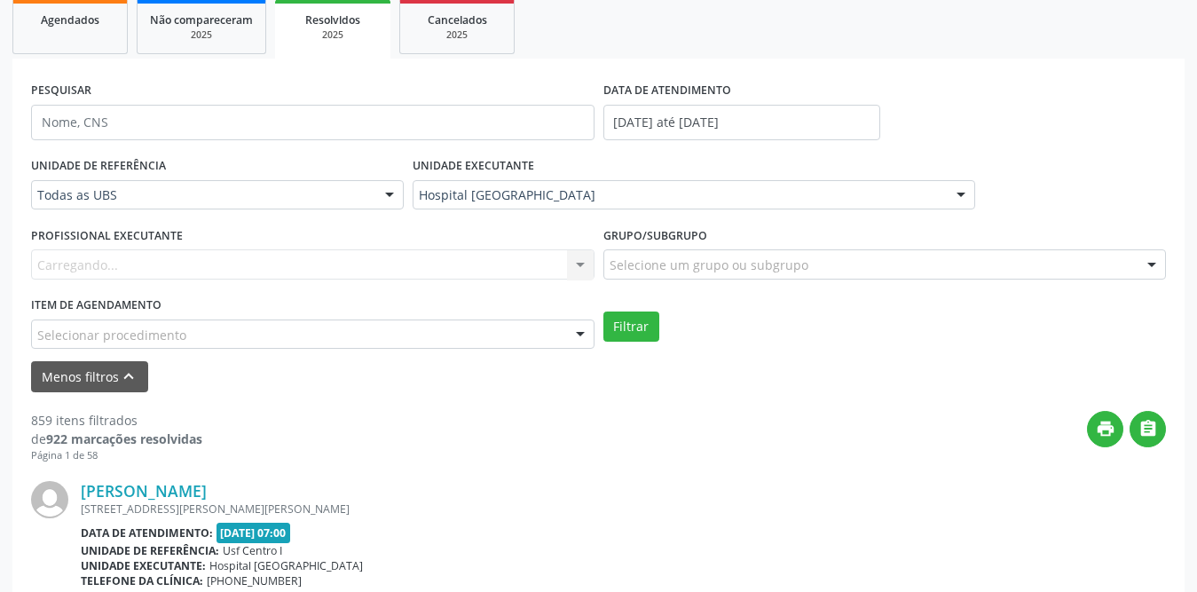
click at [232, 259] on div "Carregando... Nenhum resultado encontrado para: " " Não há nenhuma opção para s…" at bounding box center [312, 264] width 563 height 30
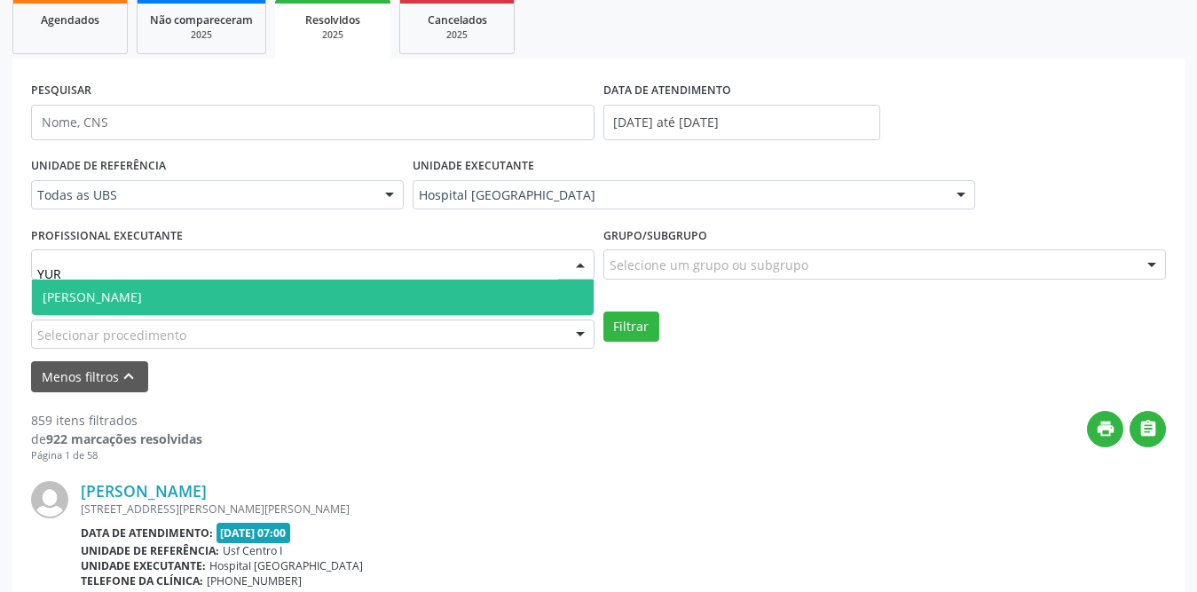
type input "[PERSON_NAME]"
click at [322, 286] on span "[PERSON_NAME]" at bounding box center [313, 297] width 562 height 35
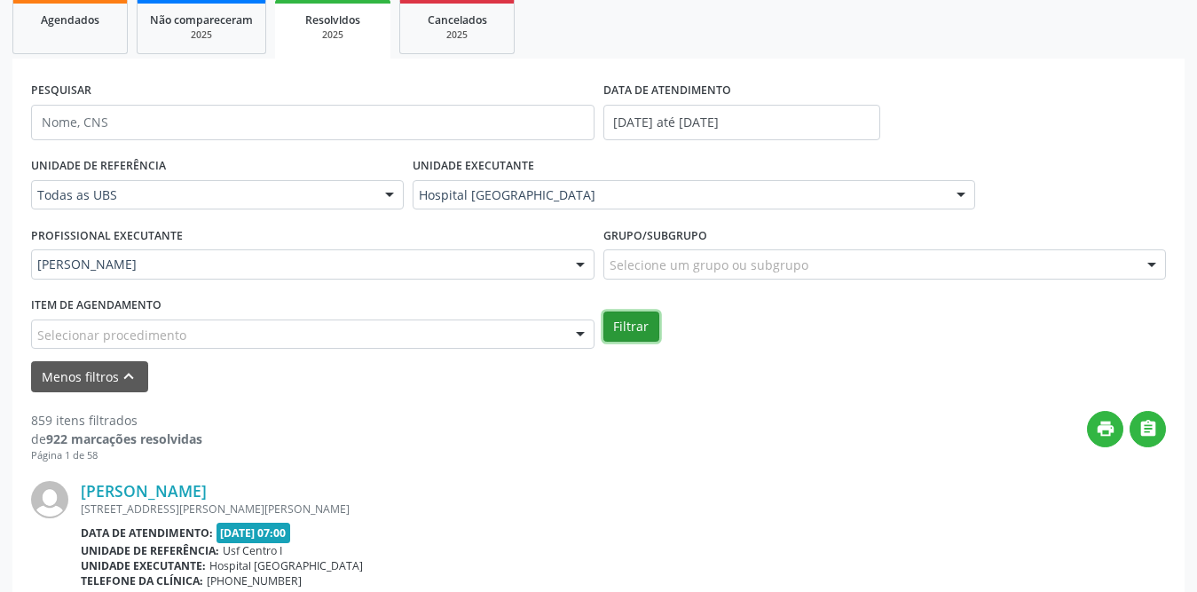
click at [620, 324] on button "Filtrar" at bounding box center [631, 326] width 56 height 30
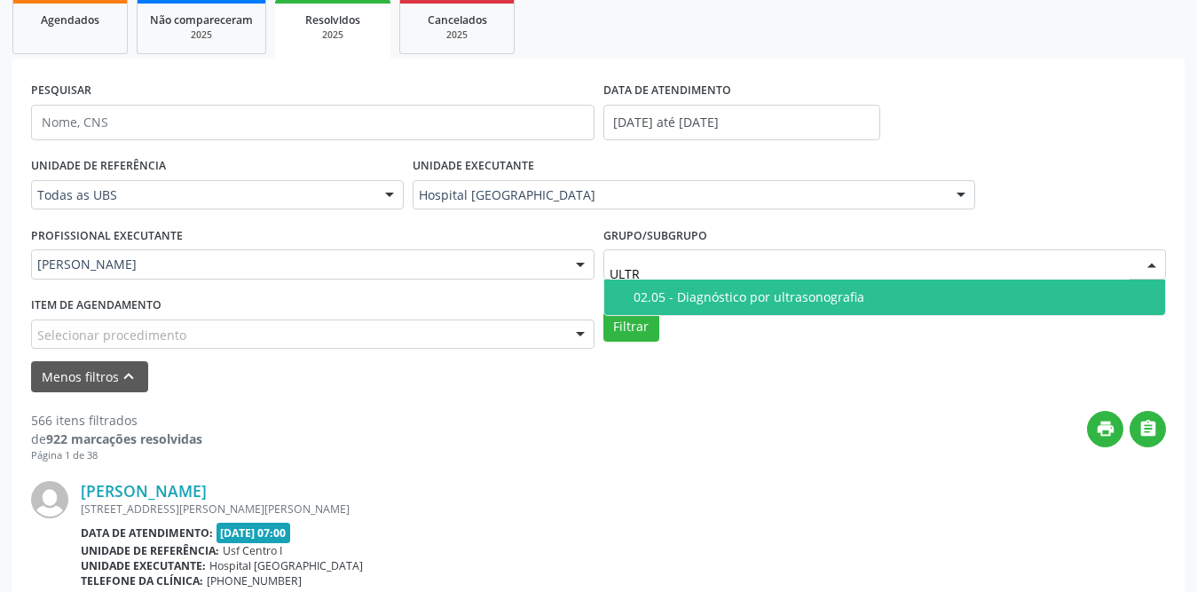
type input "ULTRA"
click at [710, 294] on div "02.05 - Diagnóstico por ultrasonografia" at bounding box center [895, 297] width 522 height 14
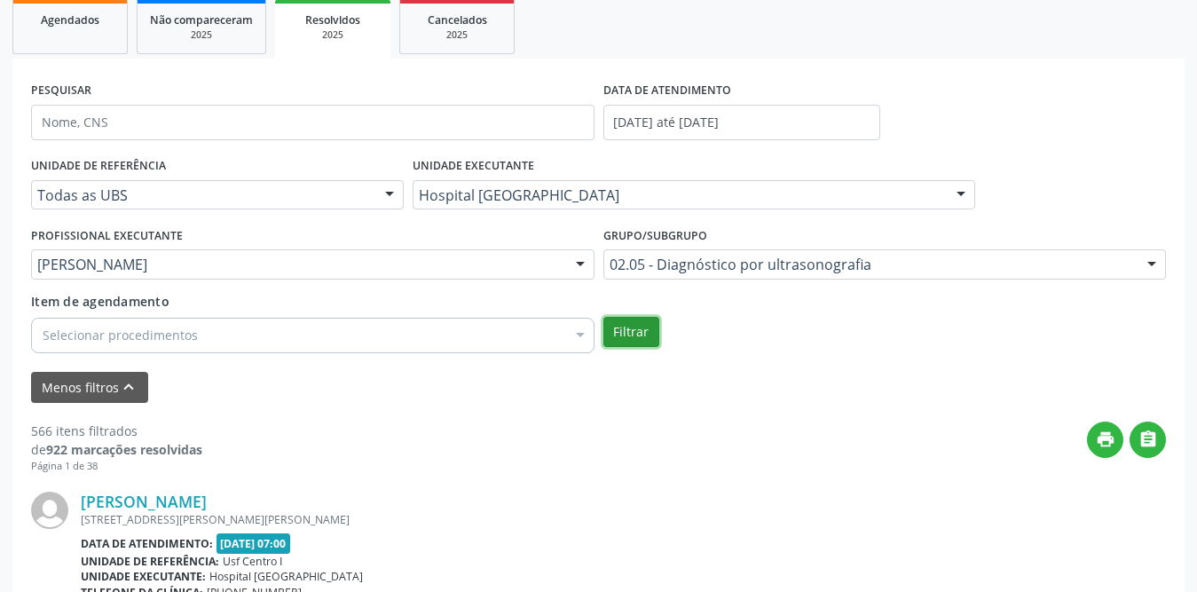
click at [619, 329] on button "Filtrar" at bounding box center [631, 332] width 56 height 30
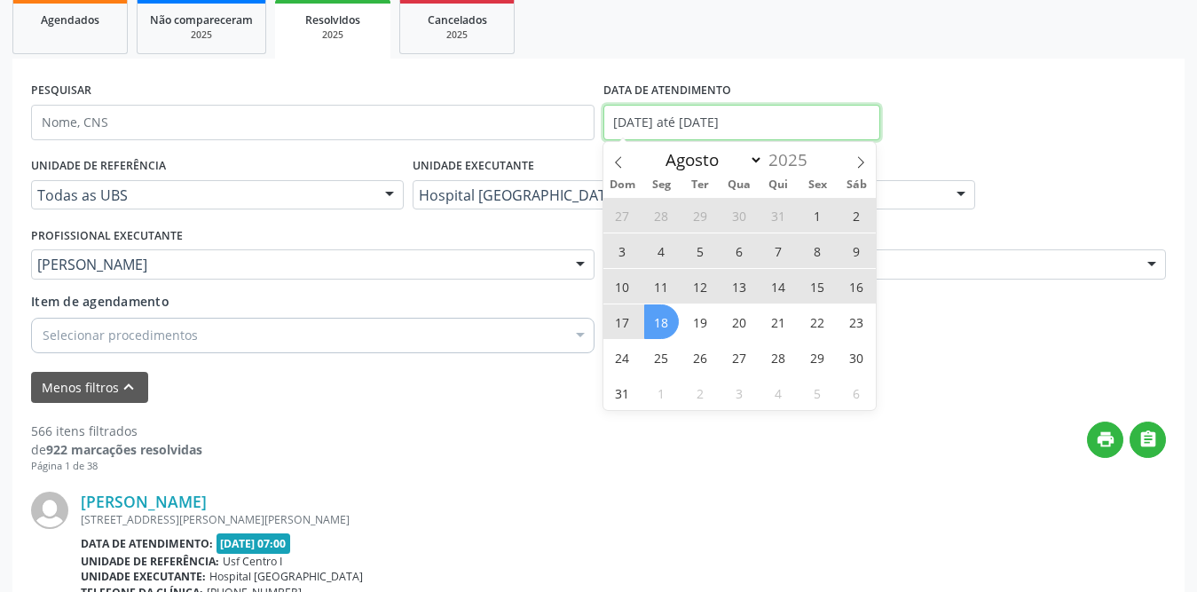
click at [688, 124] on body "Central de Marcação notifications [PERSON_NAME] Recepcionista da clínica  Conf…" at bounding box center [598, 30] width 1197 height 592
click at [816, 212] on span "1" at bounding box center [817, 215] width 35 height 35
type input "[DATE]"
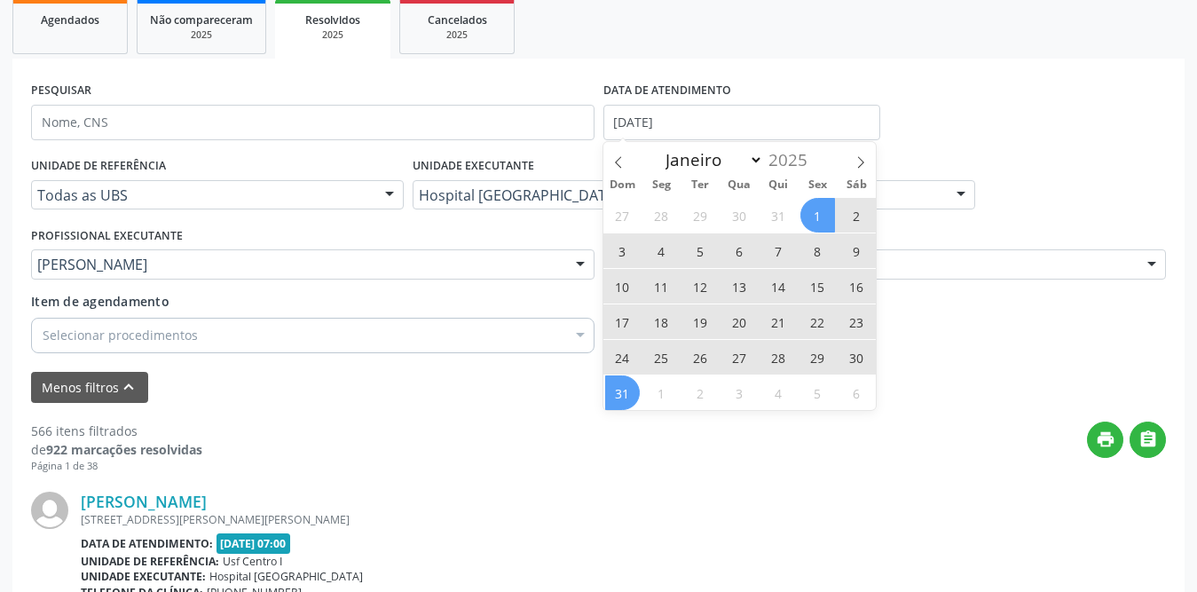
click at [614, 385] on span "31" at bounding box center [622, 392] width 35 height 35
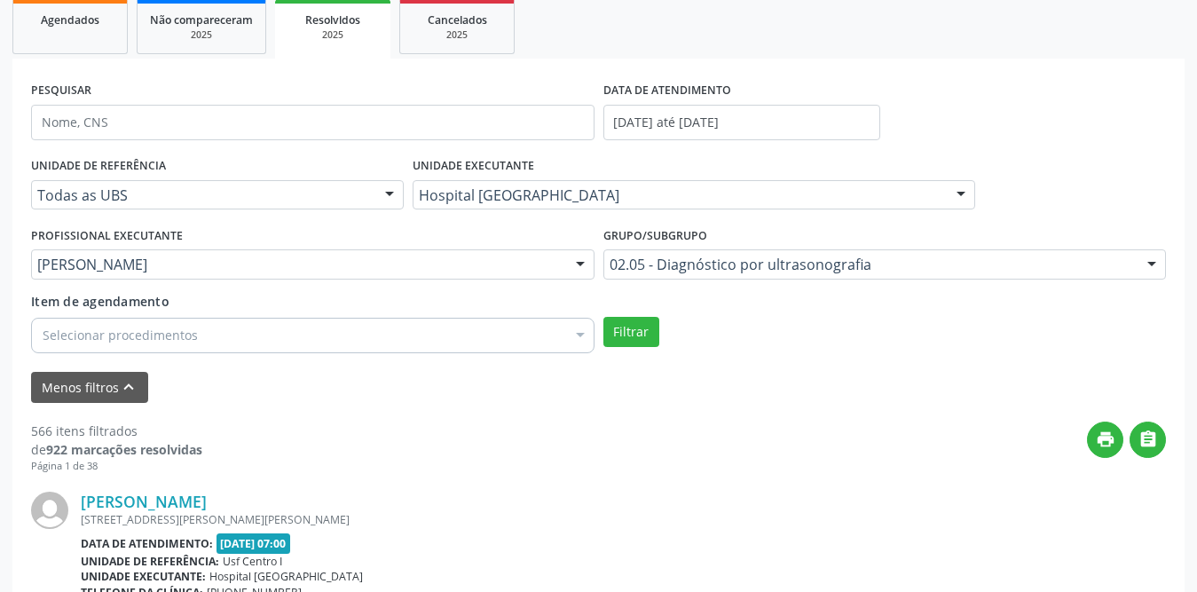
click at [765, 492] on div "[PERSON_NAME]" at bounding box center [623, 502] width 1085 height 20
click at [638, 338] on button "Filtrar" at bounding box center [631, 332] width 56 height 30
click at [76, 15] on span "Agendados" at bounding box center [70, 19] width 59 height 15
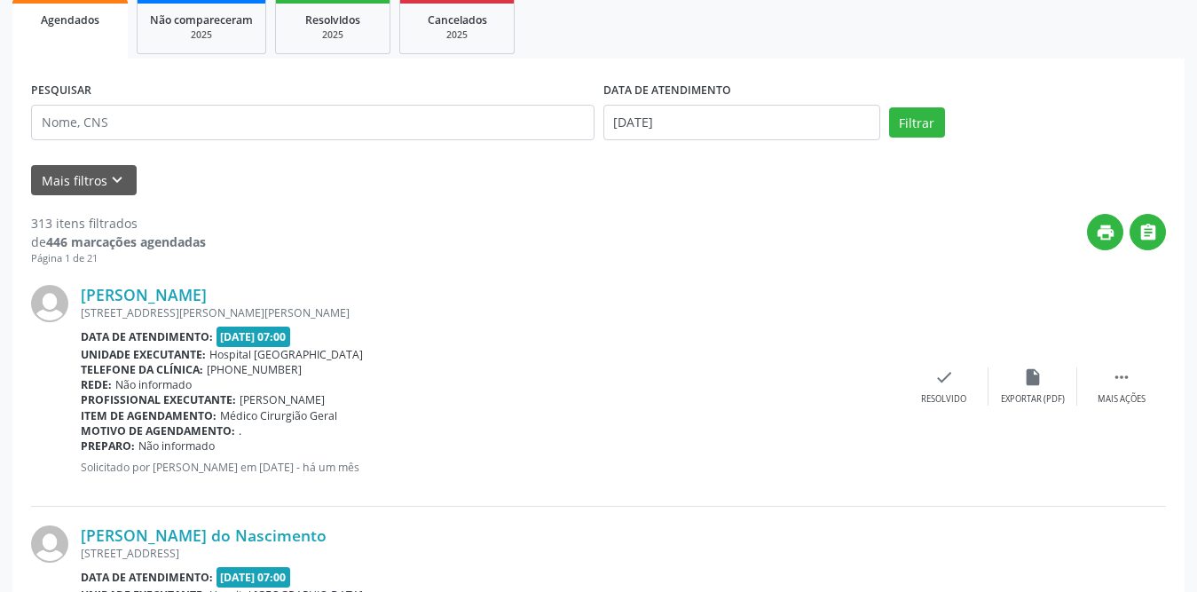
scroll to position [0, 0]
